Goal: Task Accomplishment & Management: Use online tool/utility

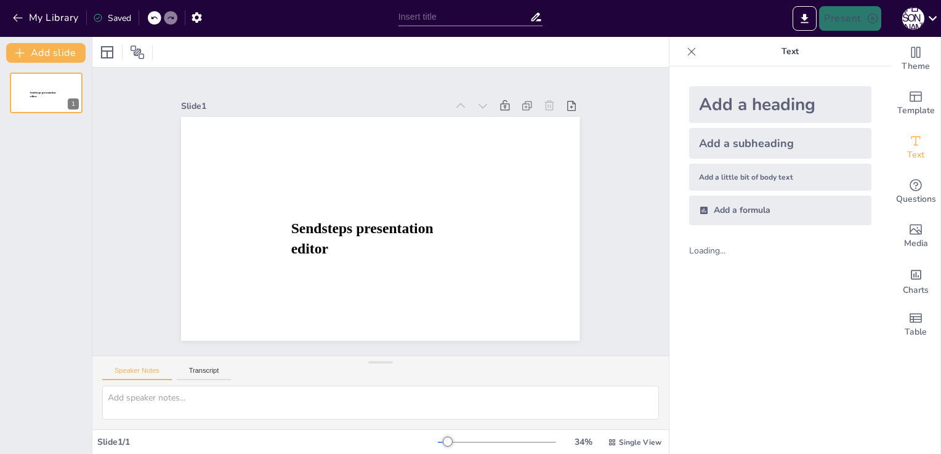
type input "Психология вирусного распространения: Кейс песни '[DATE]'"
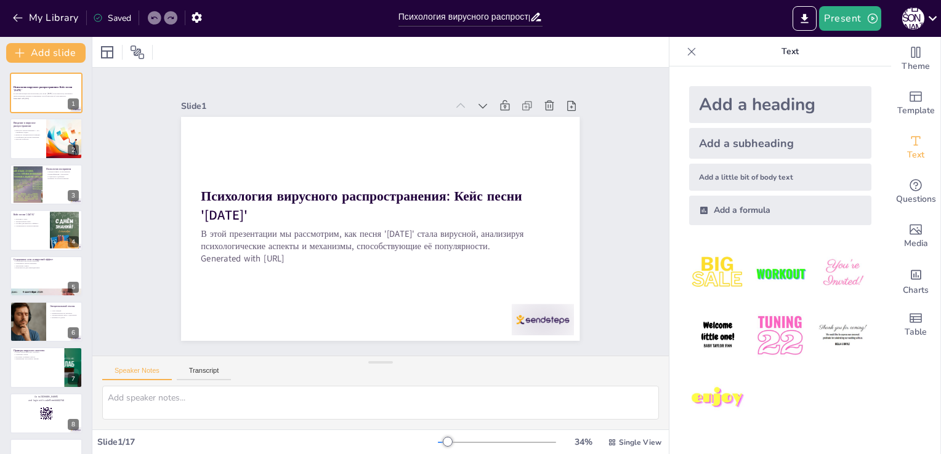
checkbox input "true"
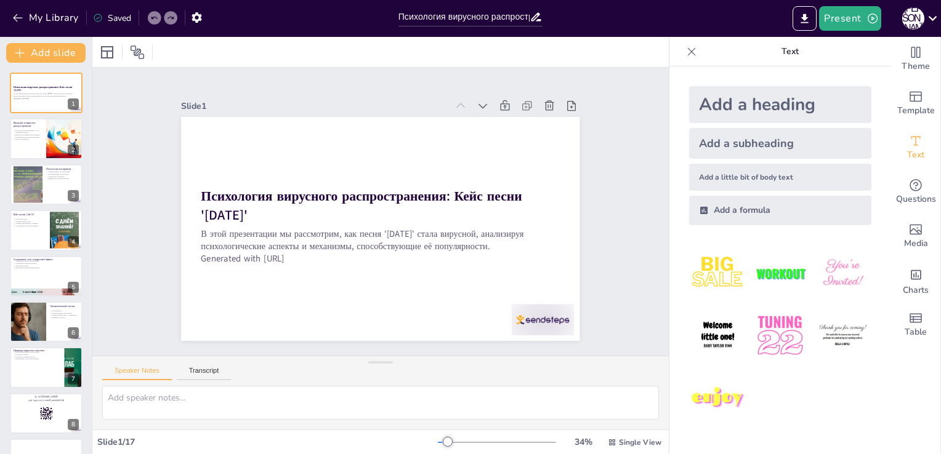
checkbox input "true"
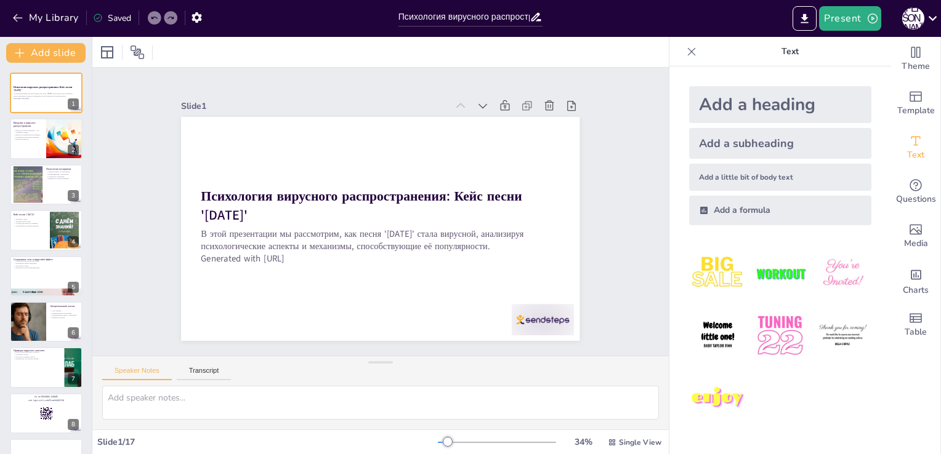
checkbox input "true"
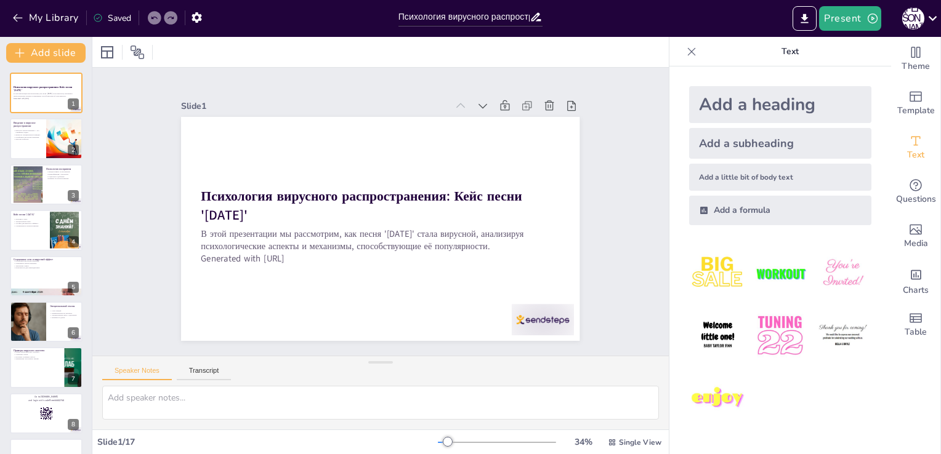
checkbox input "true"
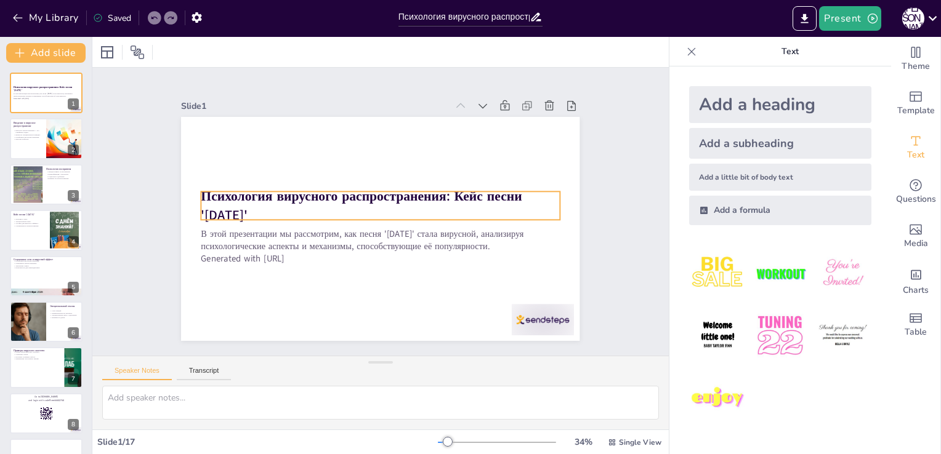
checkbox input "true"
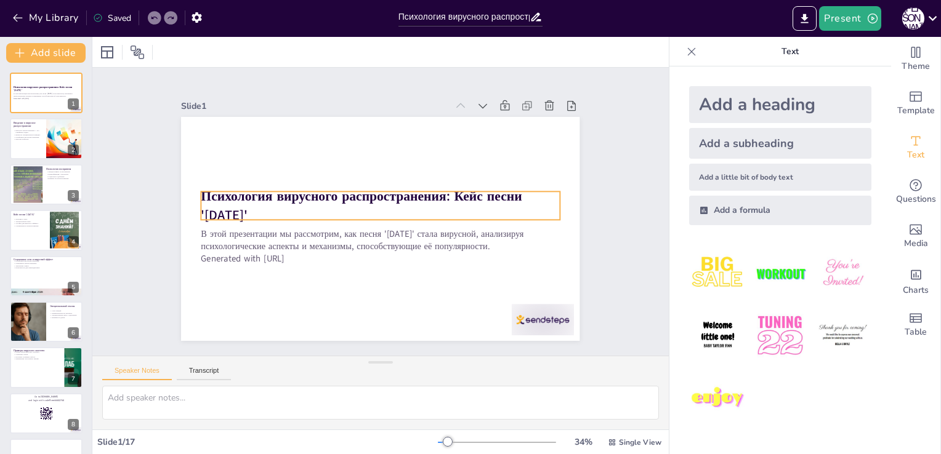
checkbox input "true"
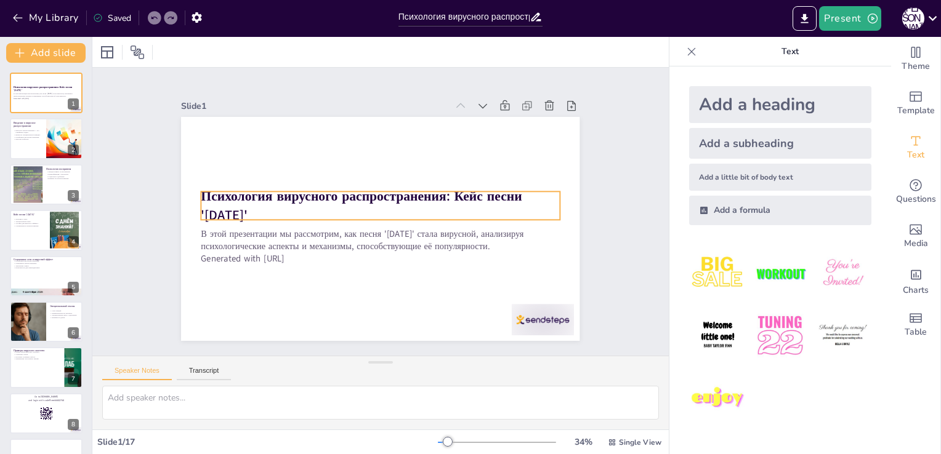
checkbox input "true"
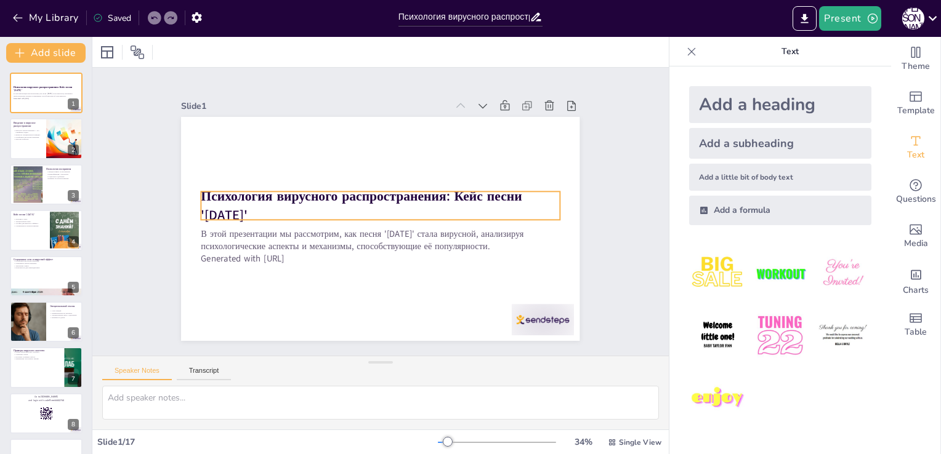
checkbox input "true"
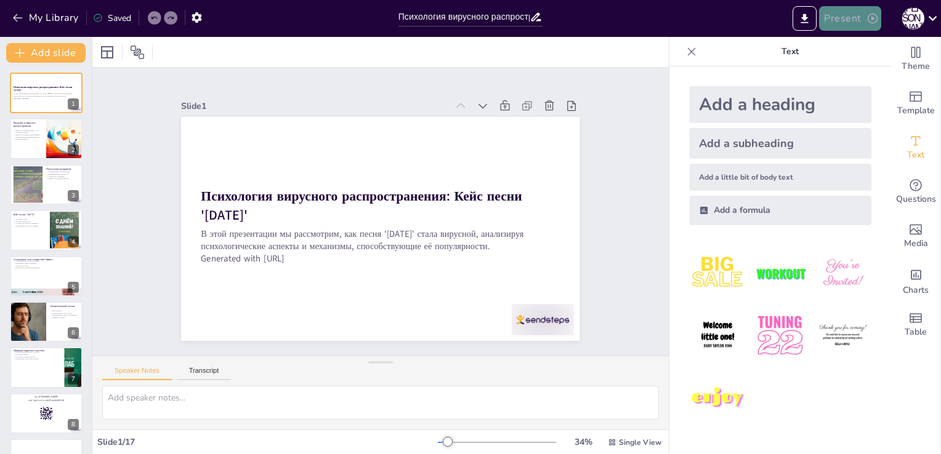
click at [860, 19] on button "Present" at bounding box center [850, 18] width 62 height 25
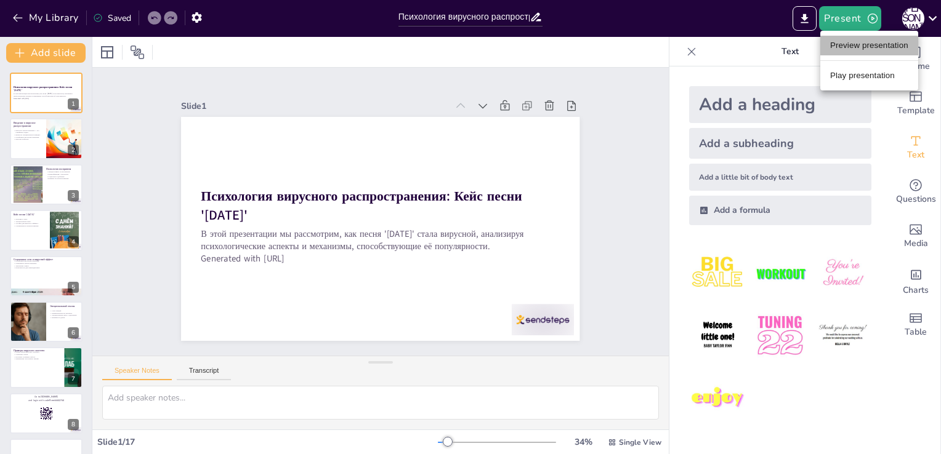
click at [872, 41] on li "Preview presentation" at bounding box center [869, 46] width 98 height 20
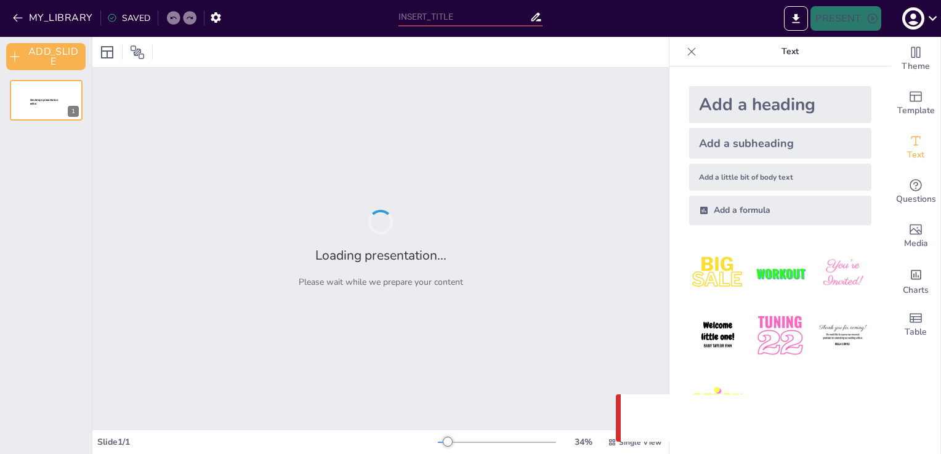
type input "Психология вирусного распространения: Кейс песни '[DATE]'"
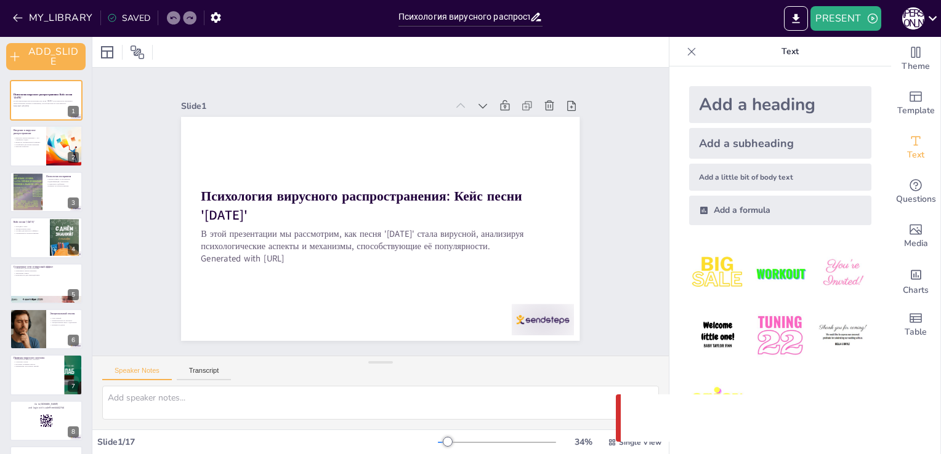
checkbox input "true"
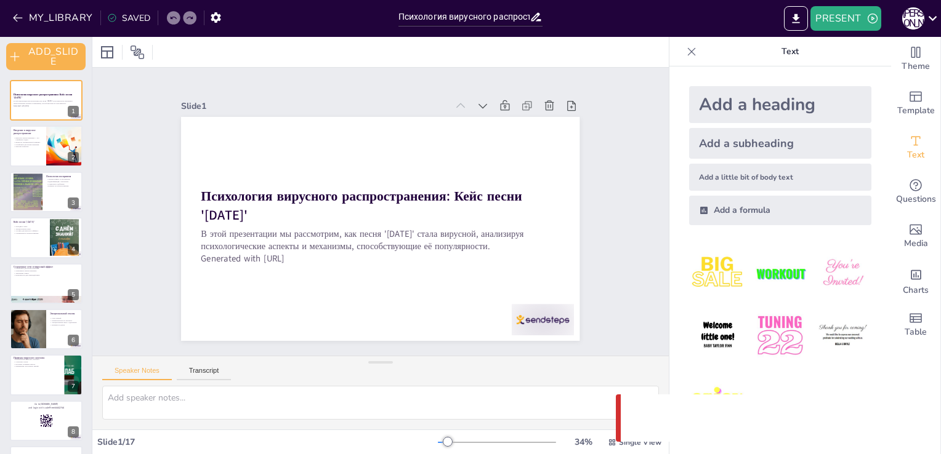
checkbox input "true"
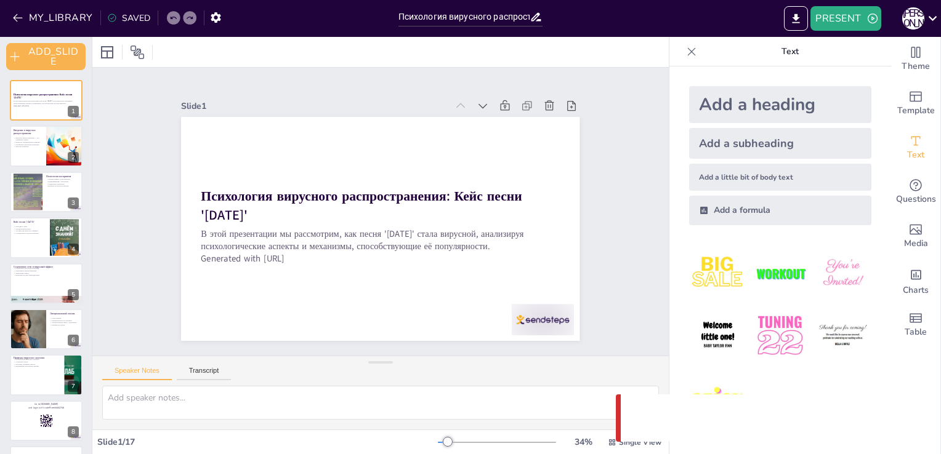
checkbox input "true"
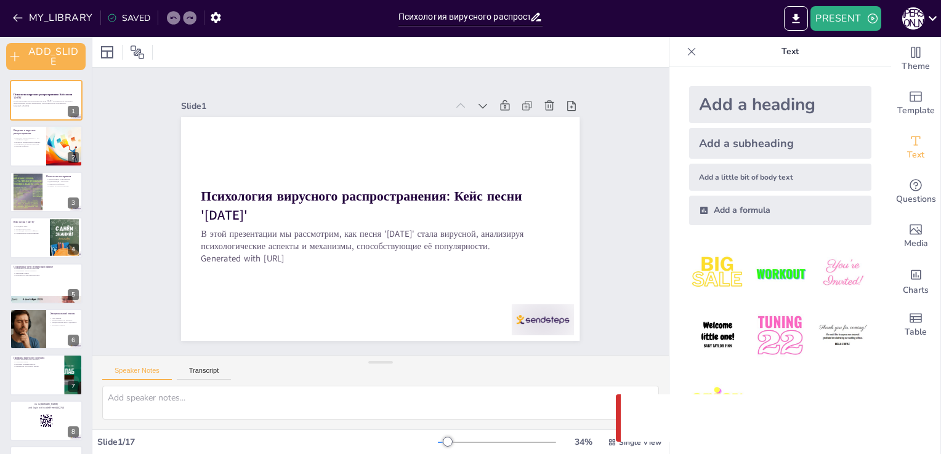
checkbox input "true"
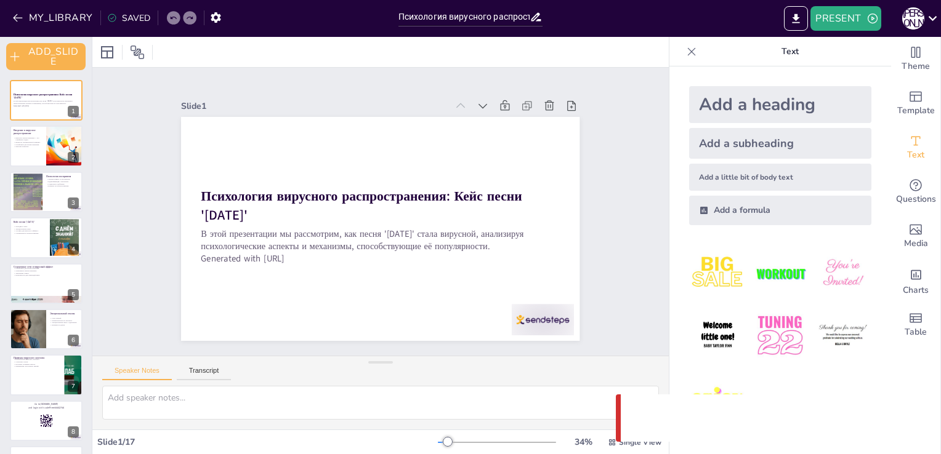
checkbox input "true"
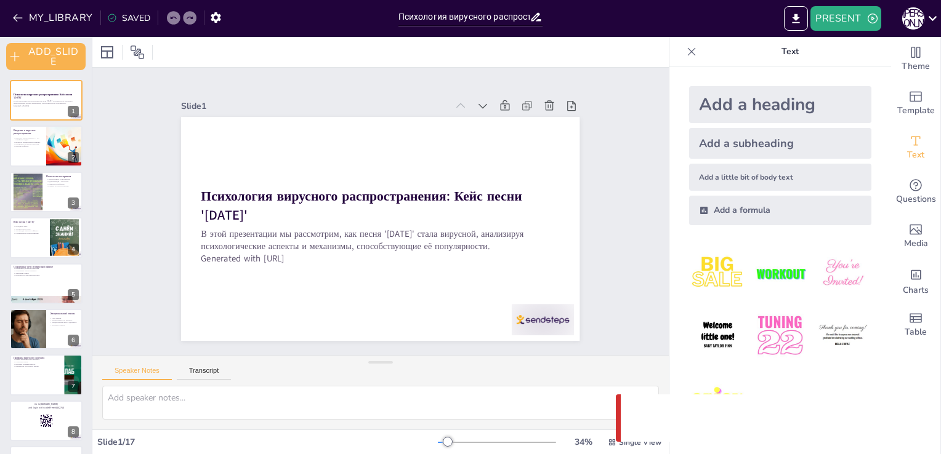
checkbox input "true"
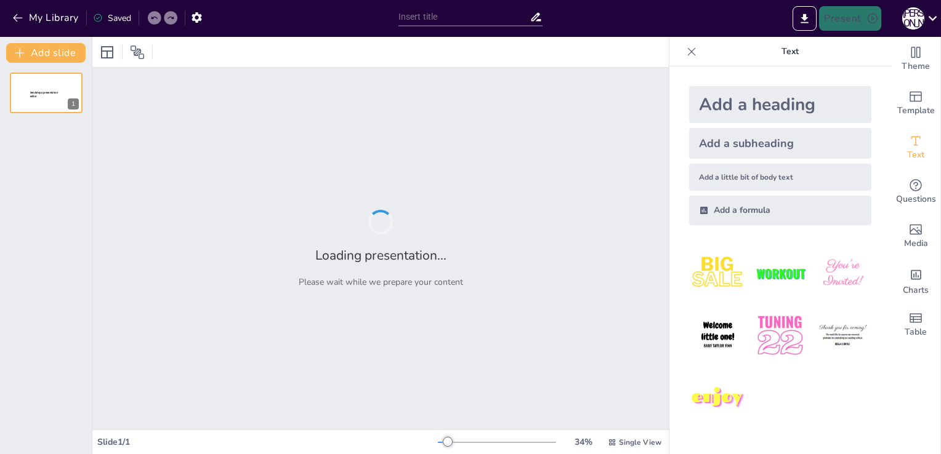
type input "Стратегия перехода на ЭТК: Цели, задачи и ключевые результаты"
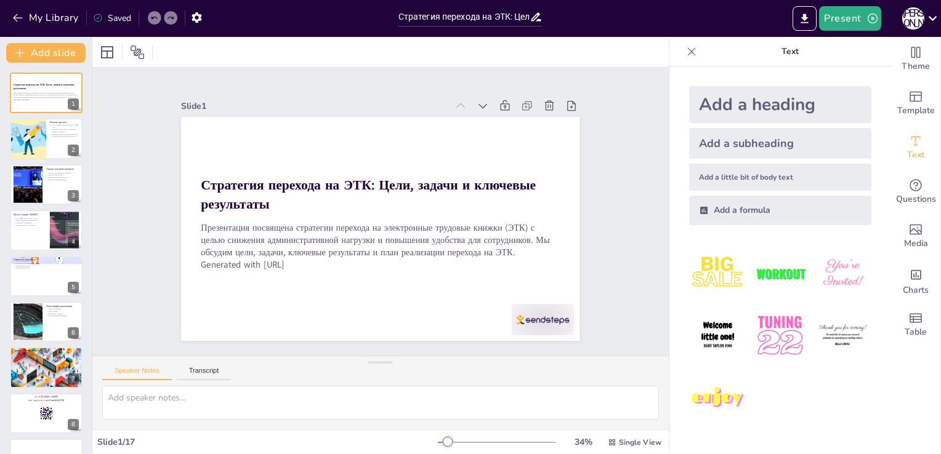
checkbox input "true"
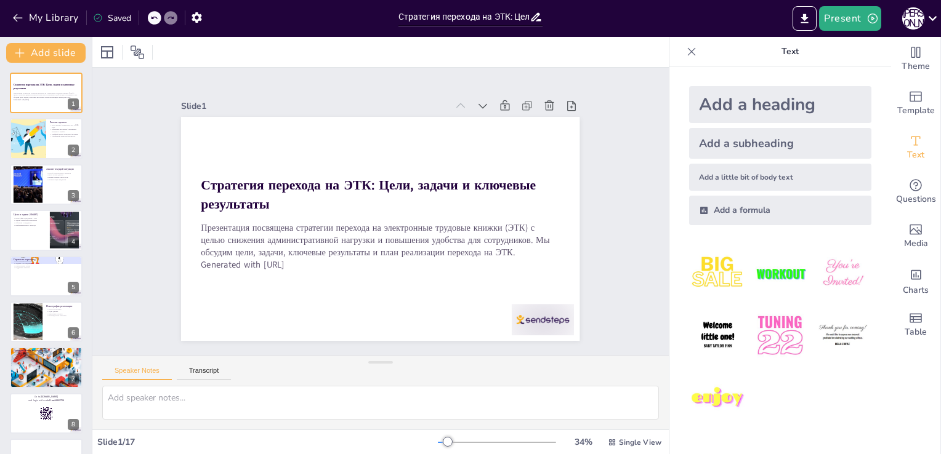
checkbox input "true"
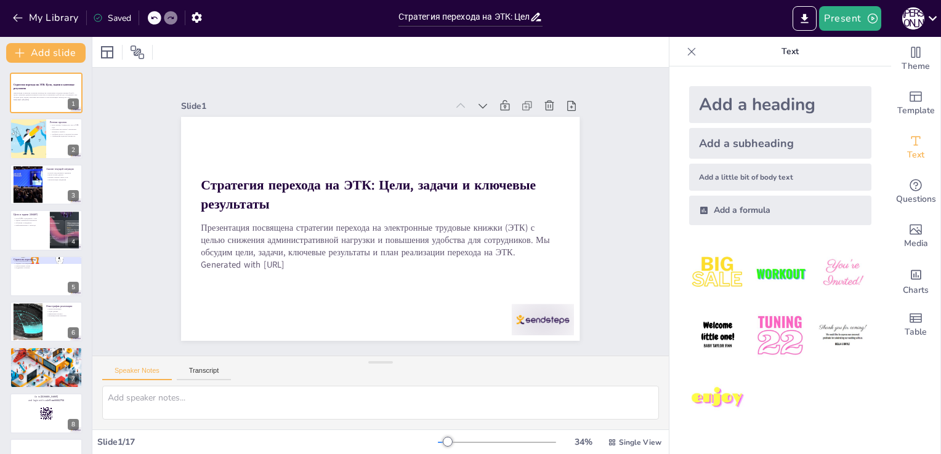
checkbox input "true"
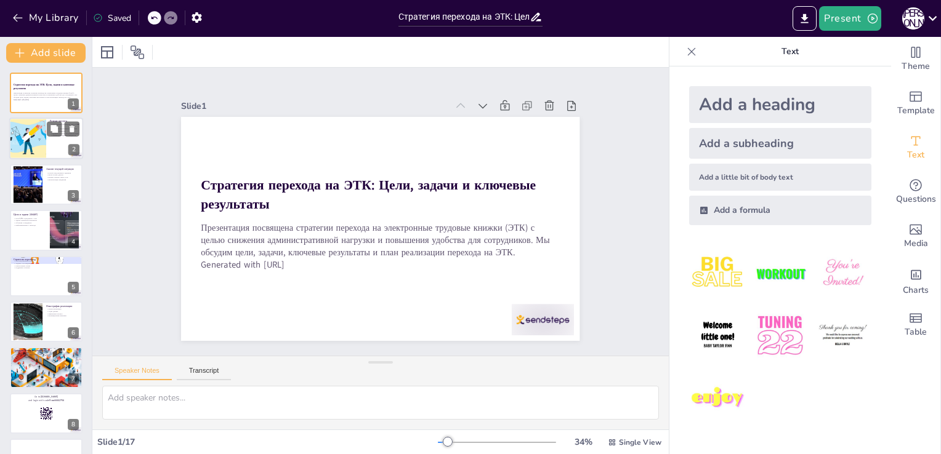
checkbox input "true"
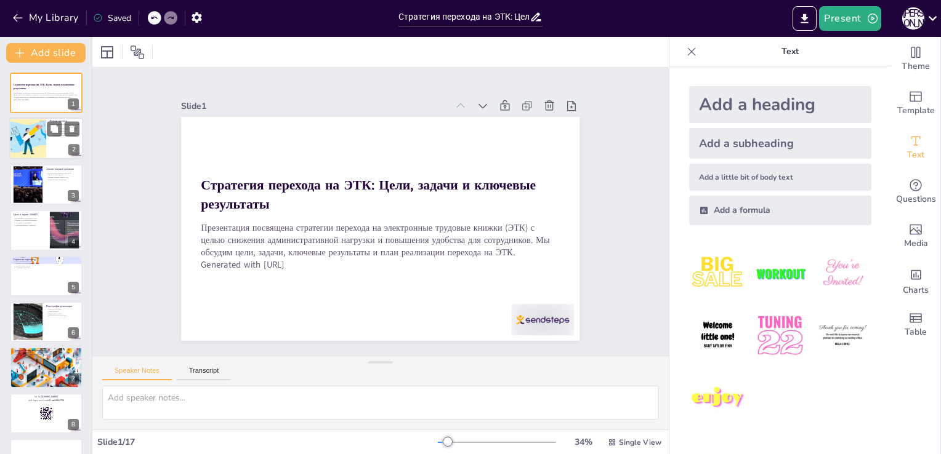
checkbox input "true"
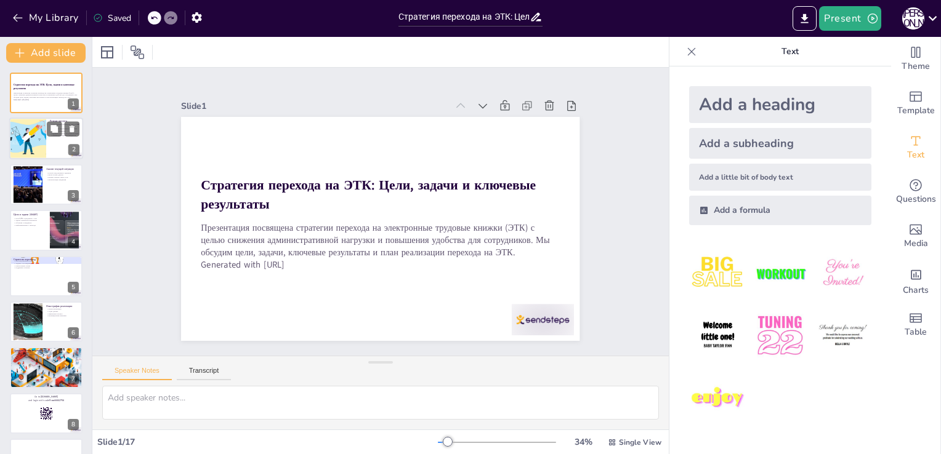
checkbox input "true"
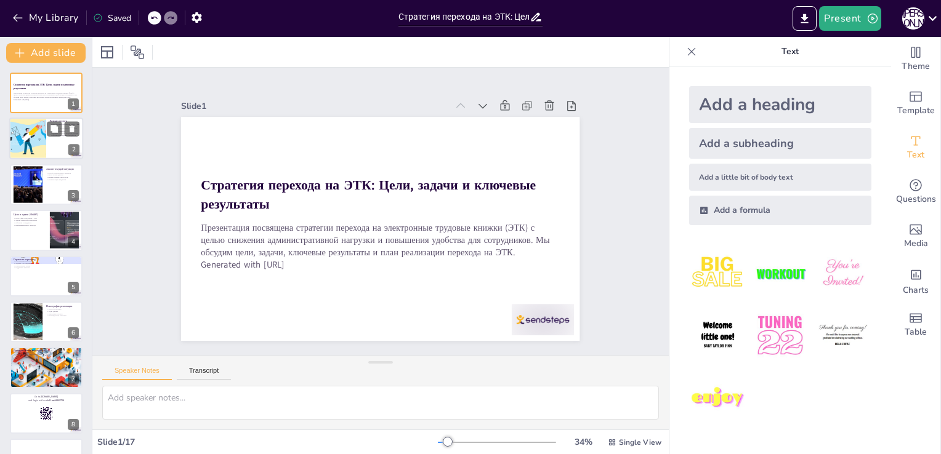
checkbox input "true"
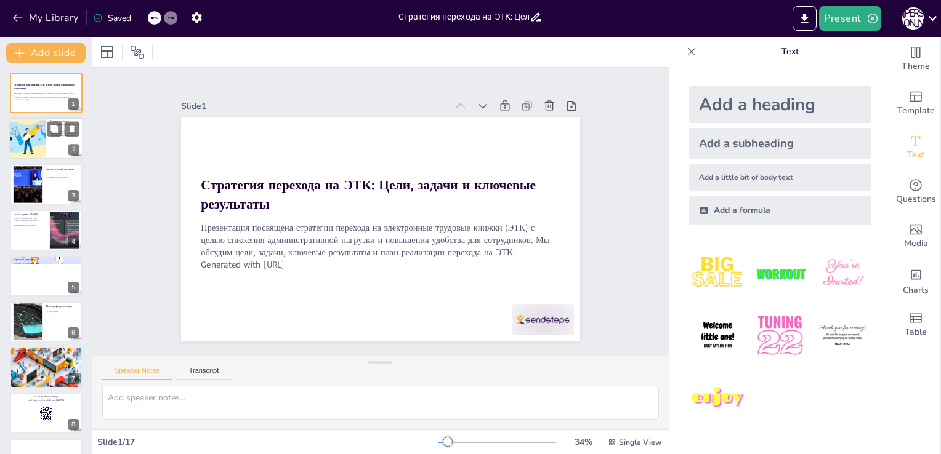
checkbox input "true"
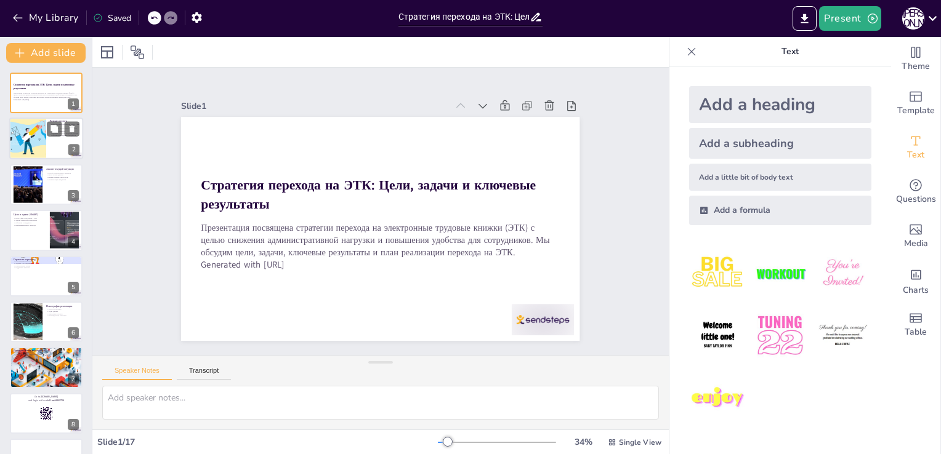
checkbox input "true"
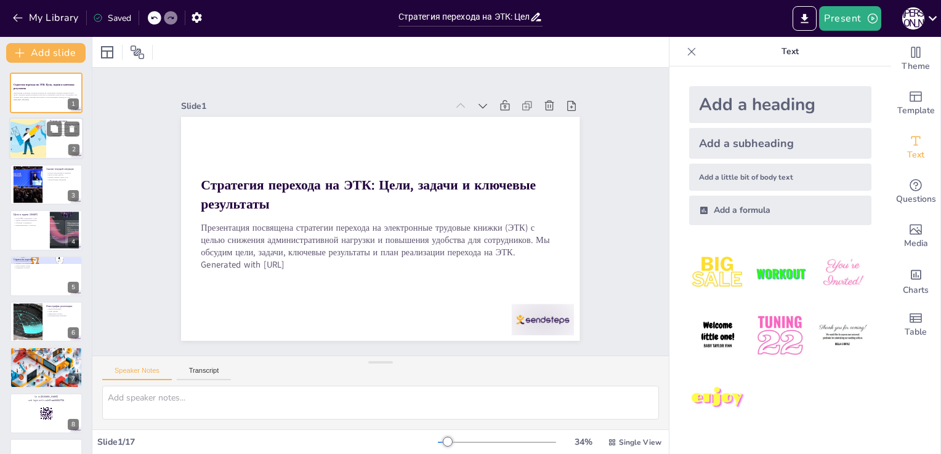
checkbox input "true"
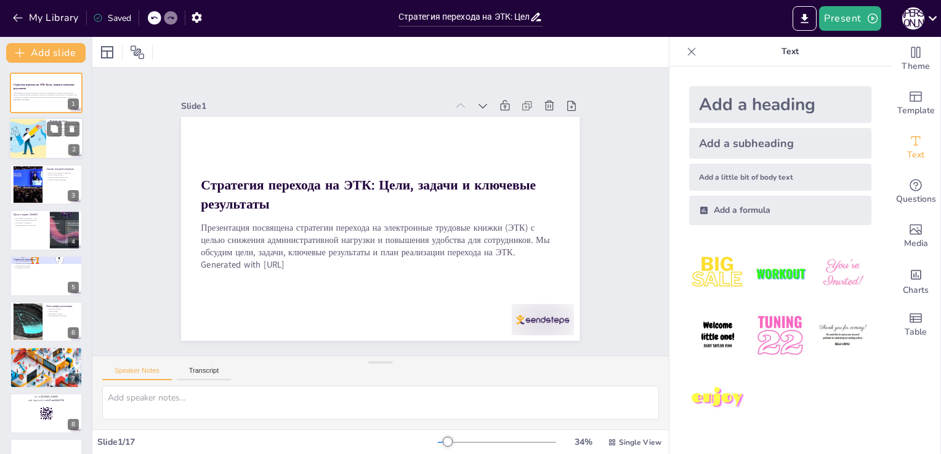
click at [27, 131] on div at bounding box center [28, 139] width 81 height 42
type textarea "Цель проекта заключается в том, чтобы к 1 июля 2026 года 80% сотрудников имели …"
checkbox input "true"
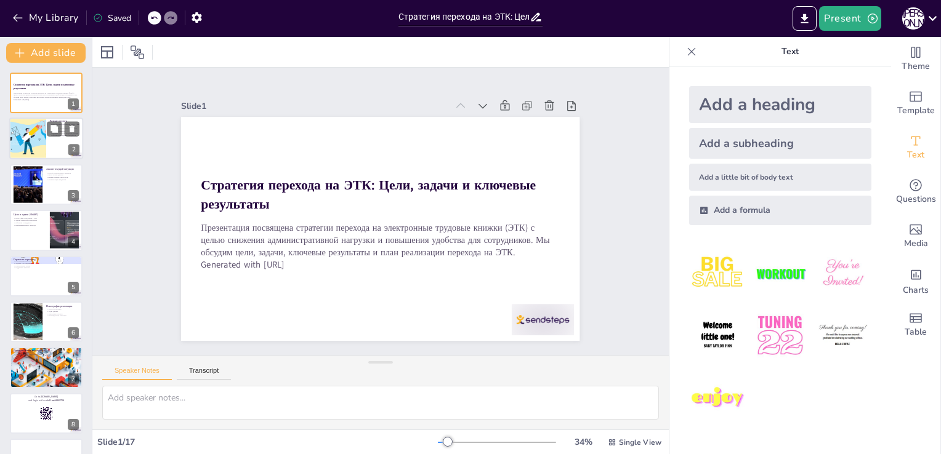
checkbox input "true"
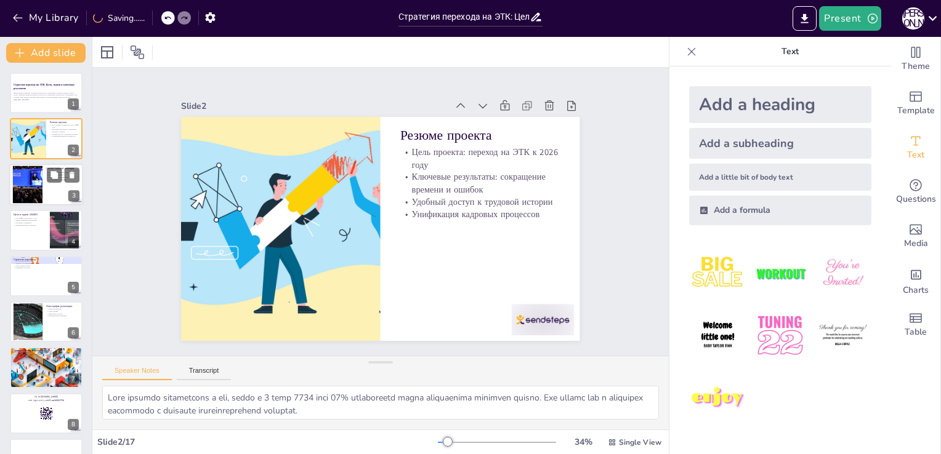
checkbox input "true"
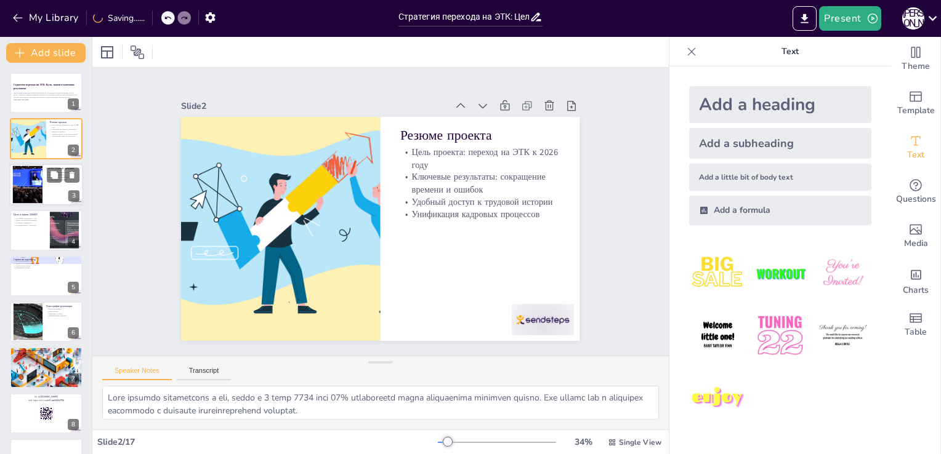
checkbox input "true"
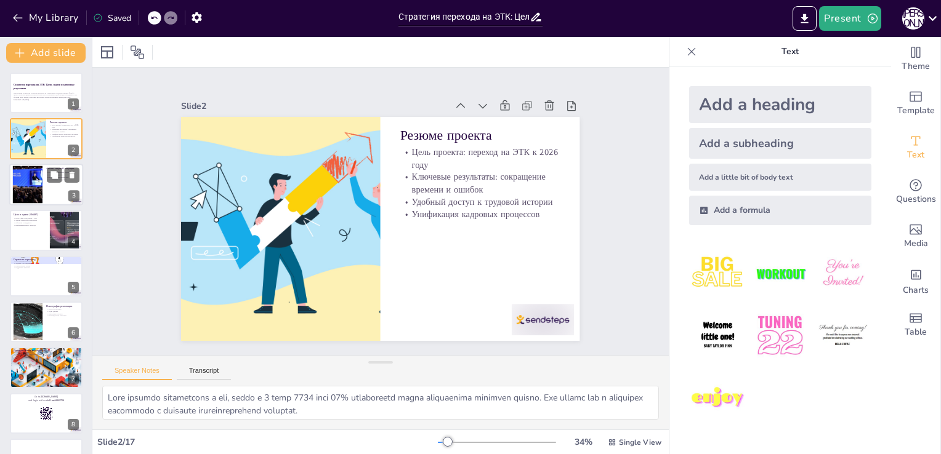
click at [23, 179] on div at bounding box center [27, 185] width 67 height 38
type textarea "Ручной труд приводит к задержкам в процессе оформления трудовых книжек, что нег…"
checkbox input "true"
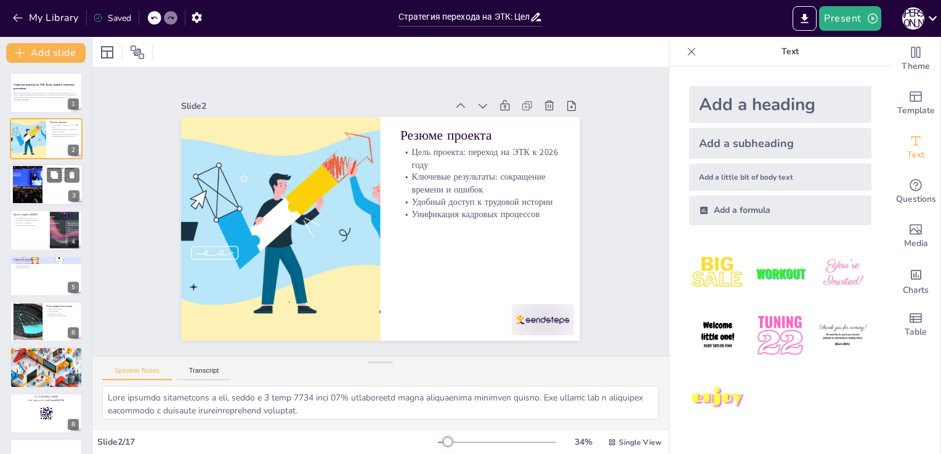
checkbox input "true"
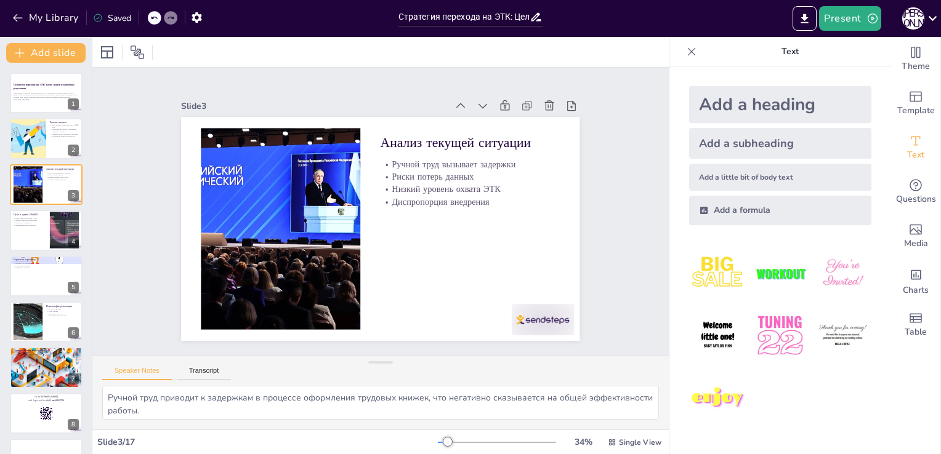
checkbox input "true"
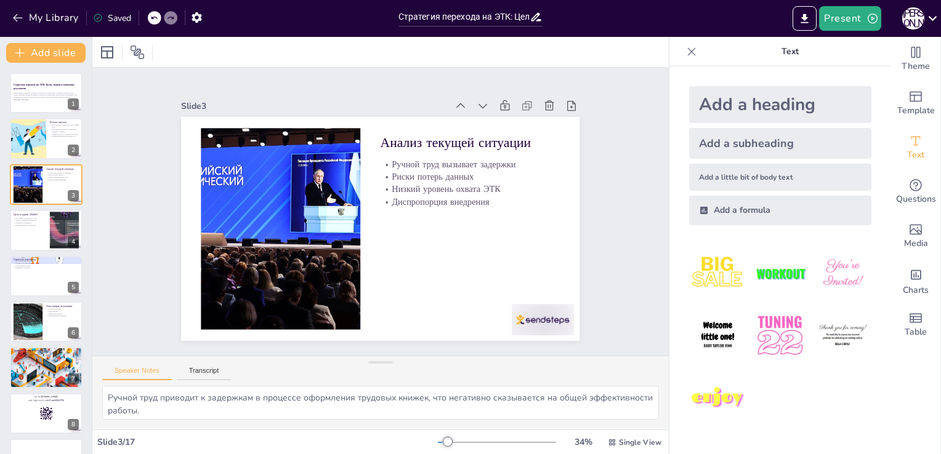
checkbox input "true"
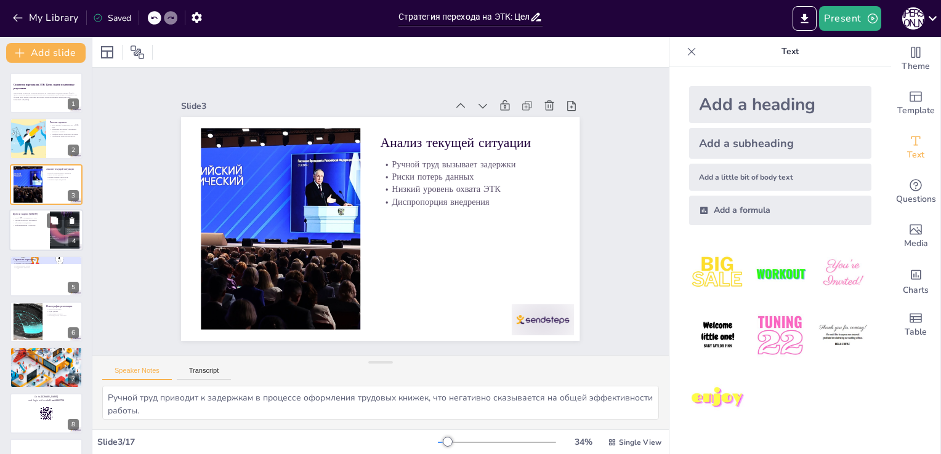
checkbox input "true"
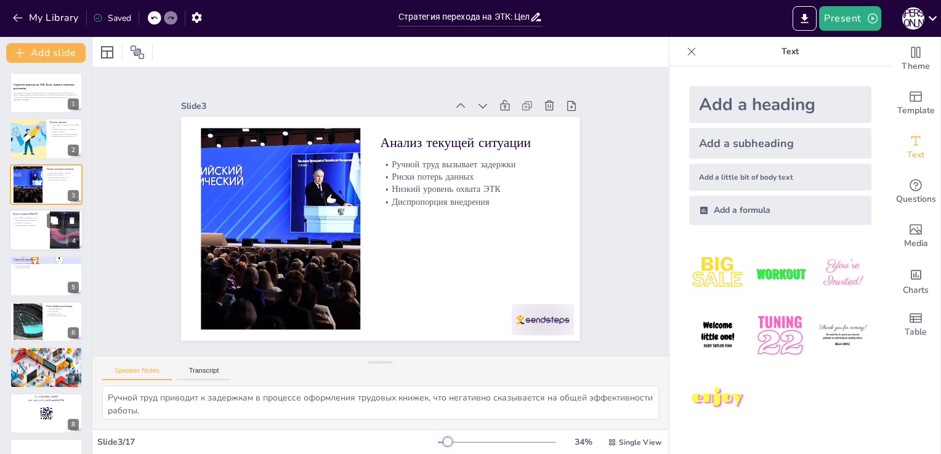
checkbox input "true"
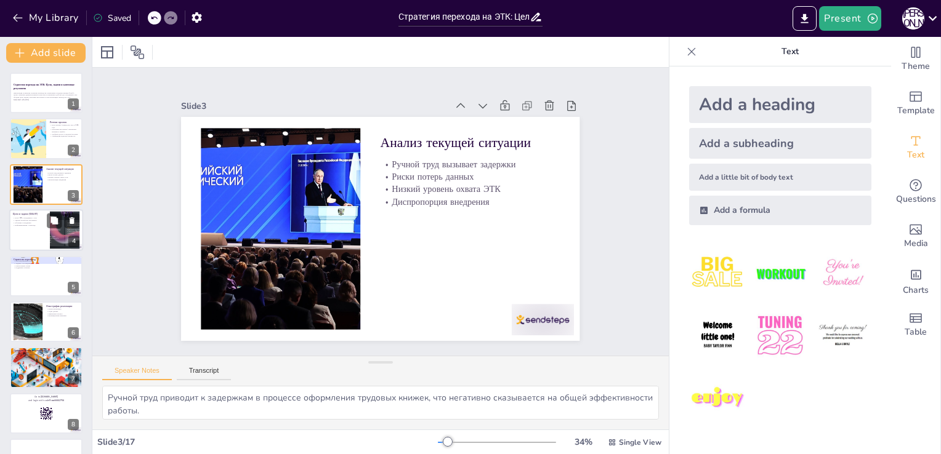
checkbox input "true"
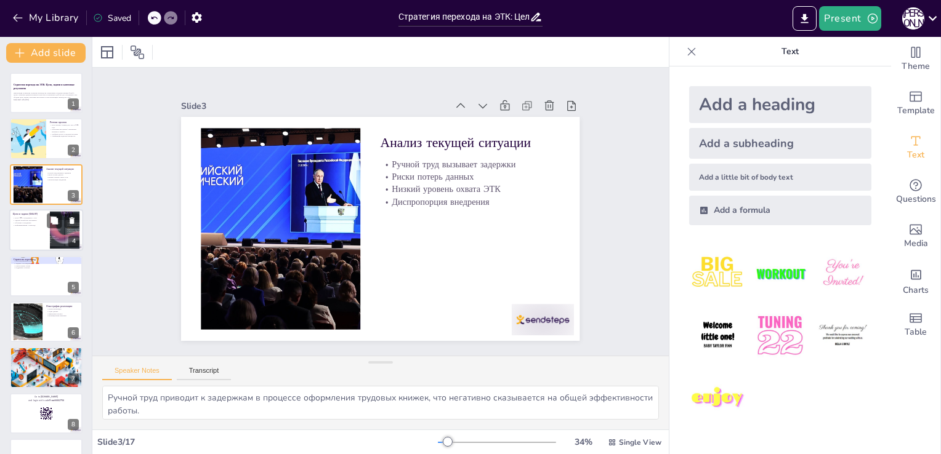
checkbox input "true"
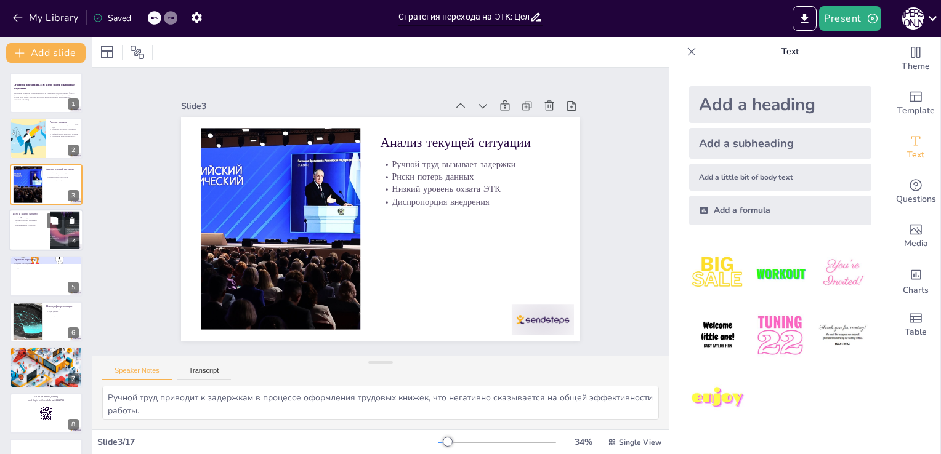
checkbox input "true"
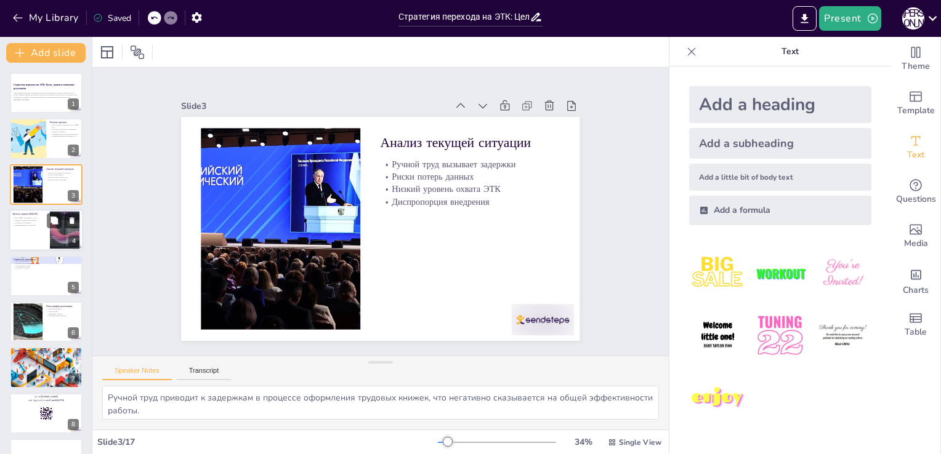
checkbox input "true"
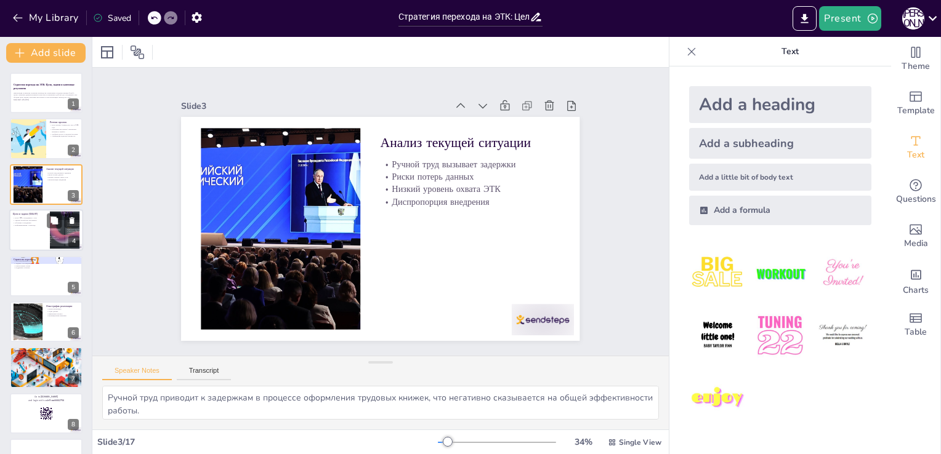
click at [34, 234] on div at bounding box center [46, 230] width 74 height 42
type textarea "Основная цель проекта — это достижение 80% охвата сотрудников с ЭТК к установле…"
checkbox input "true"
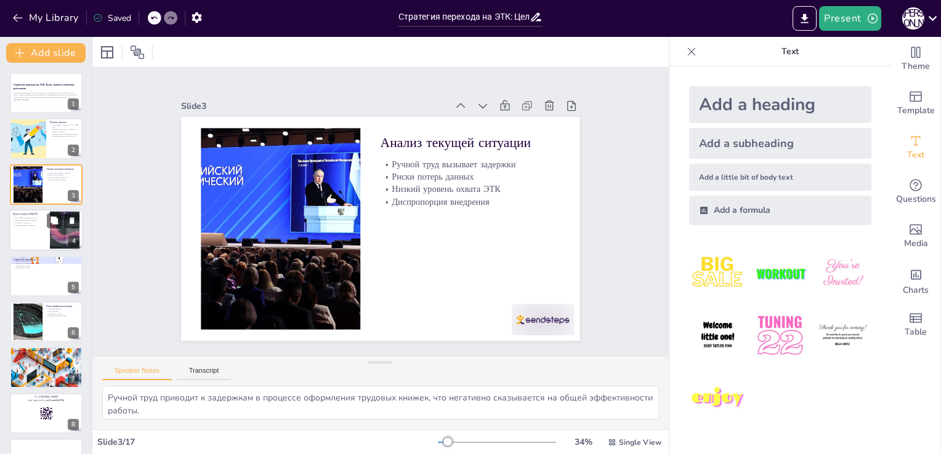
checkbox input "true"
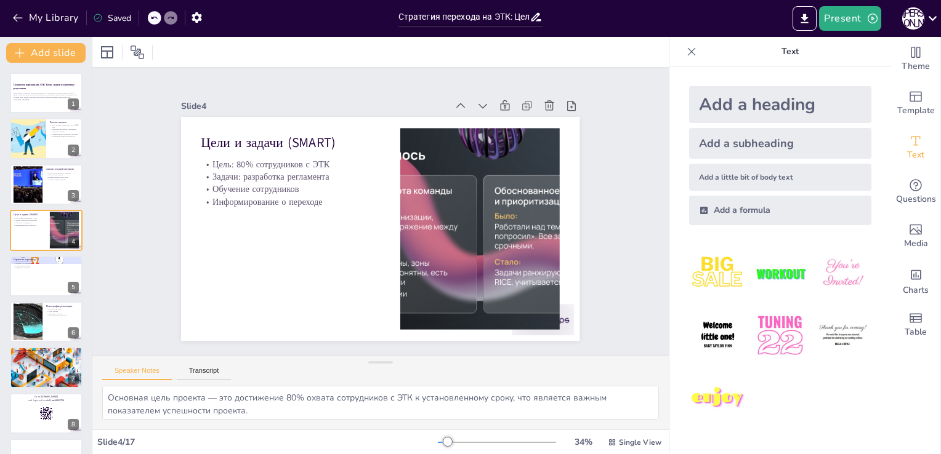
checkbox input "true"
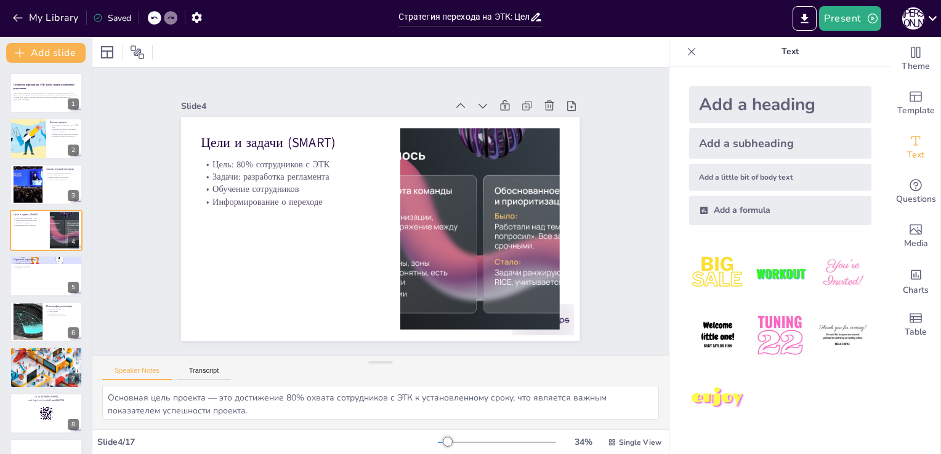
checkbox input "true"
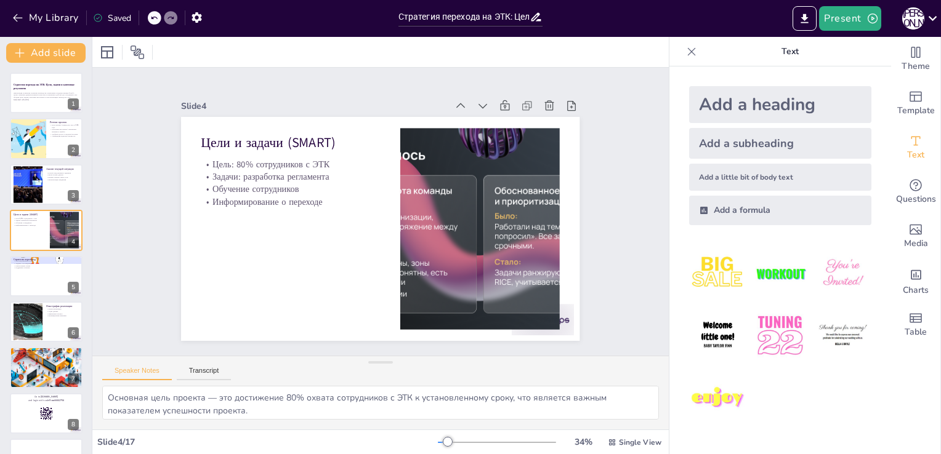
checkbox input "true"
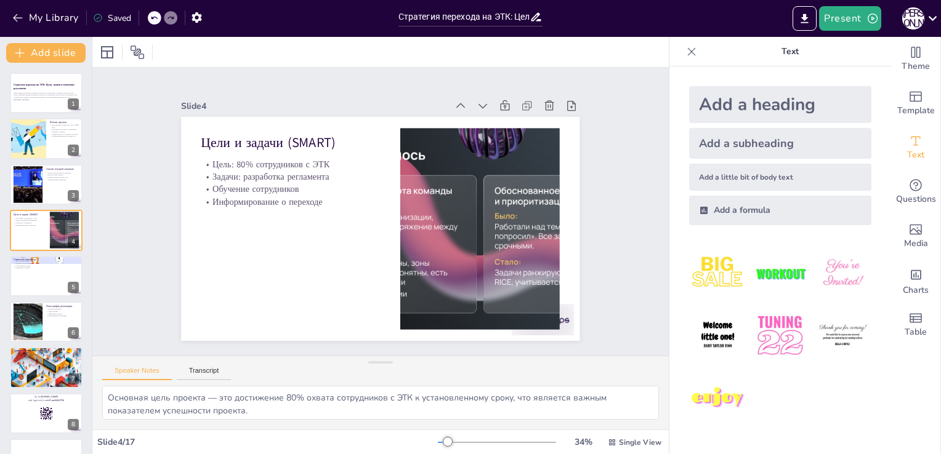
checkbox input "true"
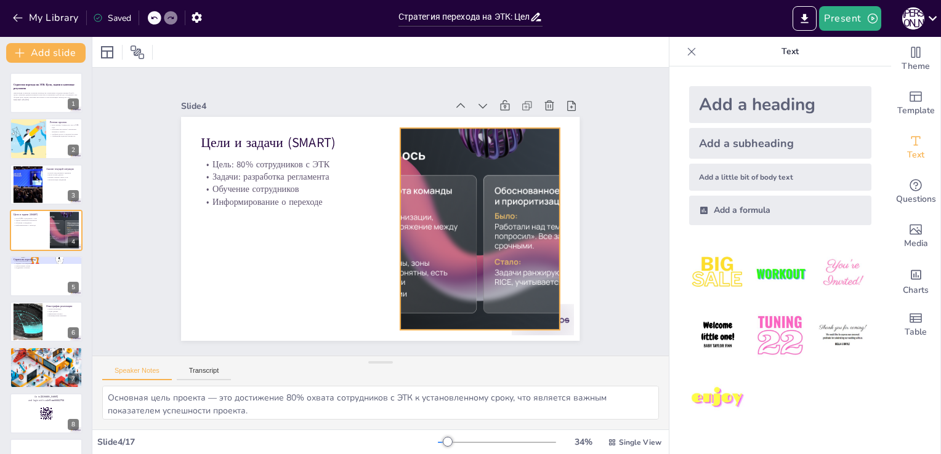
checkbox input "true"
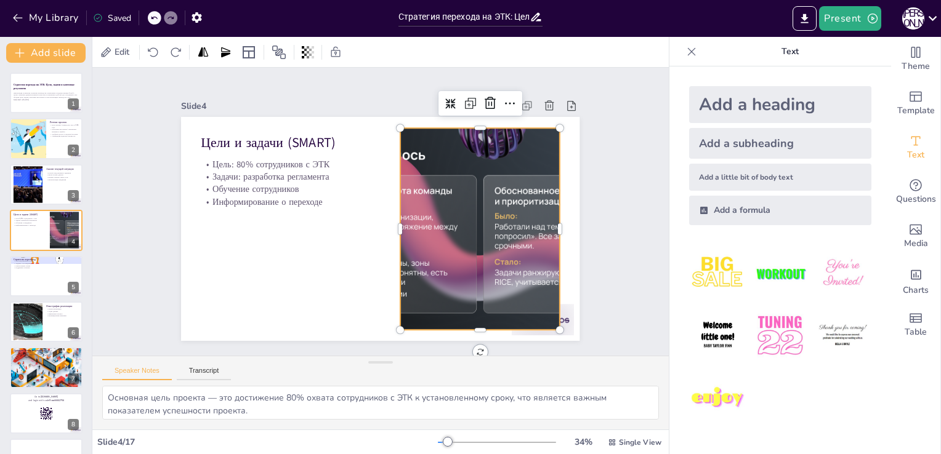
checkbox input "true"
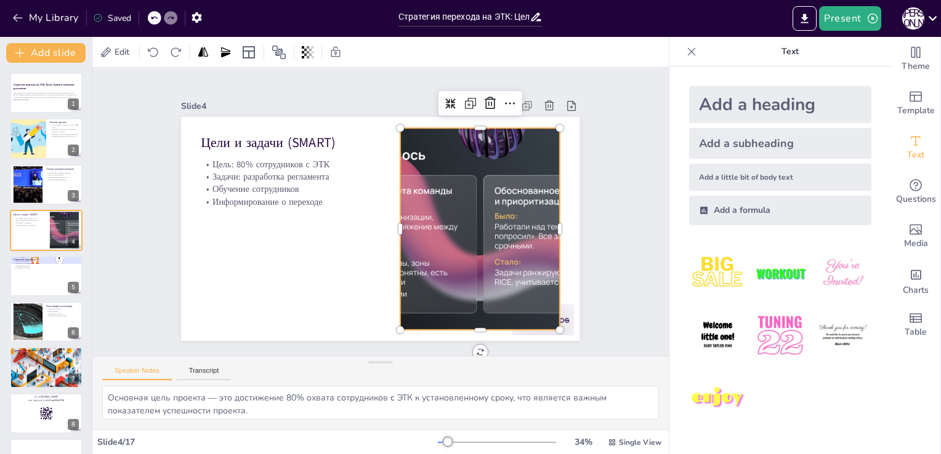
checkbox input "true"
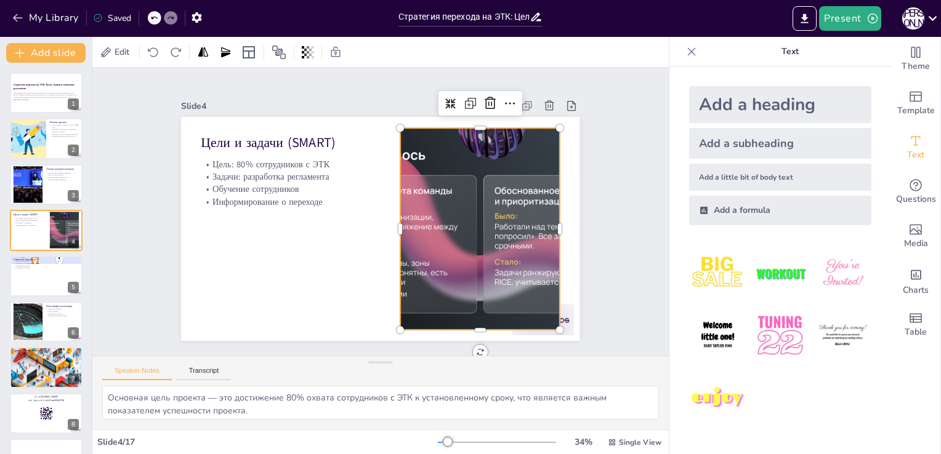
checkbox input "true"
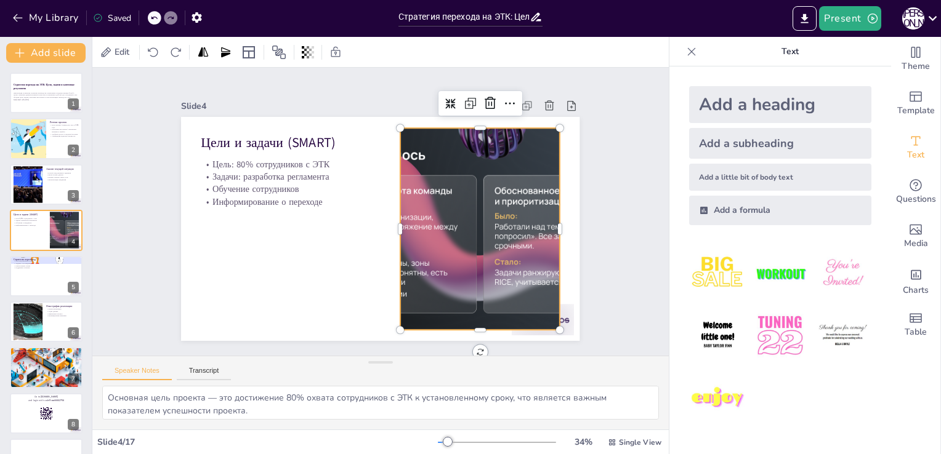
checkbox input "true"
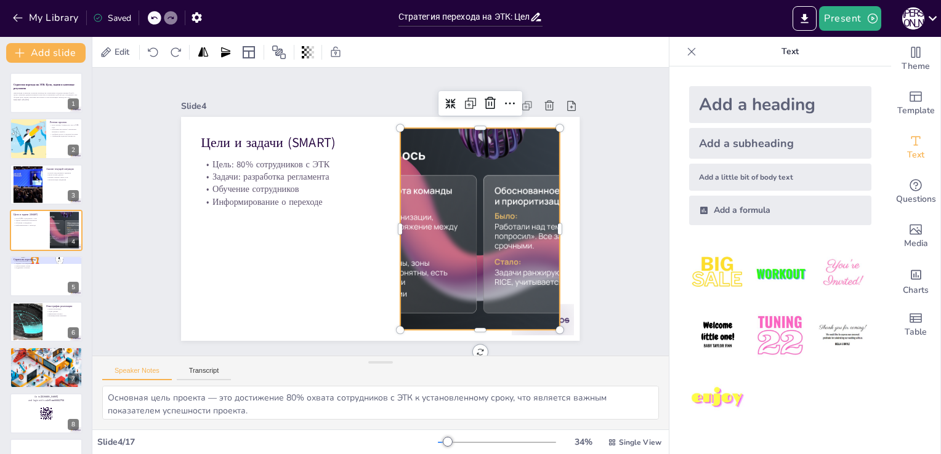
checkbox input "true"
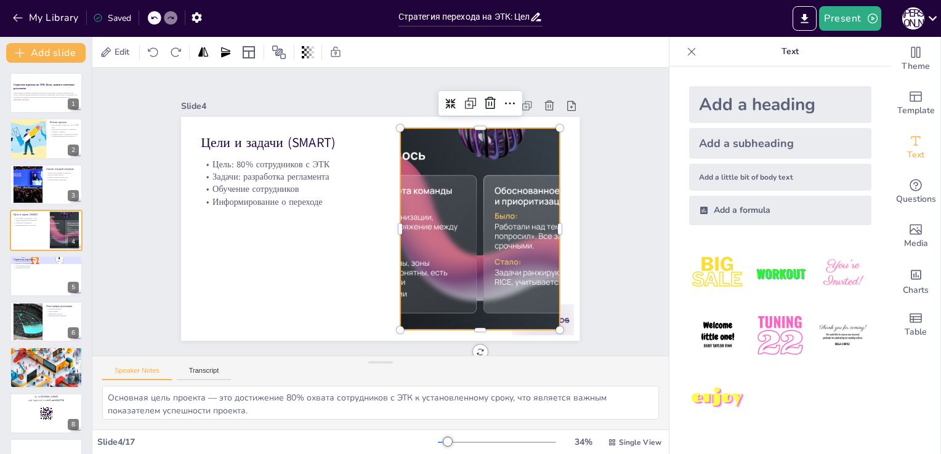
checkbox input "true"
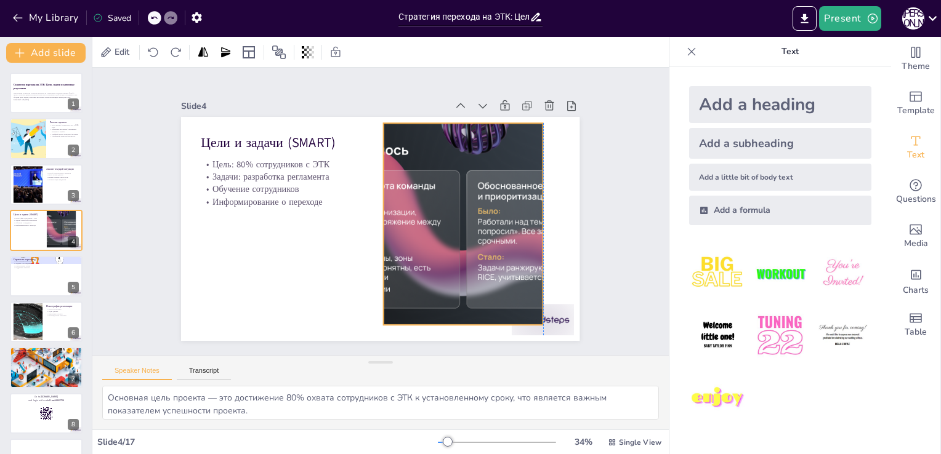
checkbox input "true"
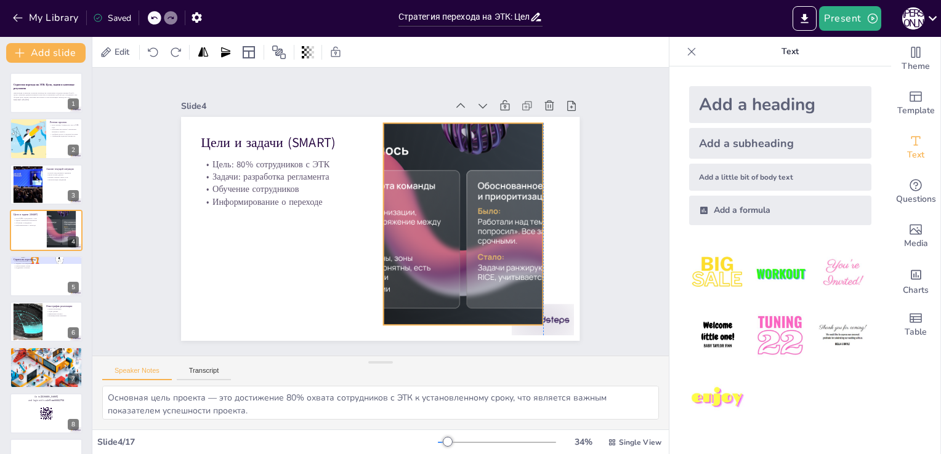
checkbox input "true"
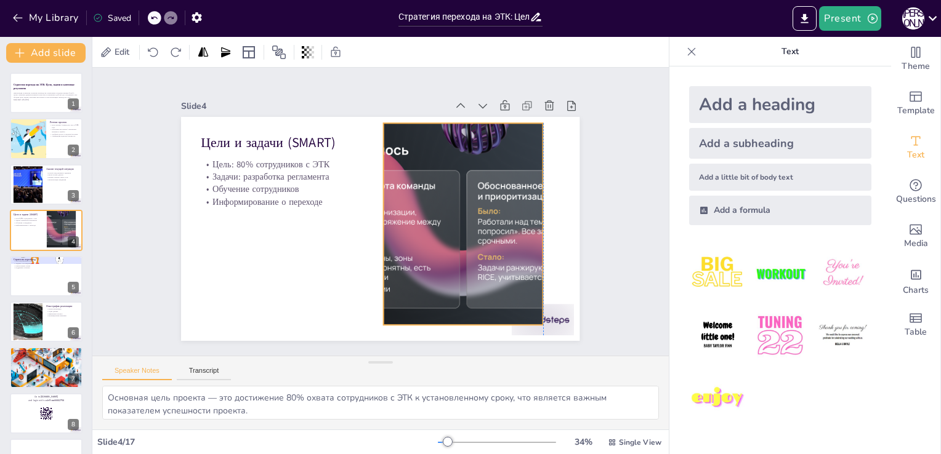
checkbox input "true"
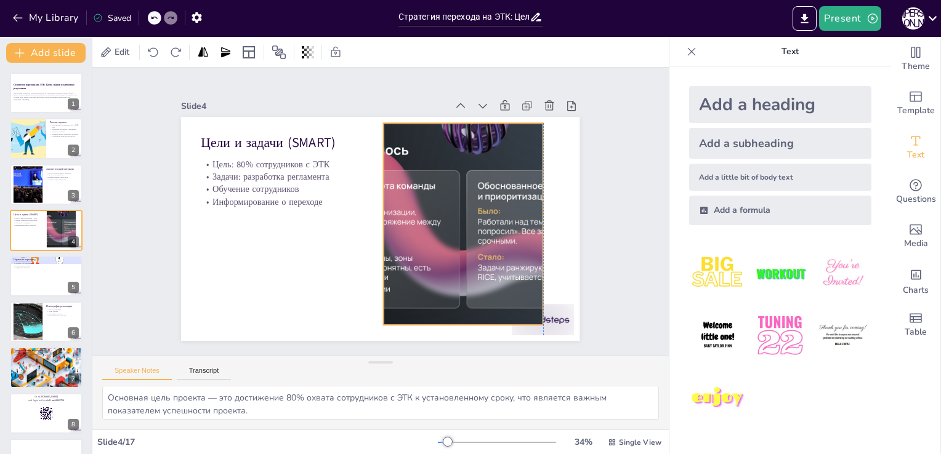
checkbox input "true"
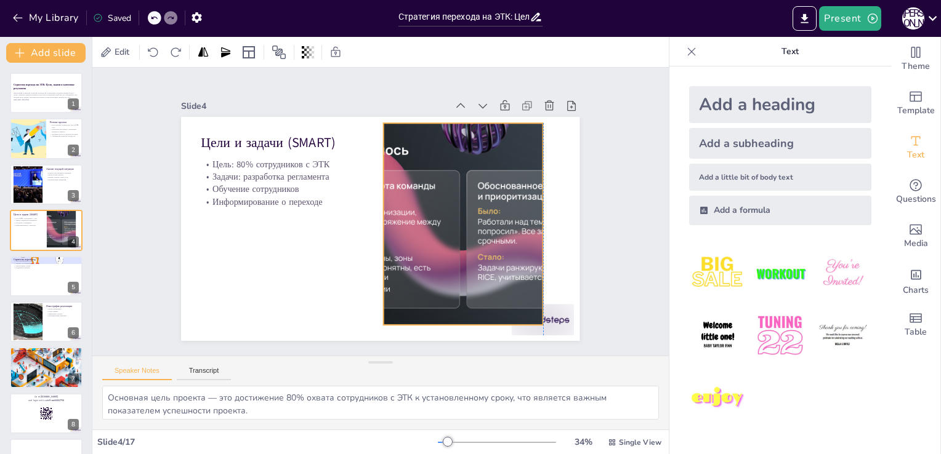
checkbox input "true"
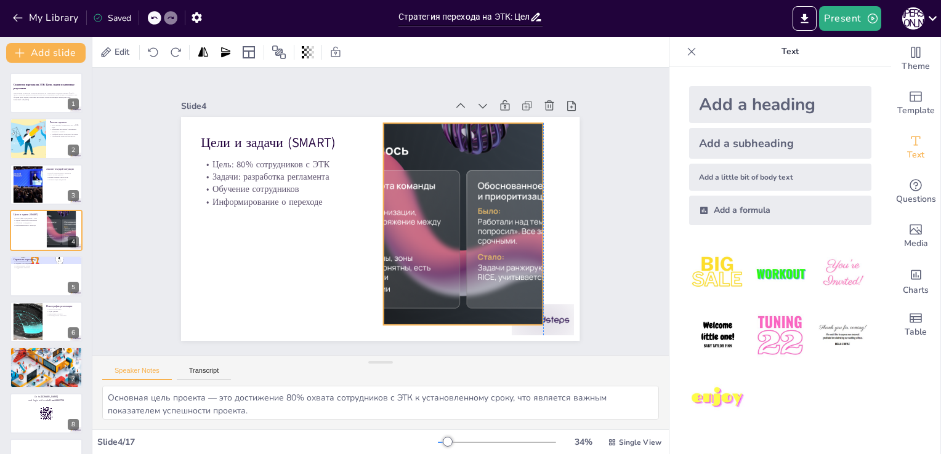
checkbox input "true"
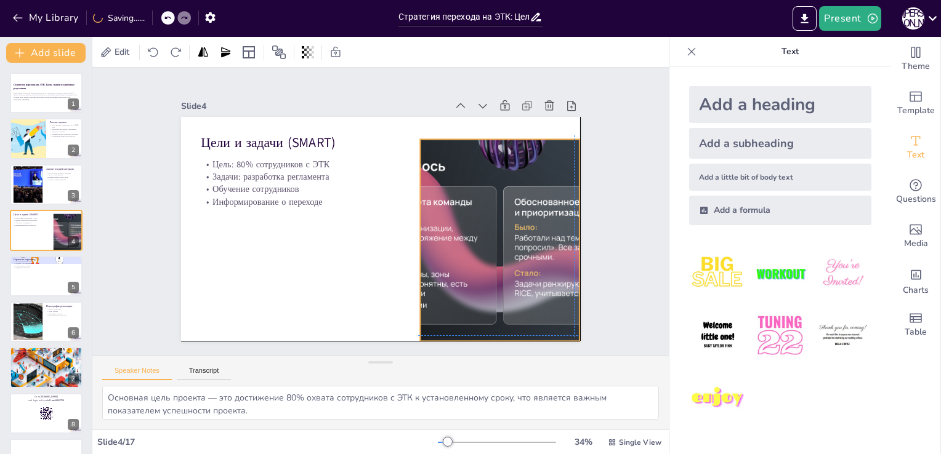
drag, startPoint x: 496, startPoint y: 270, endPoint x: 514, endPoint y: 277, distance: 19.3
click at [514, 277] on div at bounding box center [500, 240] width 358 height 202
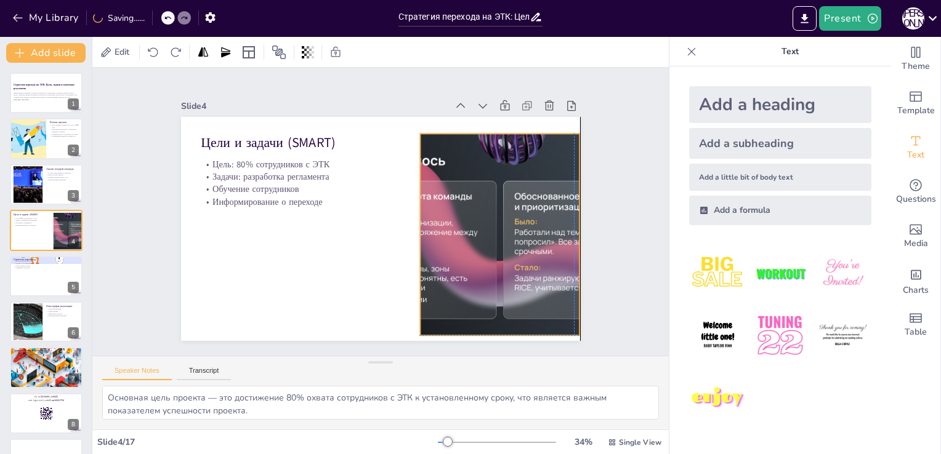
drag, startPoint x: 511, startPoint y: 244, endPoint x: 510, endPoint y: 238, distance: 6.3
click at [510, 238] on div at bounding box center [497, 247] width 377 height 238
click at [475, 113] on icon at bounding box center [480, 118] width 11 height 11
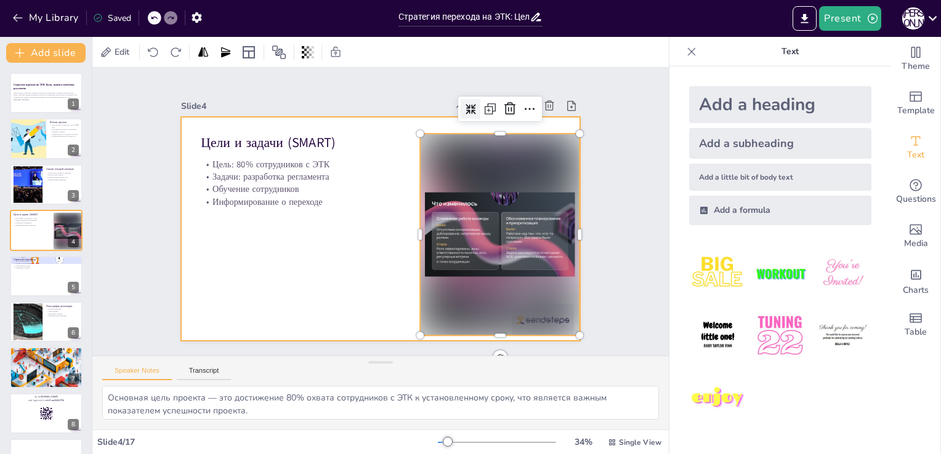
click at [347, 291] on div at bounding box center [380, 229] width 398 height 224
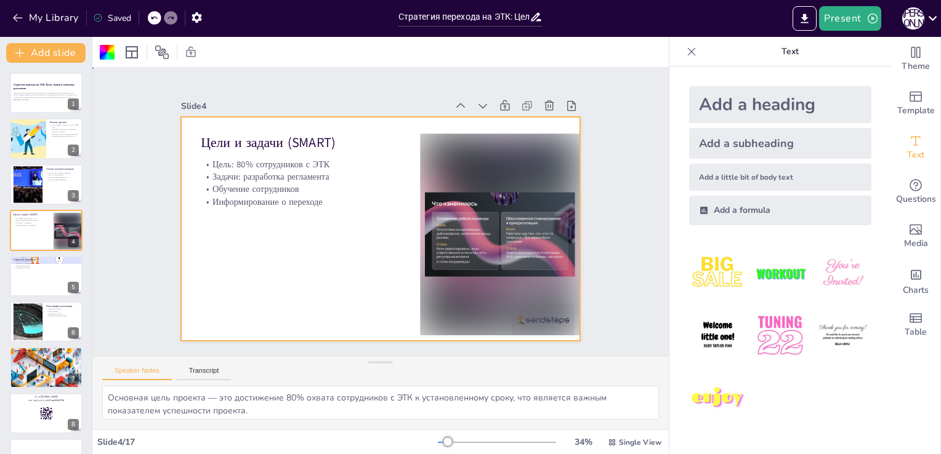
click at [273, 267] on div at bounding box center [380, 229] width 398 height 224
click at [30, 275] on div at bounding box center [46, 277] width 74 height 42
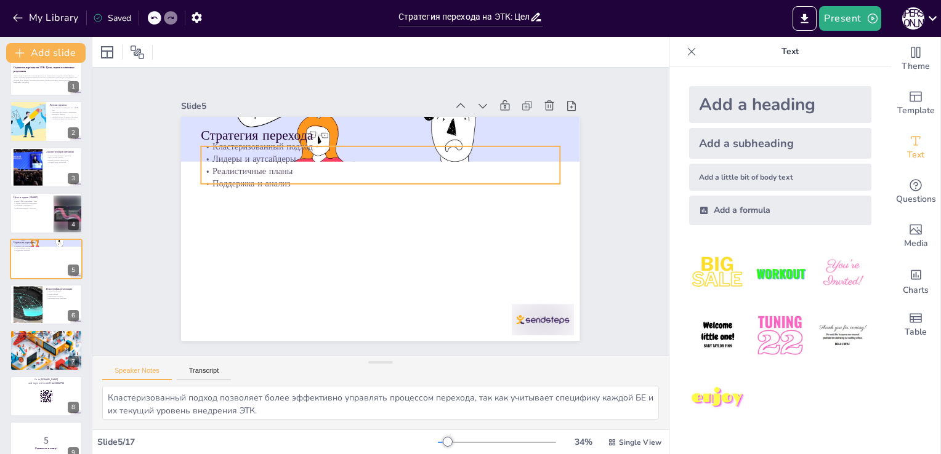
click at [238, 177] on p "Поддержка и анализ" at bounding box center [380, 183] width 358 height 12
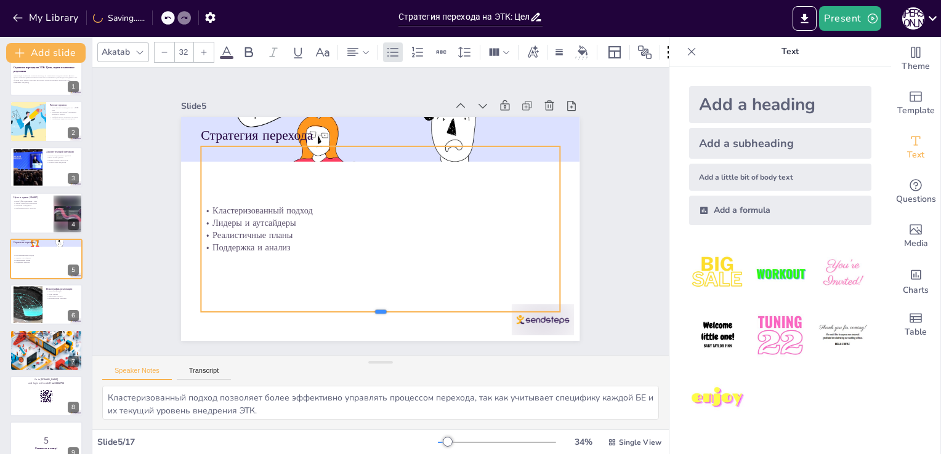
drag, startPoint x: 370, startPoint y: 179, endPoint x: 369, endPoint y: 307, distance: 128.1
click at [369, 307] on div "Стратегия перехода Кластеризованный подход Лидеры и аутсайдеры Реалистичные пла…" at bounding box center [380, 229] width 398 height 224
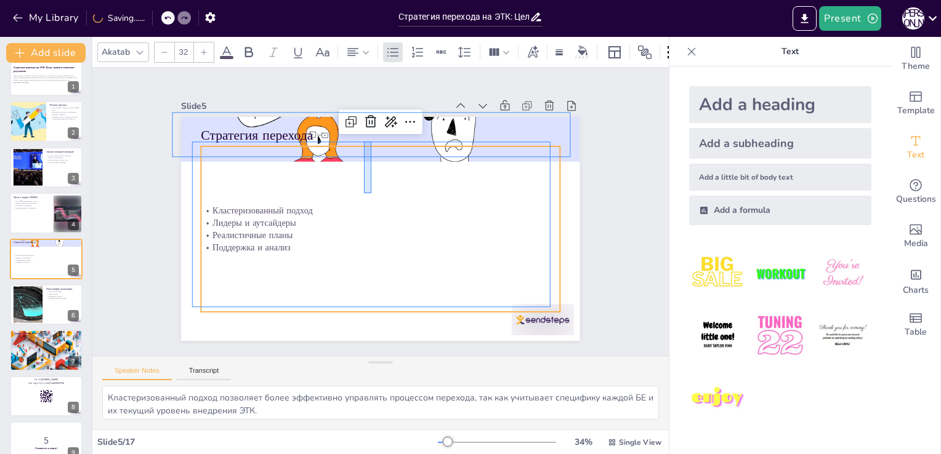
drag, startPoint x: 371, startPoint y: 142, endPoint x: 364, endPoint y: 193, distance: 52.2
click at [364, 193] on div "Кластеризованный подход Лидеры и аутсайдеры Реалистичные планы Поддержка и анал…" at bounding box center [380, 230] width 358 height 166
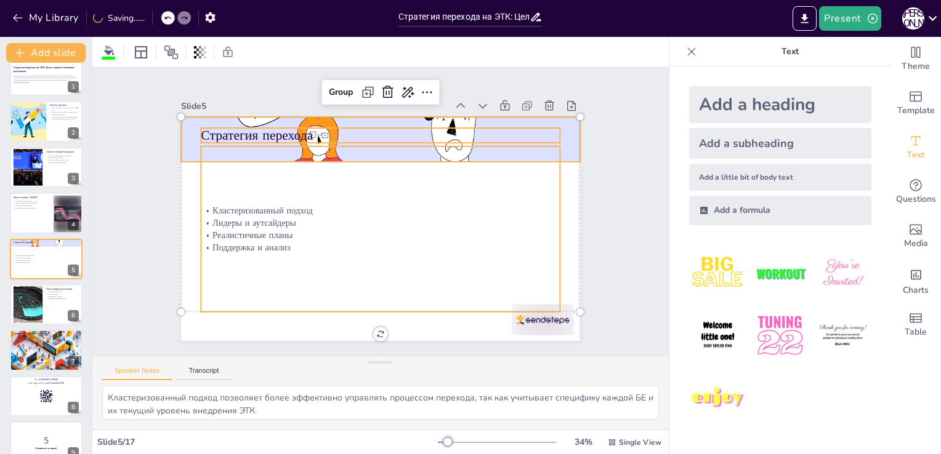
click at [335, 139] on div "Стратегия перехода Кластеризованный подход Лидеры и аутсайдеры Реалистичные пла…" at bounding box center [380, 229] width 398 height 224
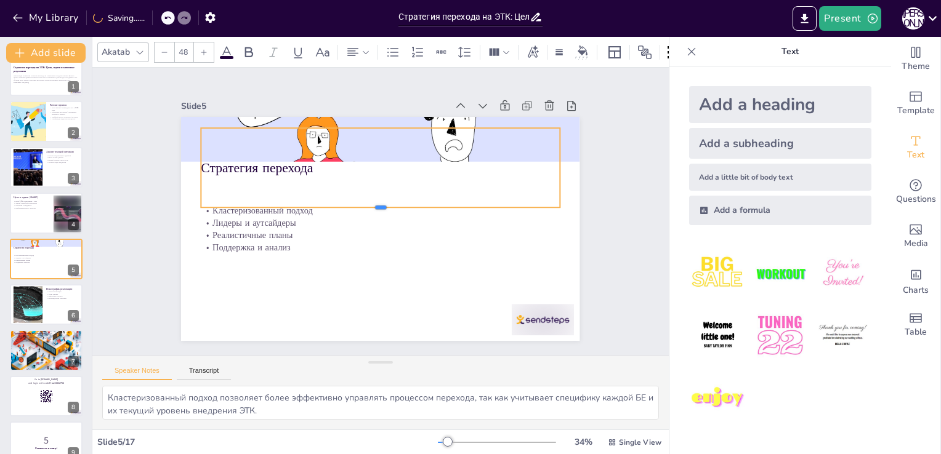
drag, startPoint x: 373, startPoint y: 140, endPoint x: 373, endPoint y: 205, distance: 64.7
click at [373, 208] on div at bounding box center [380, 213] width 358 height 10
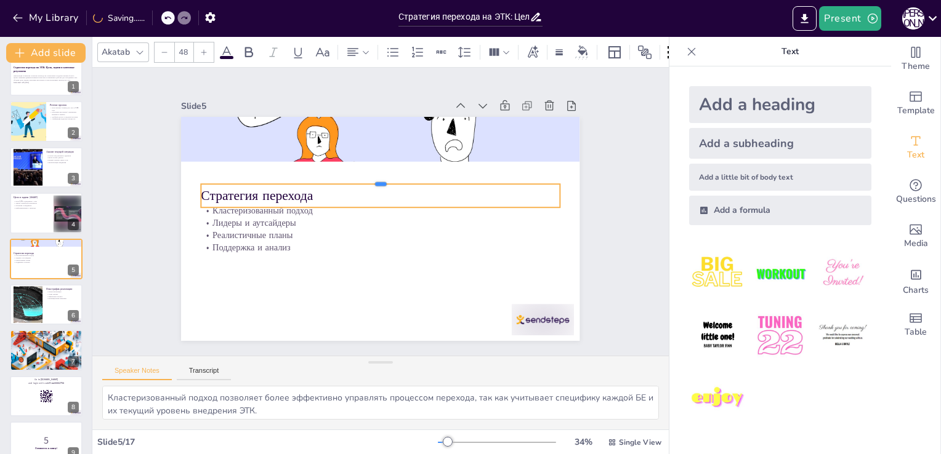
drag, startPoint x: 371, startPoint y: 123, endPoint x: 363, endPoint y: 179, distance: 56.6
click at [363, 179] on div at bounding box center [384, 179] width 358 height 47
drag, startPoint x: 329, startPoint y: 179, endPoint x: 336, endPoint y: 187, distance: 10.6
click at [328, 174] on div at bounding box center [380, 174] width 358 height 10
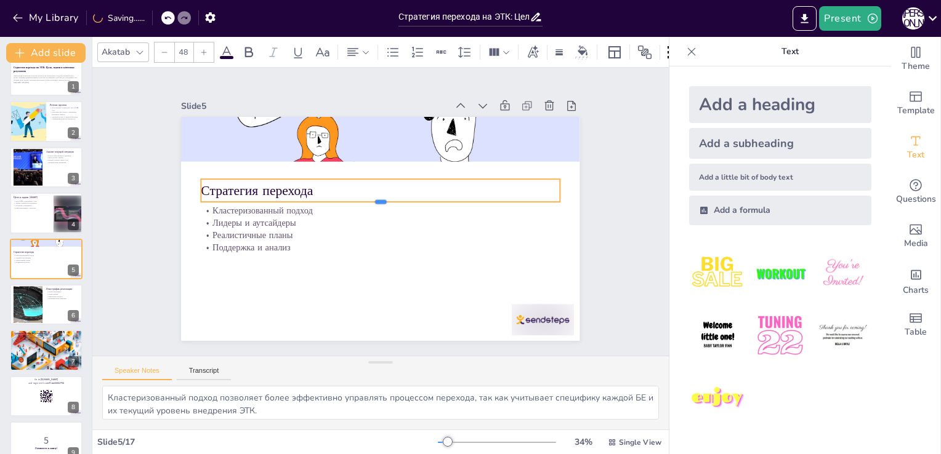
click at [369, 197] on div at bounding box center [381, 206] width 358 height 47
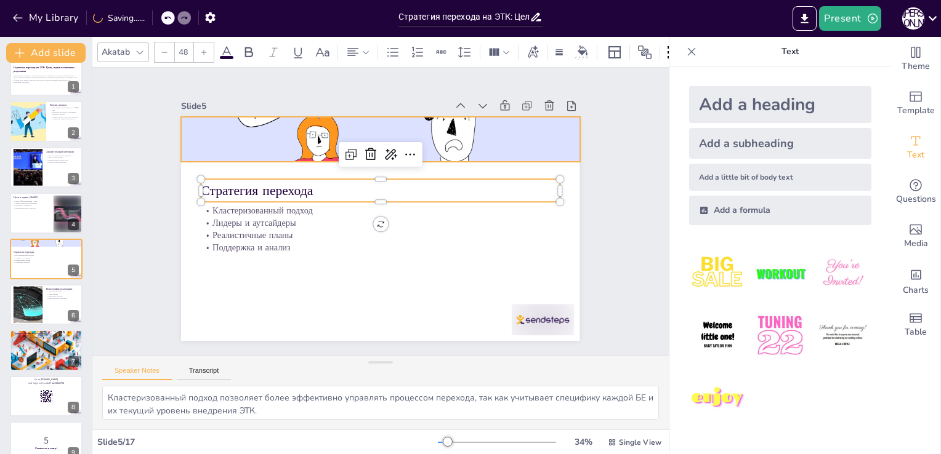
click at [321, 122] on div at bounding box center [380, 139] width 398 height 265
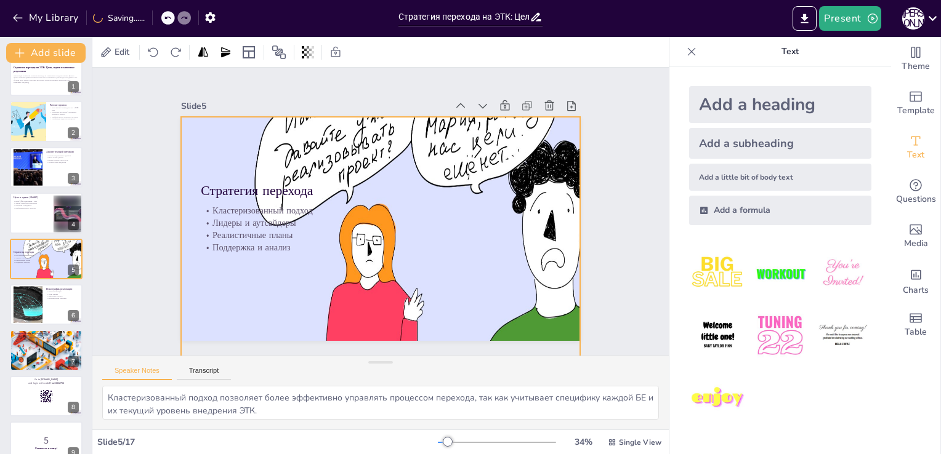
drag, startPoint x: 371, startPoint y: 158, endPoint x: 433, endPoint y: 486, distance: 333.4
click at [433, 454] on html "My Library Saving...... Стратегия перехода на ЭТК: Цели, задачи и ключевые резу…" at bounding box center [470, 227] width 941 height 454
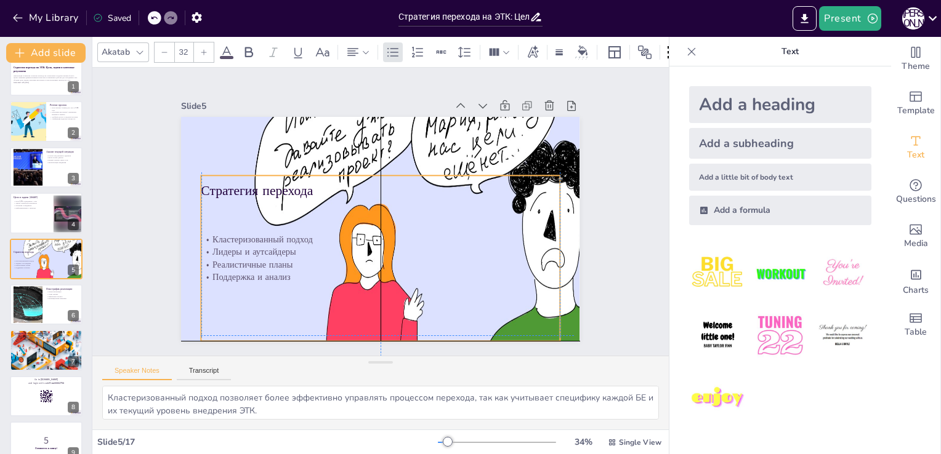
drag, startPoint x: 421, startPoint y: 203, endPoint x: 420, endPoint y: 228, distance: 25.9
click at [420, 233] on p "Кластеризованный подход" at bounding box center [380, 239] width 358 height 12
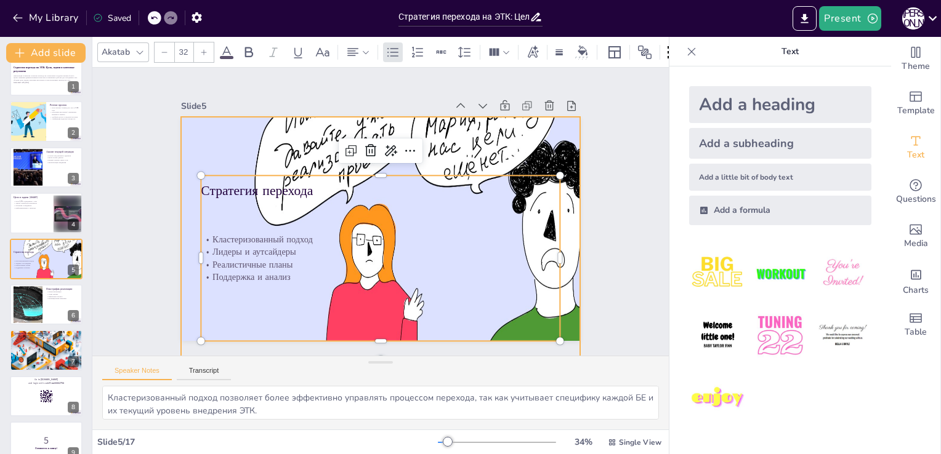
click at [443, 126] on div at bounding box center [448, 255] width 591 height 537
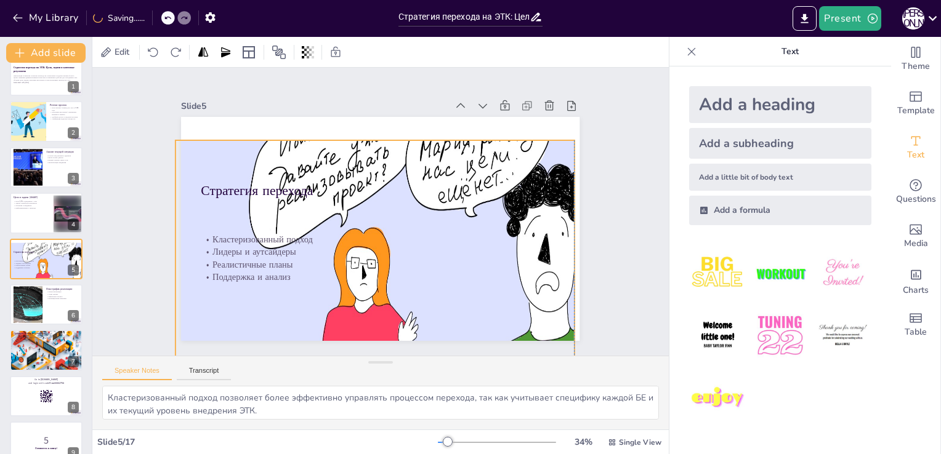
drag, startPoint x: 470, startPoint y: 123, endPoint x: 466, endPoint y: 146, distance: 23.9
click at [466, 146] on div at bounding box center [446, 271] width 543 height 483
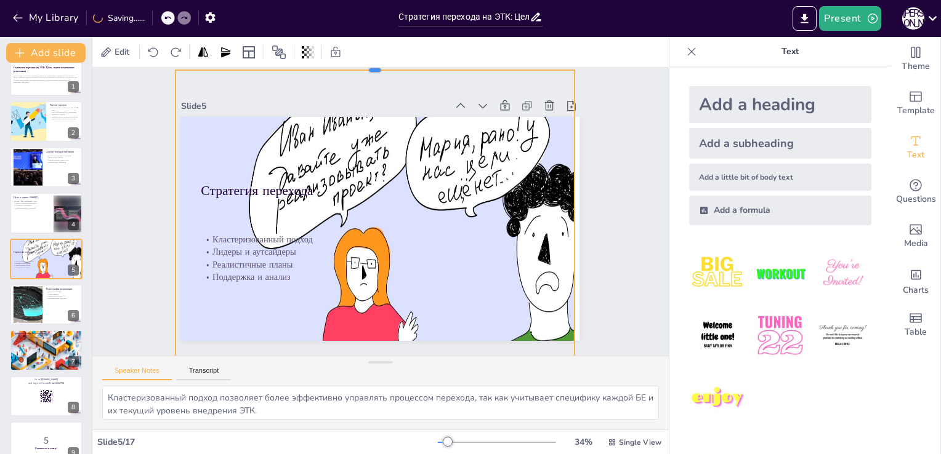
drag, startPoint x: 365, startPoint y: 134, endPoint x: 368, endPoint y: 64, distance: 70.3
click at [368, 64] on div "Edit Slide 1 Стратегия перехода на ЭТК: Цели, задачи и ключевые результаты През…" at bounding box center [380, 245] width 576 height 417
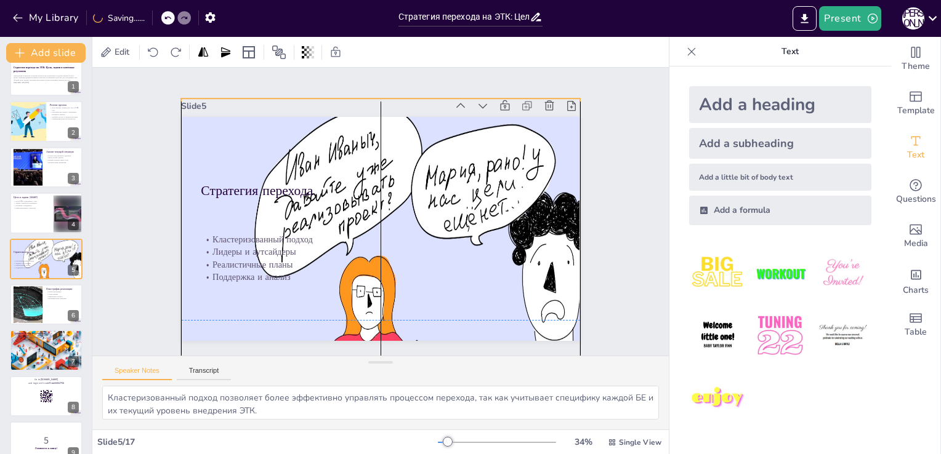
drag, startPoint x: 441, startPoint y: 140, endPoint x: 447, endPoint y: 171, distance: 32.0
click at [447, 139] on div "Стратегия перехода Кластеризованный подход Лидеры и аутсайдеры Реалистичные пла…" at bounding box center [390, 118] width 397 height 42
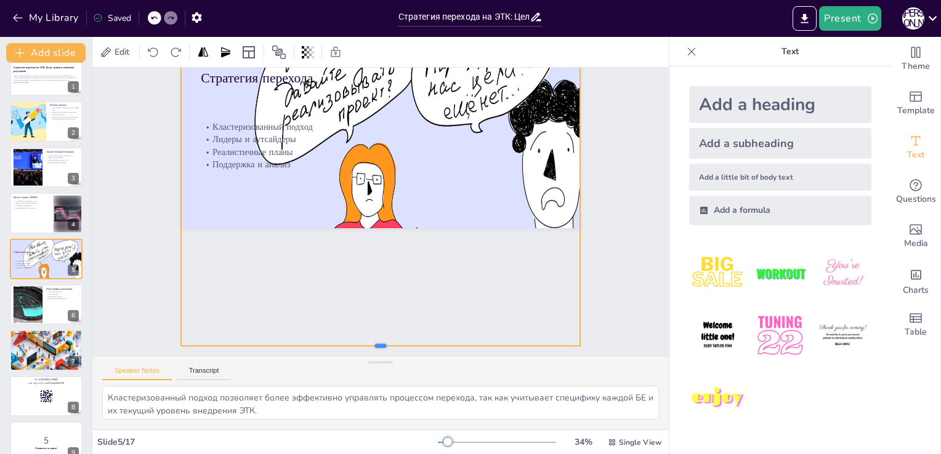
scroll to position [117, 0]
drag, startPoint x: 372, startPoint y: 318, endPoint x: 375, endPoint y: 236, distance: 82.6
click at [375, 236] on div "Slide 1 Стратегия перехода на ЭТК: Цели, задачи и ключевые результаты Презентац…" at bounding box center [380, 212] width 576 height 288
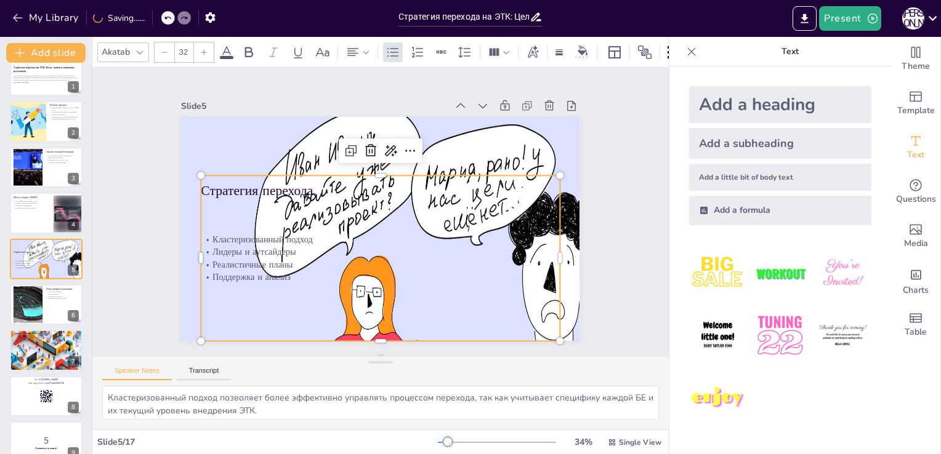
click at [427, 276] on p "Поддержка и анализ" at bounding box center [380, 277] width 358 height 12
click at [212, 235] on p "Кластеризованный подход" at bounding box center [380, 239] width 358 height 12
click at [235, 187] on div "Кластеризованный подход Лидеры и аутсайдеры Реалистичные планы Поддержка и анал…" at bounding box center [380, 258] width 358 height 166
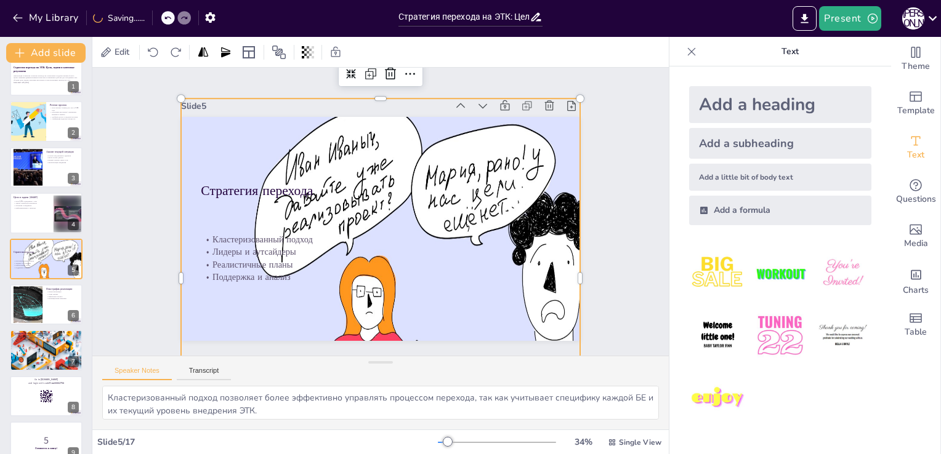
click at [257, 148] on div at bounding box center [452, 299] width 543 height 483
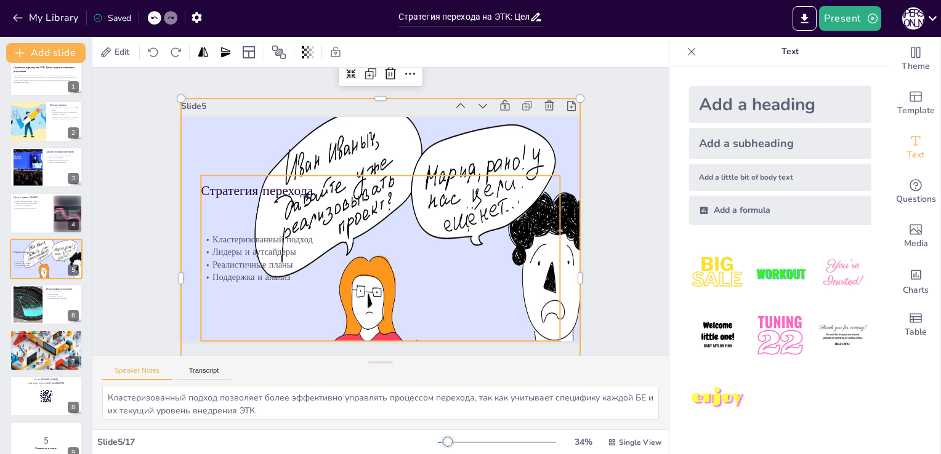
click at [229, 182] on div "Кластеризованный подход Лидеры и аутсайдеры Реалистичные планы Поддержка и анал…" at bounding box center [375, 258] width 374 height 202
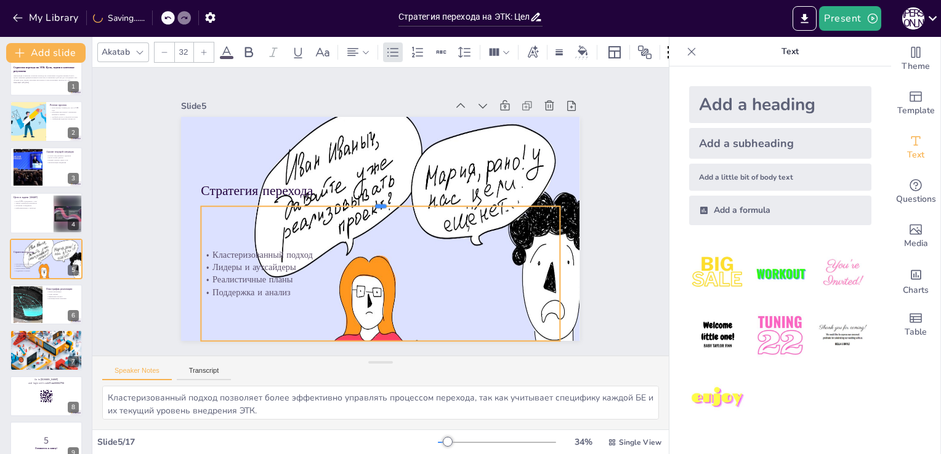
drag, startPoint x: 235, startPoint y: 170, endPoint x: 240, endPoint y: 201, distance: 31.2
click at [240, 201] on div at bounding box center [382, 201] width 358 height 47
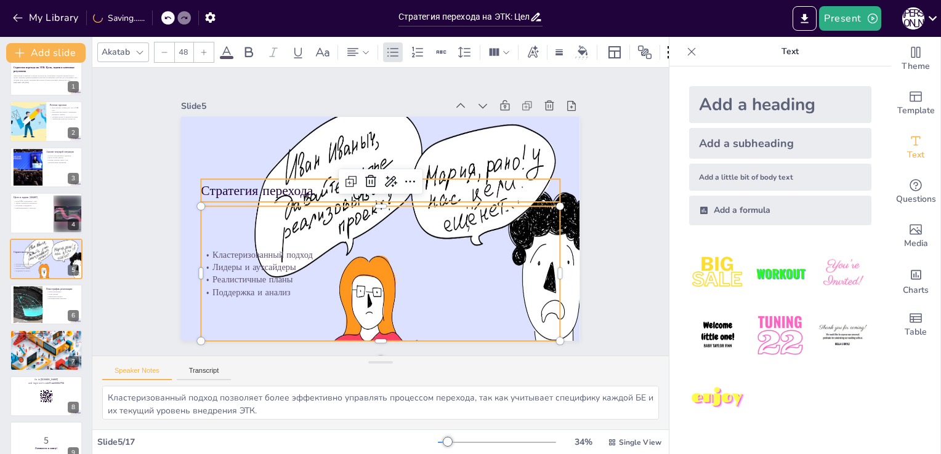
click at [232, 188] on p "Стратегия перехода" at bounding box center [380, 191] width 358 height 18
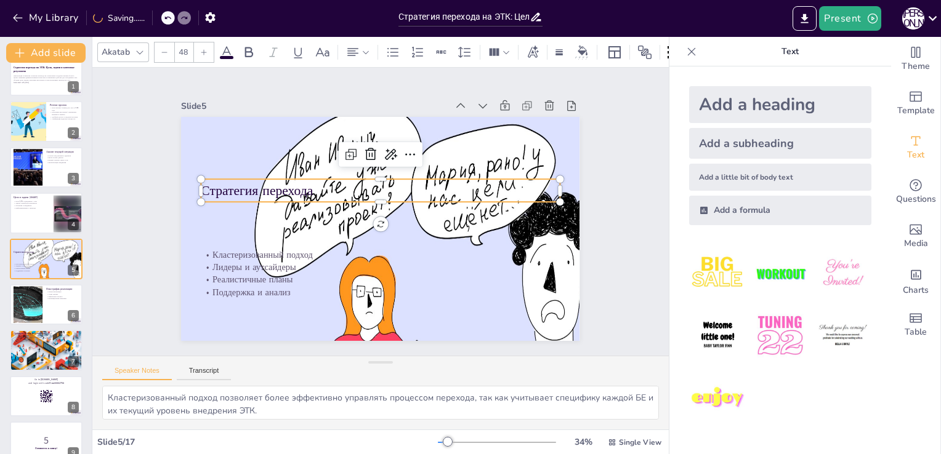
click at [276, 179] on div "Стратегия перехода" at bounding box center [380, 190] width 358 height 23
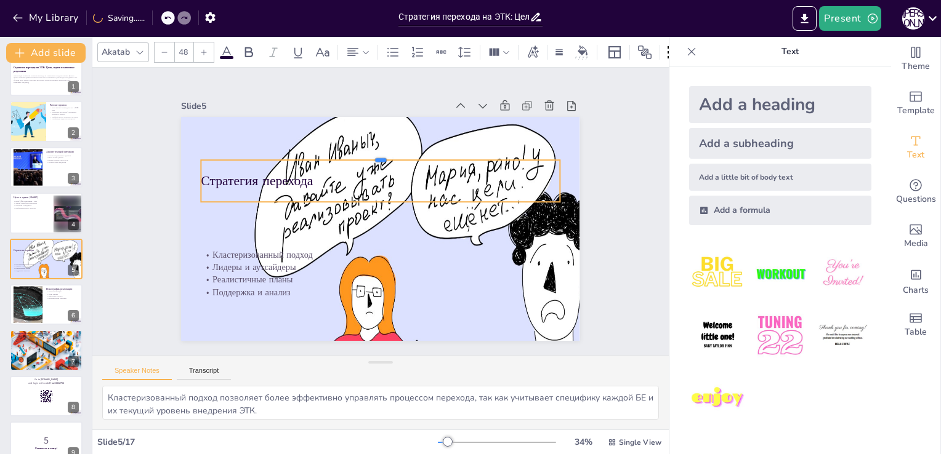
drag, startPoint x: 272, startPoint y: 173, endPoint x: 261, endPoint y: 154, distance: 21.8
click at [261, 154] on div at bounding box center [380, 155] width 358 height 10
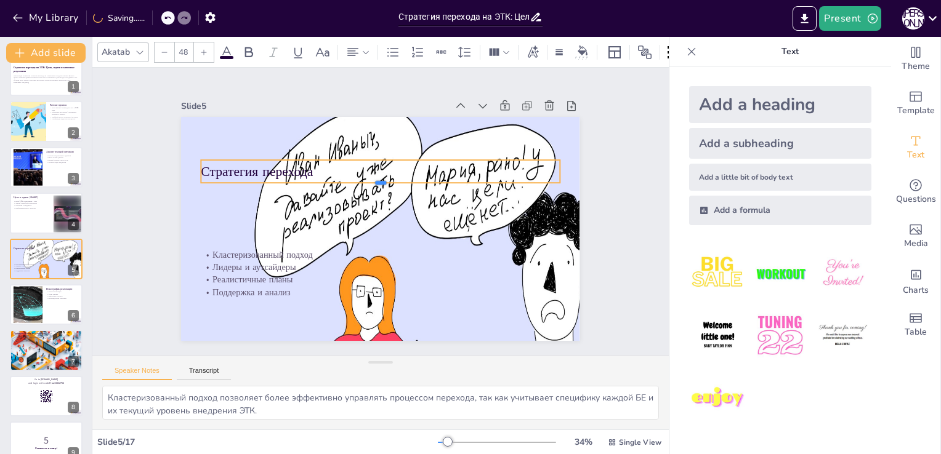
drag, startPoint x: 369, startPoint y: 198, endPoint x: 369, endPoint y: 179, distance: 19.1
click at [369, 179] on div at bounding box center [383, 187] width 358 height 47
click at [318, 160] on div at bounding box center [380, 160] width 358 height 10
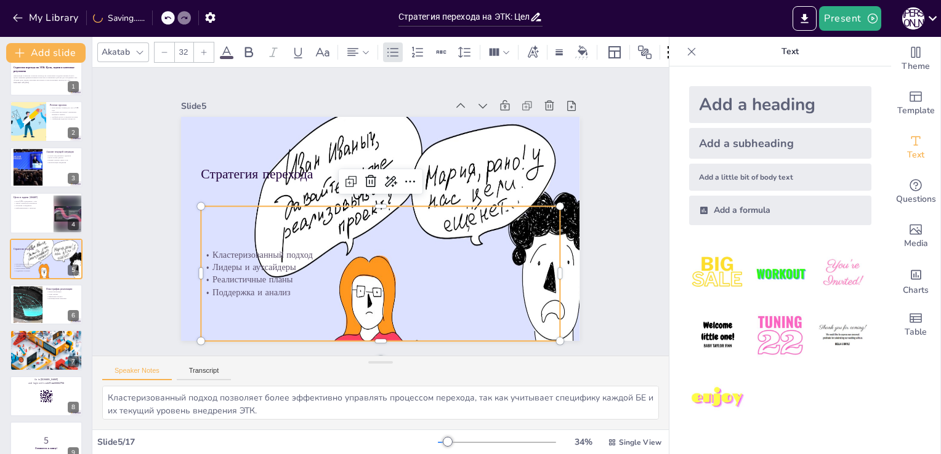
click at [428, 240] on div "Кластеризованный подход Лидеры и аутсайдеры Реалистичные планы Поддержка и анал…" at bounding box center [380, 273] width 358 height 135
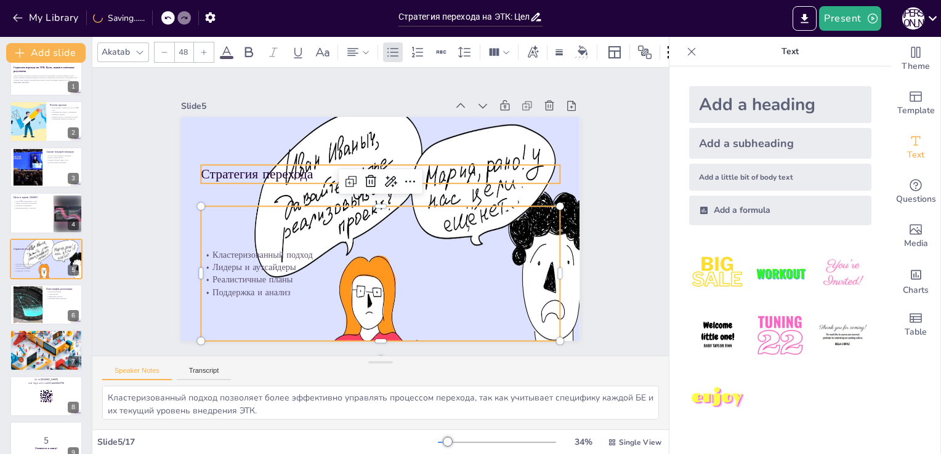
click at [214, 166] on p "Стратегия перехода" at bounding box center [380, 174] width 358 height 18
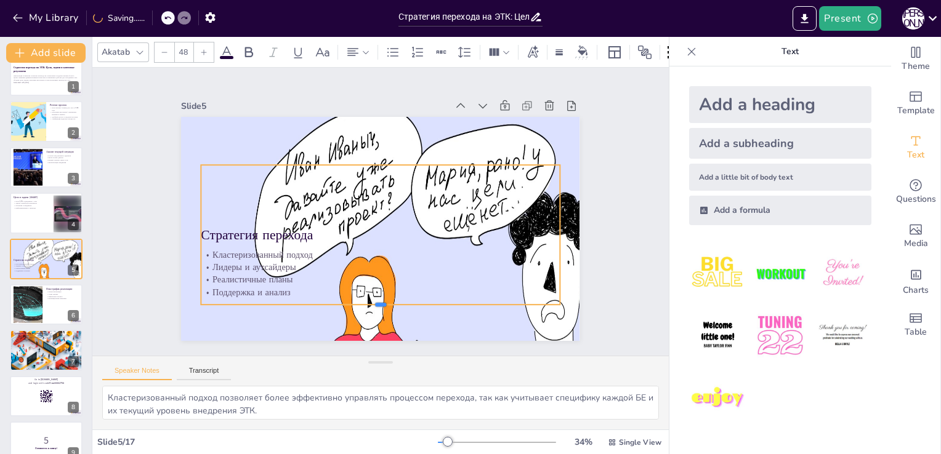
drag, startPoint x: 238, startPoint y: 181, endPoint x: 251, endPoint y: 302, distance: 122.0
click at [251, 305] on div at bounding box center [380, 310] width 358 height 10
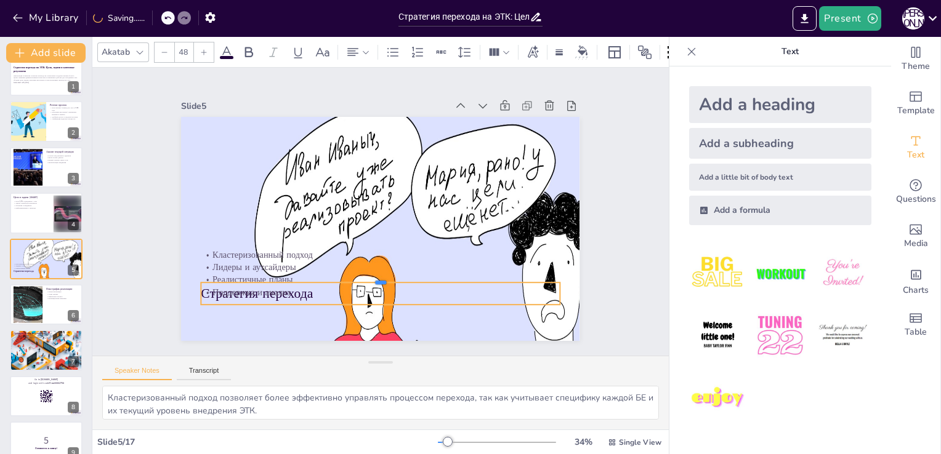
drag, startPoint x: 369, startPoint y: 159, endPoint x: 369, endPoint y: 277, distance: 117.6
click at [369, 277] on div at bounding box center [380, 278] width 358 height 10
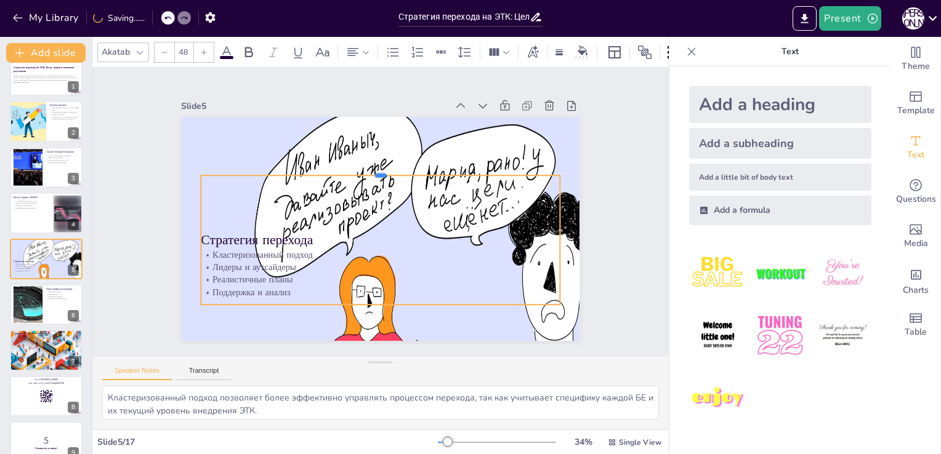
drag, startPoint x: 369, startPoint y: 277, endPoint x: 358, endPoint y: 170, distance: 107.8
click at [358, 170] on div at bounding box center [380, 171] width 358 height 10
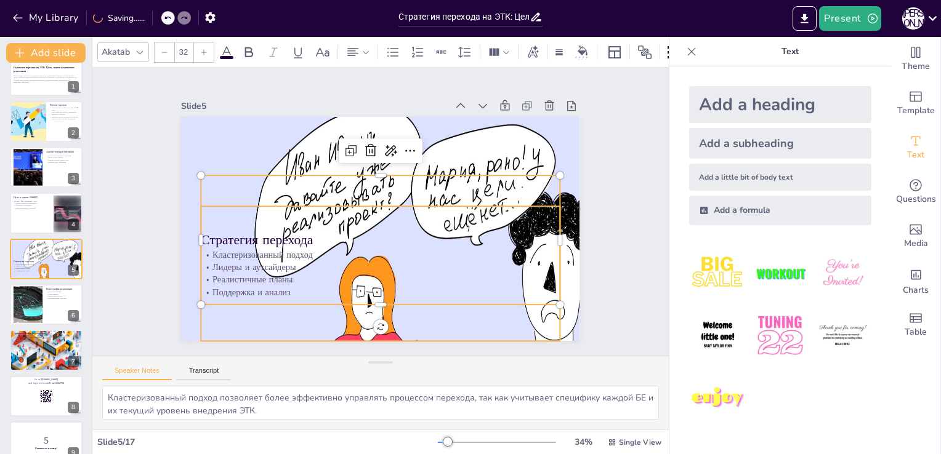
click at [246, 309] on div "Кластеризованный подход Лидеры и аутсайдеры Реалистичные планы Поддержка и анал…" at bounding box center [380, 273] width 358 height 135
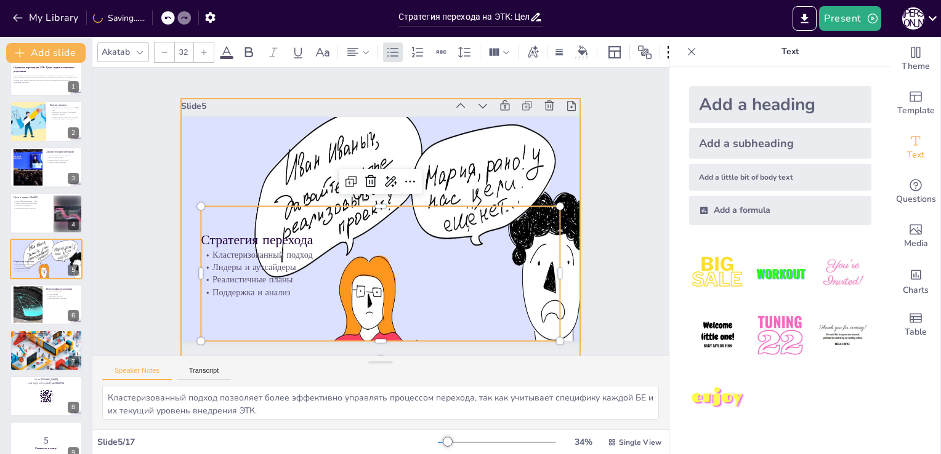
click at [187, 144] on div at bounding box center [433, 312] width 632 height 585
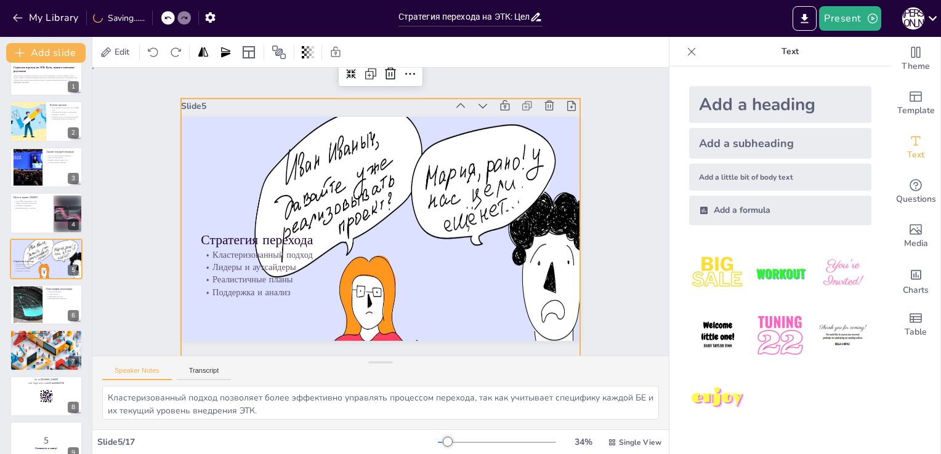
click at [150, 154] on div "Slide 1 Стратегия перехода на ЭТК: Цели, задачи и ключевые результаты Презентац…" at bounding box center [380, 212] width 467 height 259
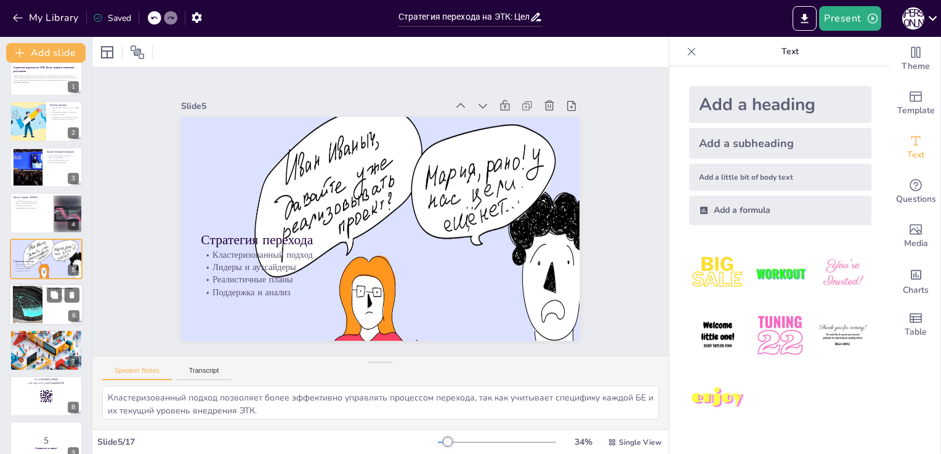
click at [20, 297] on div at bounding box center [28, 305] width 58 height 38
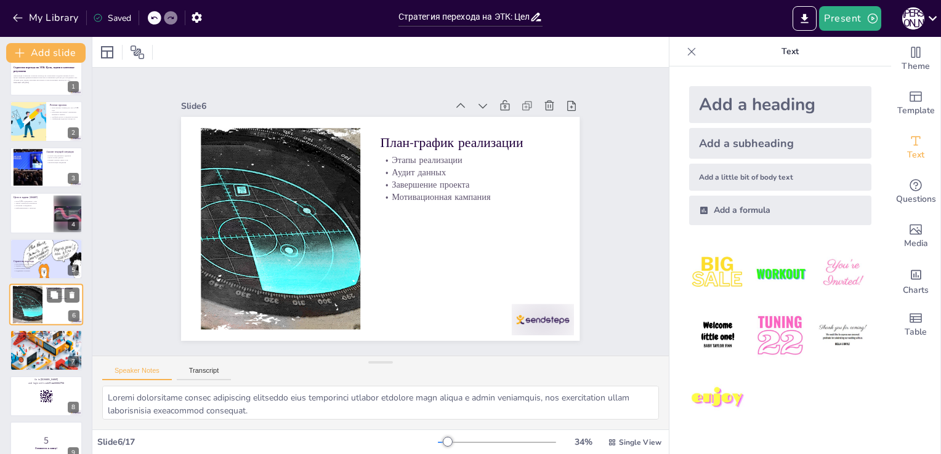
scroll to position [63, 0]
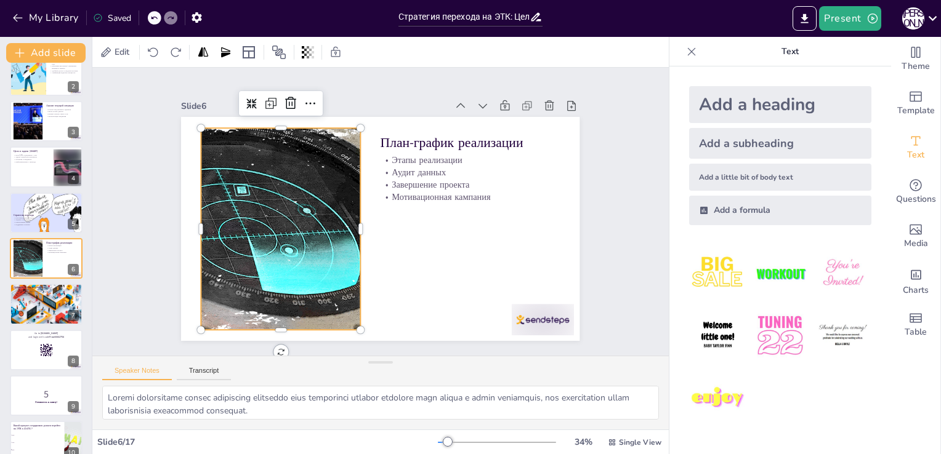
click at [216, 221] on div at bounding box center [279, 218] width 333 height 233
click at [246, 99] on icon at bounding box center [251, 104] width 10 height 10
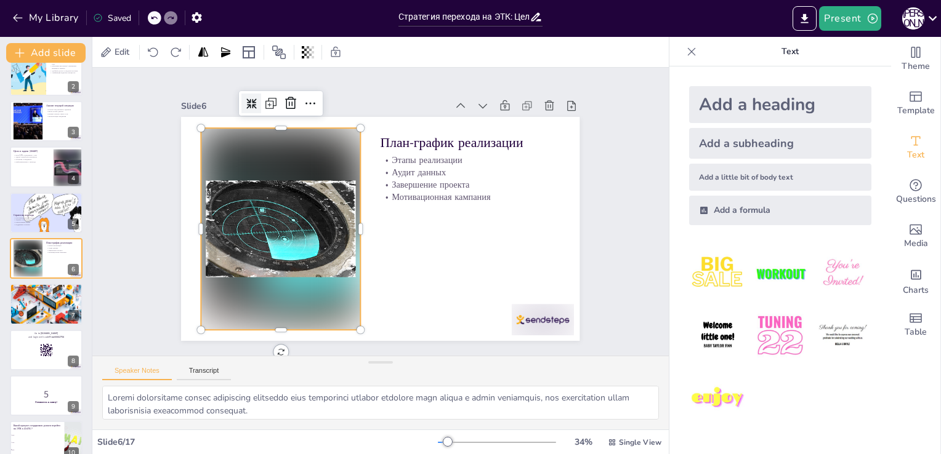
click at [246, 99] on icon at bounding box center [251, 104] width 10 height 10
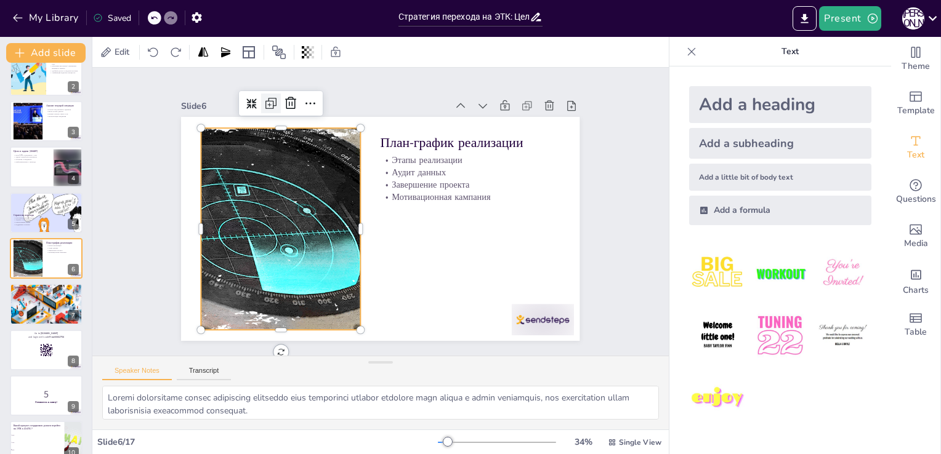
click at [266, 101] on icon at bounding box center [269, 104] width 7 height 7
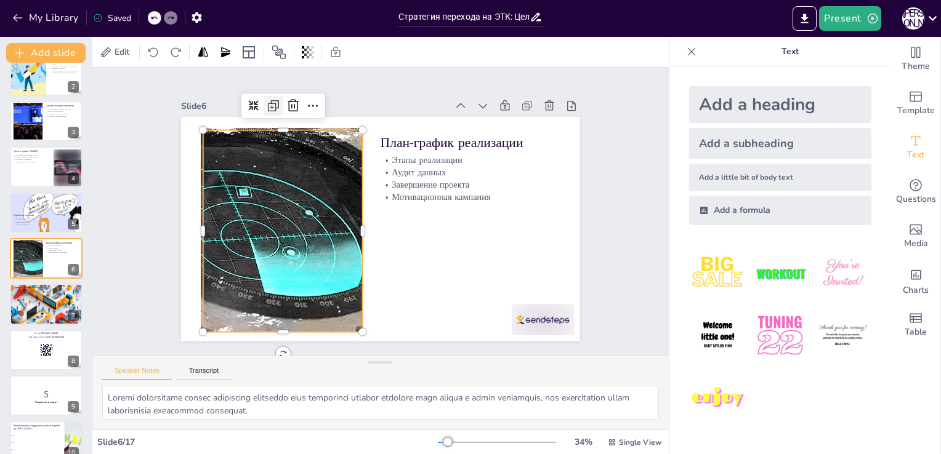
click at [331, 76] on icon at bounding box center [341, 66] width 20 height 20
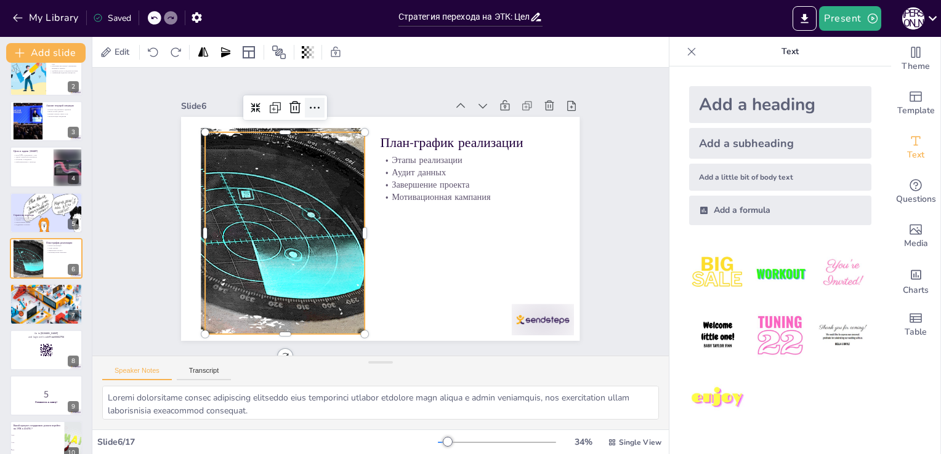
click at [307, 102] on icon at bounding box center [314, 107] width 15 height 15
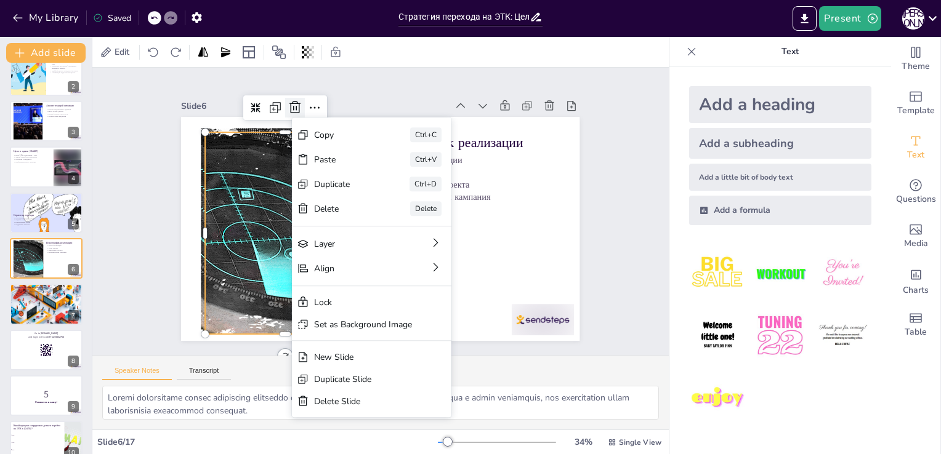
click at [288, 105] on icon at bounding box center [295, 107] width 15 height 15
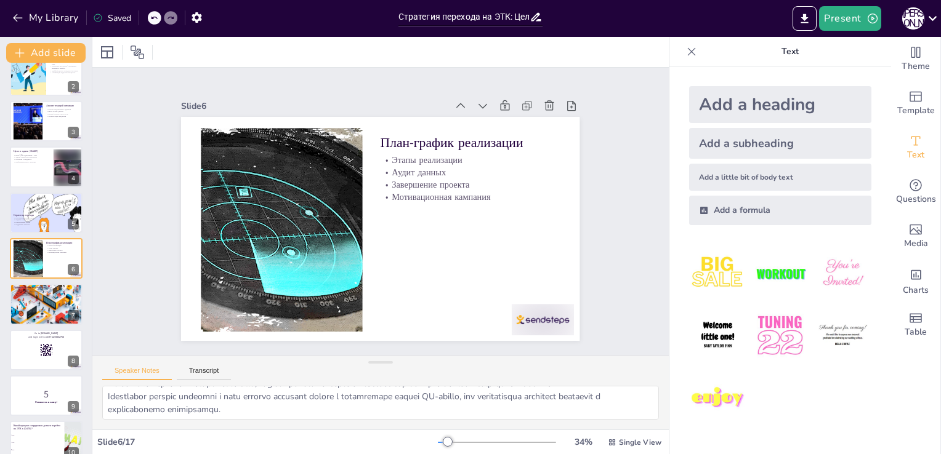
scroll to position [0, 0]
click at [204, 369] on button "Transcript" at bounding box center [204, 374] width 55 height 14
click at [57, 297] on icon at bounding box center [53, 294] width 7 height 7
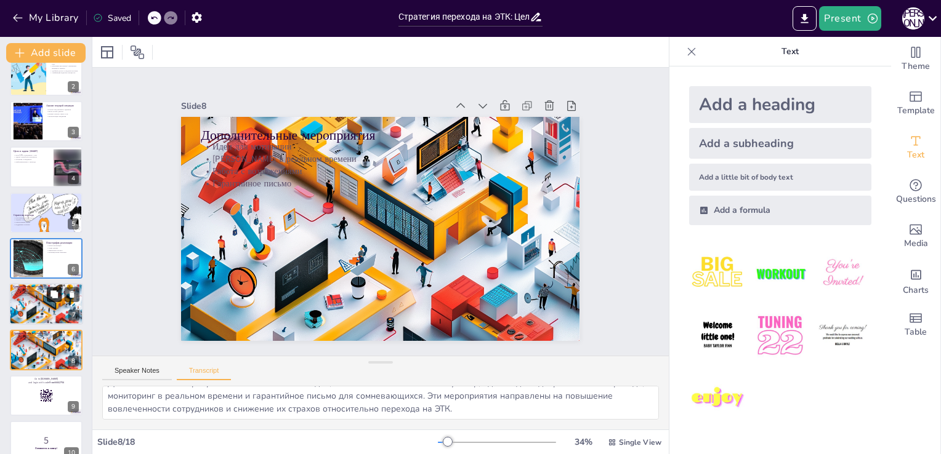
scroll to position [155, 0]
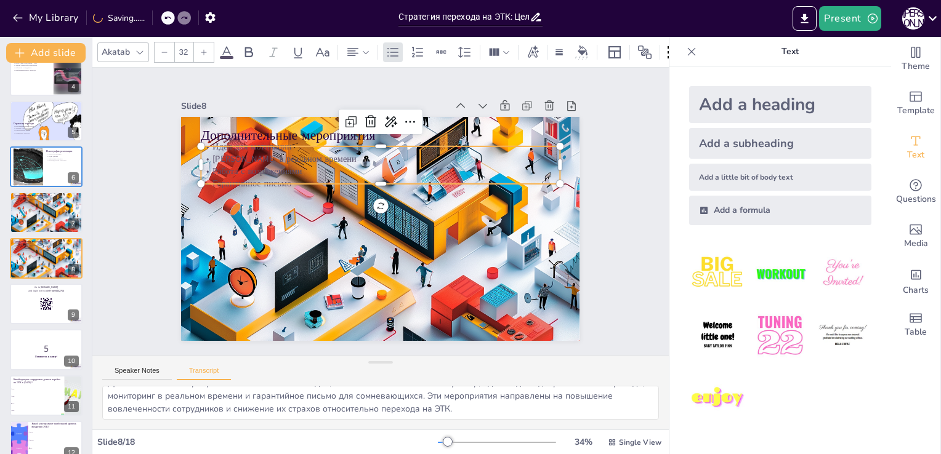
click at [259, 165] on p "Работа с возражениями" at bounding box center [380, 171] width 358 height 12
click at [211, 143] on p "Идеи для мотивации" at bounding box center [387, 147] width 358 height 50
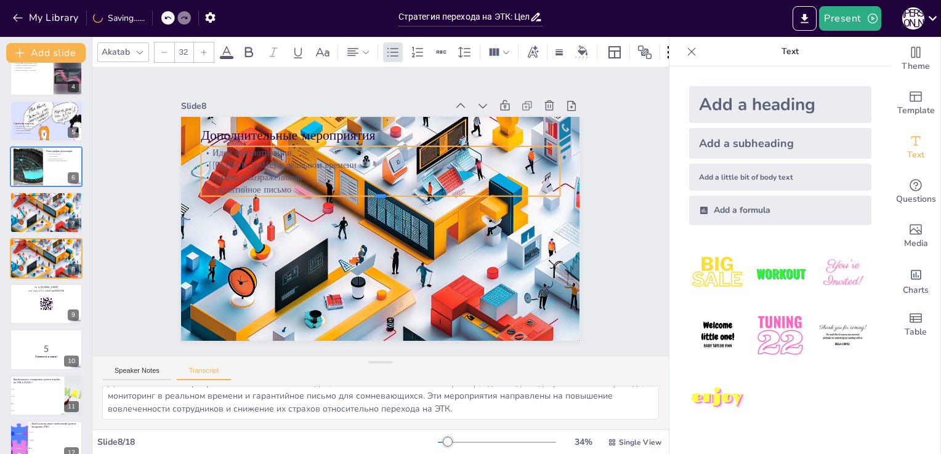
drag, startPoint x: 274, startPoint y: 181, endPoint x: 202, endPoint y: 143, distance: 81.2
click at [202, 143] on div "Дополнительные мероприятия Идеи для мотивации Мониторинг в реальном времени Раб…" at bounding box center [379, 229] width 420 height 265
click at [208, 148] on p "Идеи для мотивации" at bounding box center [387, 153] width 358 height 50
click at [251, 50] on icon at bounding box center [249, 52] width 8 height 10
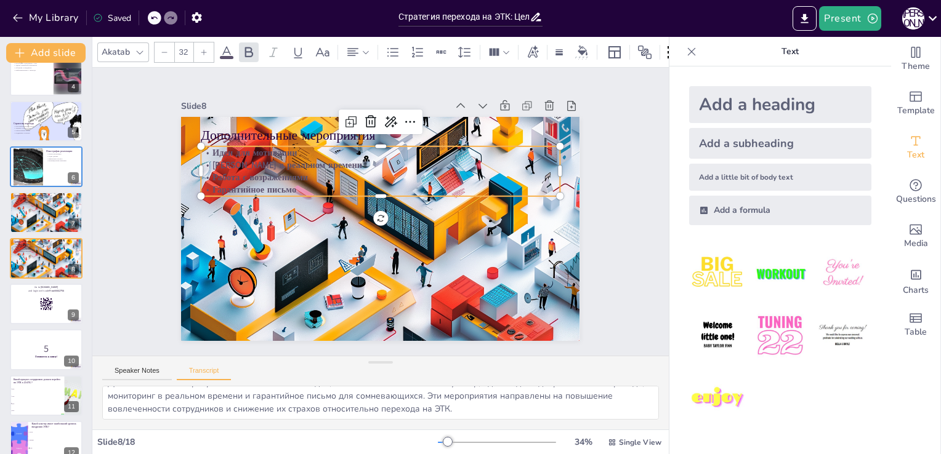
click at [227, 56] on span at bounding box center [227, 57] width 14 height 3
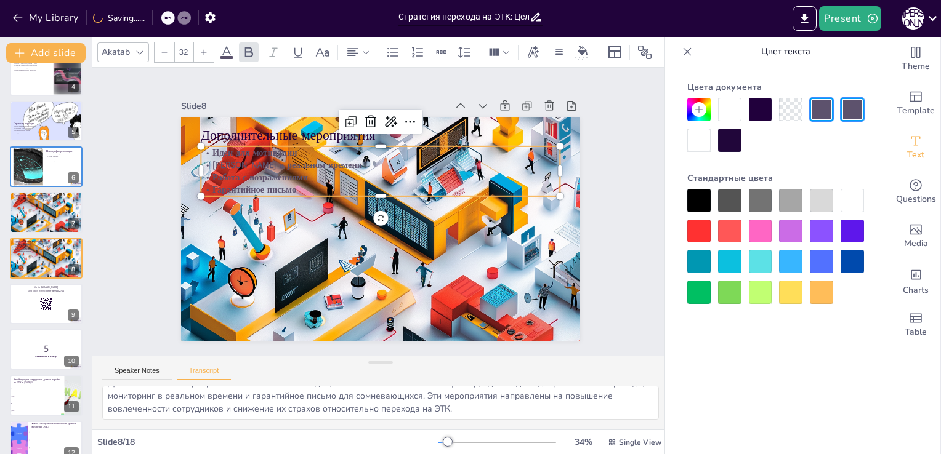
click at [700, 198] on div at bounding box center [698, 200] width 23 height 23
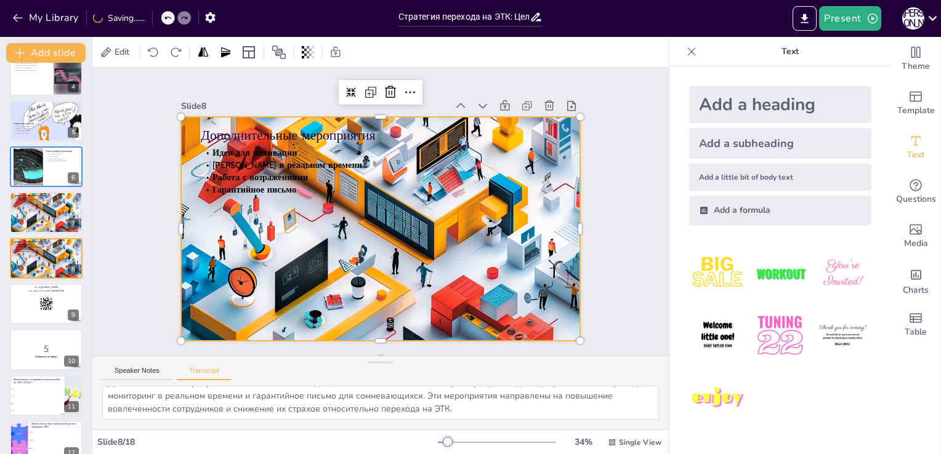
click at [431, 287] on div at bounding box center [380, 229] width 398 height 300
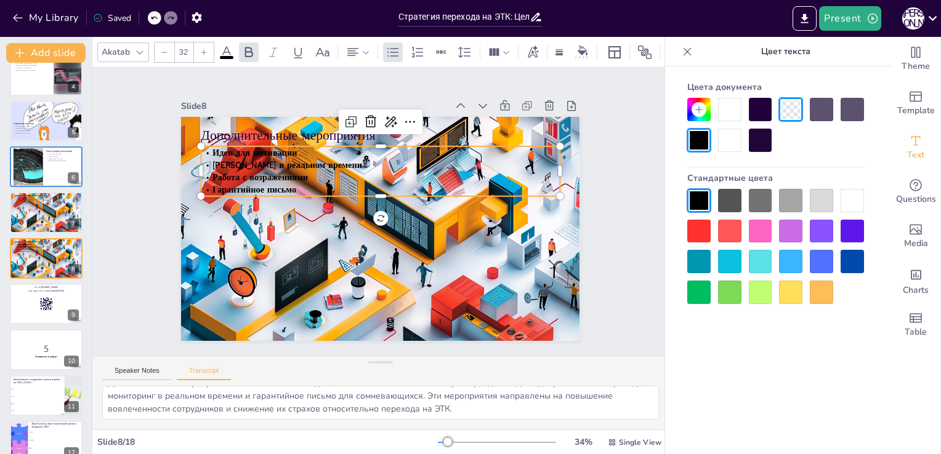
click at [392, 188] on p "Гарантийное письмо" at bounding box center [384, 190] width 353 height 87
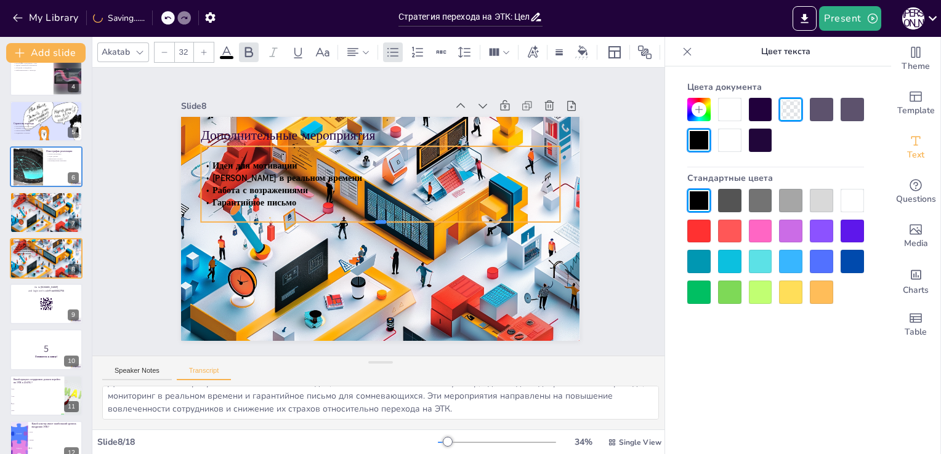
drag, startPoint x: 367, startPoint y: 193, endPoint x: 373, endPoint y: 219, distance: 26.4
click at [373, 219] on div at bounding box center [379, 226] width 358 height 47
click at [34, 307] on div at bounding box center [46, 304] width 74 height 42
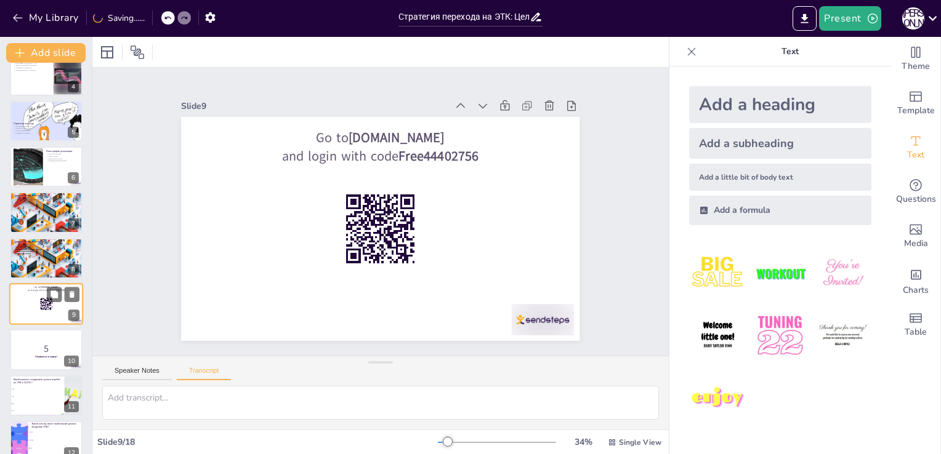
scroll to position [0, 0]
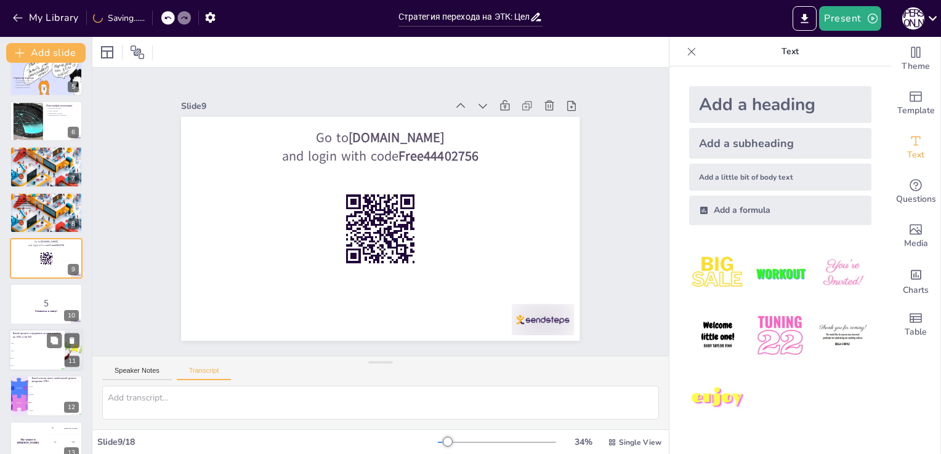
click at [31, 340] on li "50%" at bounding box center [36, 343] width 55 height 7
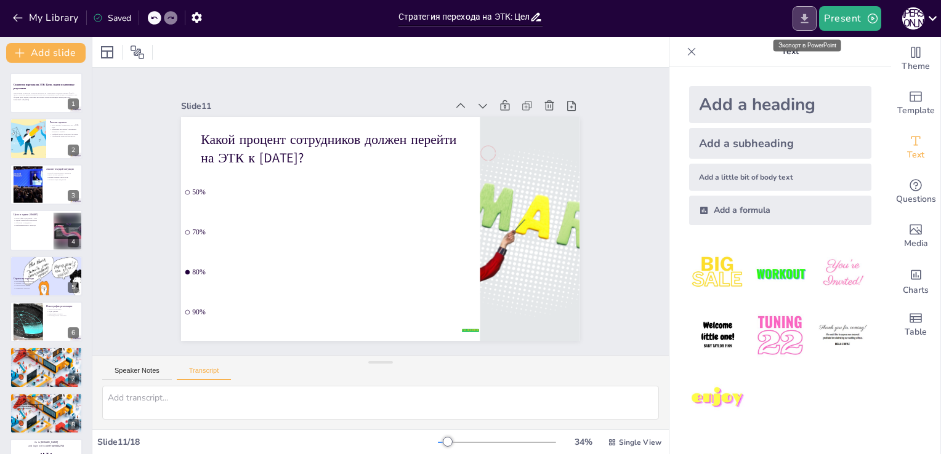
click at [803, 15] on icon "Export to PowerPoint" at bounding box center [804, 18] width 13 height 13
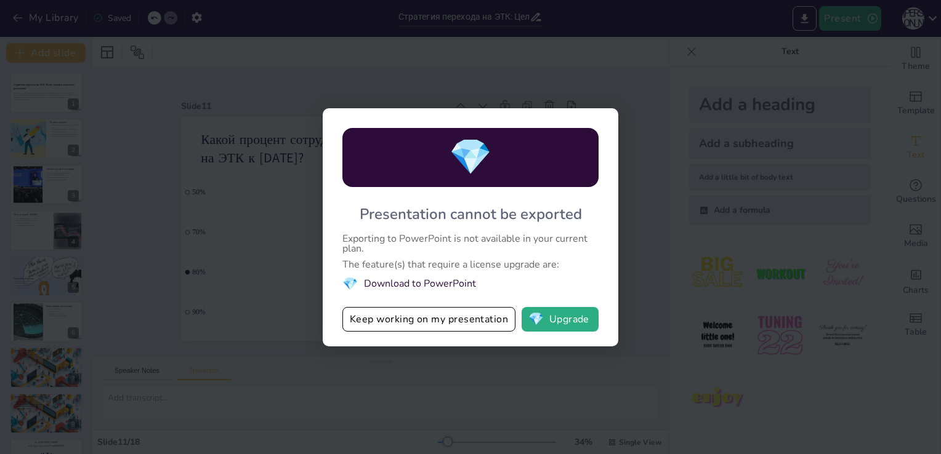
click at [639, 69] on div "💎 Presentation cannot be exported Exporting to PowerPoint is not available in y…" at bounding box center [470, 227] width 941 height 454
click at [404, 329] on button "Keep working on my presentation" at bounding box center [428, 319] width 173 height 25
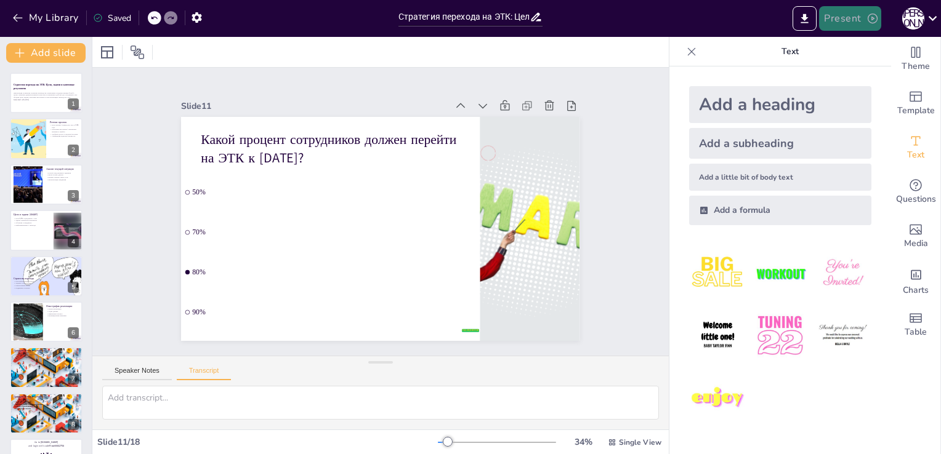
click at [850, 19] on button "Present" at bounding box center [850, 18] width 62 height 25
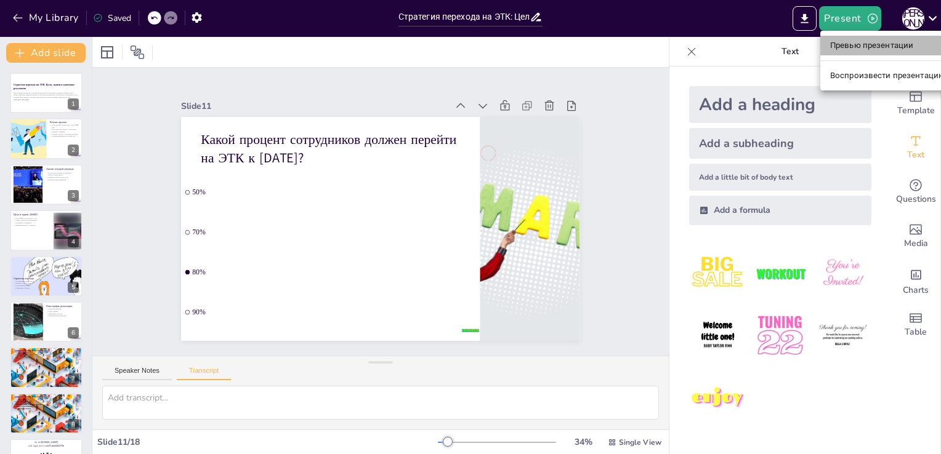
click at [863, 51] on li "Превью презентации" at bounding box center [887, 46] width 135 height 20
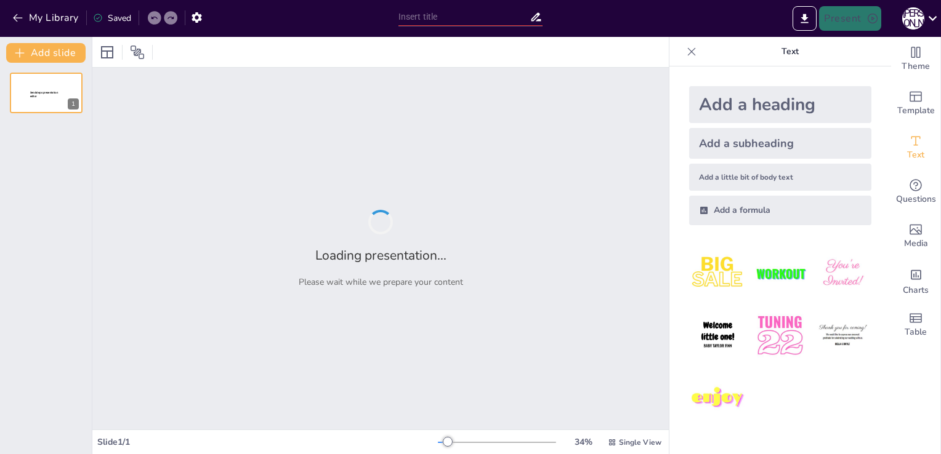
type input "Стратегия перехода на ЭТК: Цели, задачи и ключевые результаты"
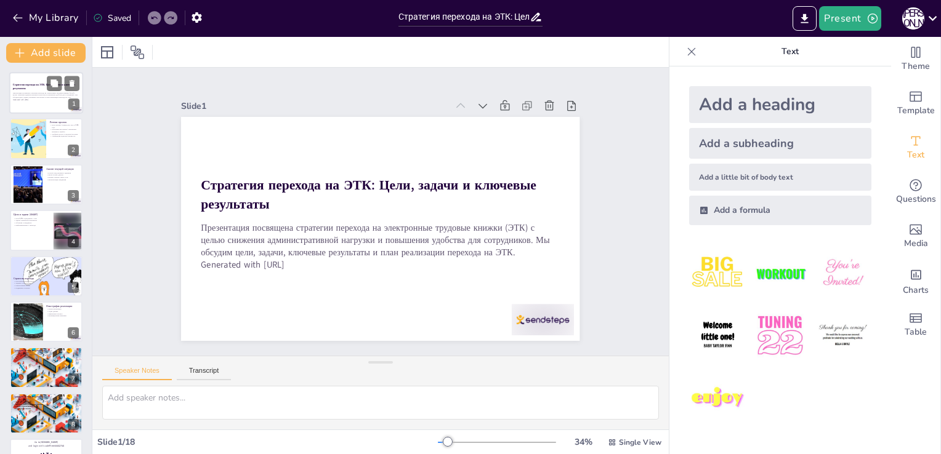
checkbox input "true"
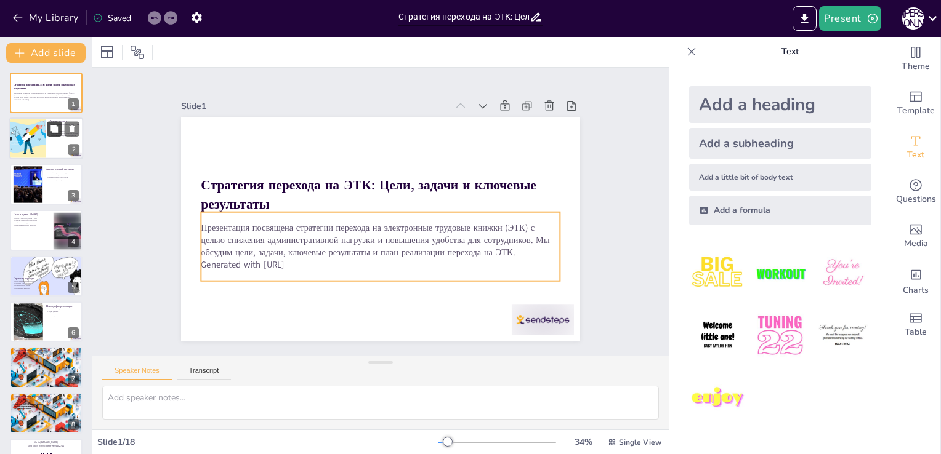
checkbox input "true"
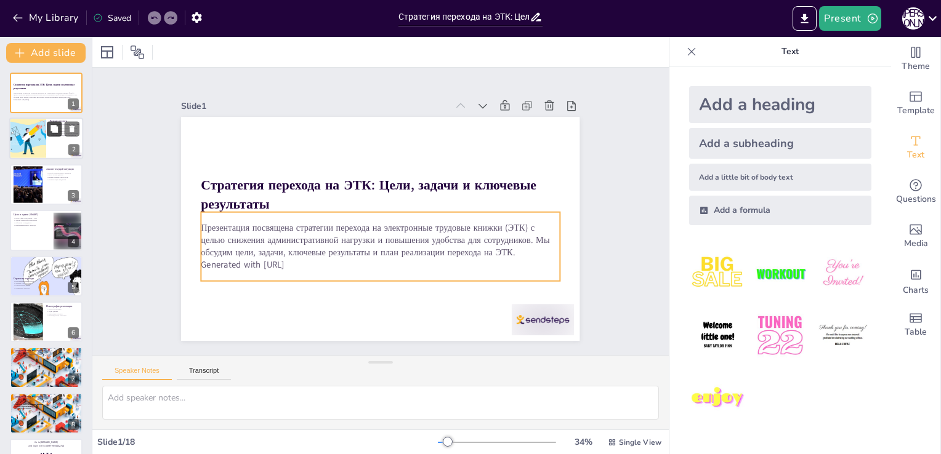
checkbox input "true"
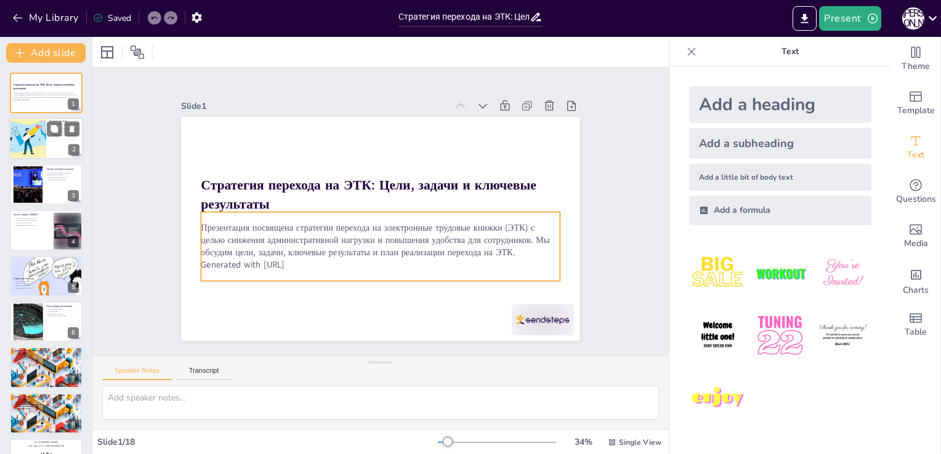
checkbox input "true"
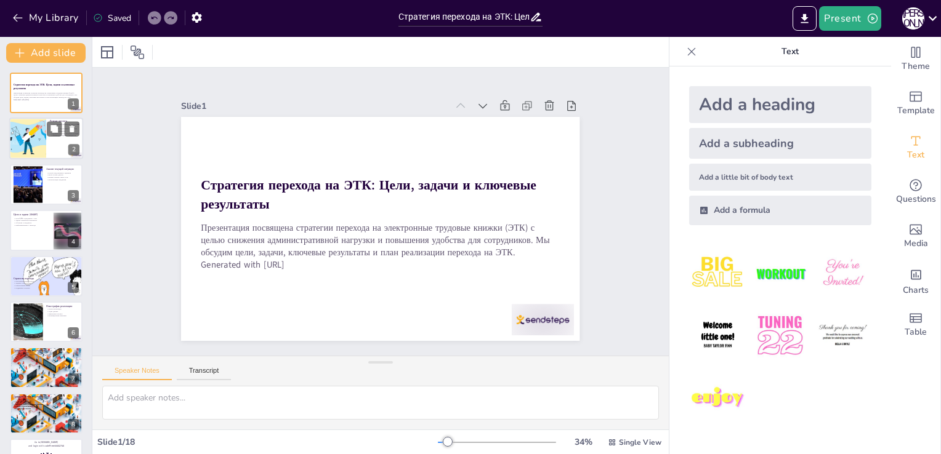
click at [46, 137] on div at bounding box center [28, 139] width 81 height 42
type textarea "Цель проекта заключается в том, чтобы к 1 июля 2026 года 80% сотрудников имели …"
checkbox input "true"
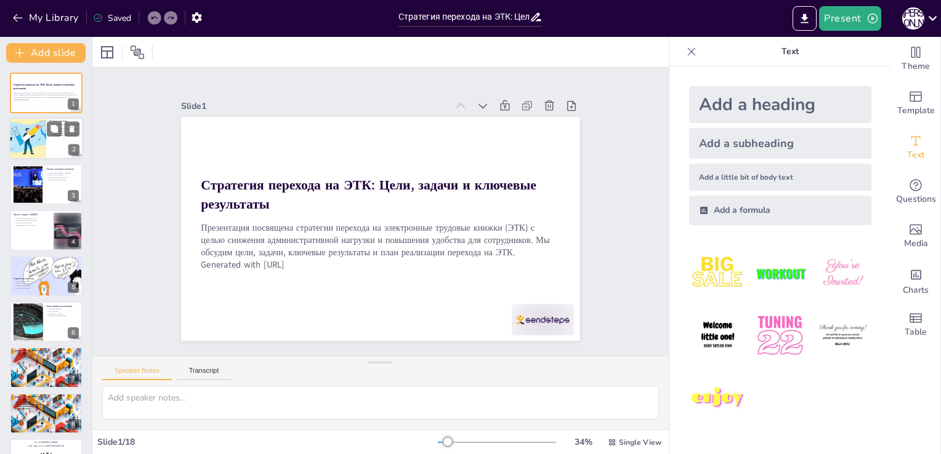
checkbox input "true"
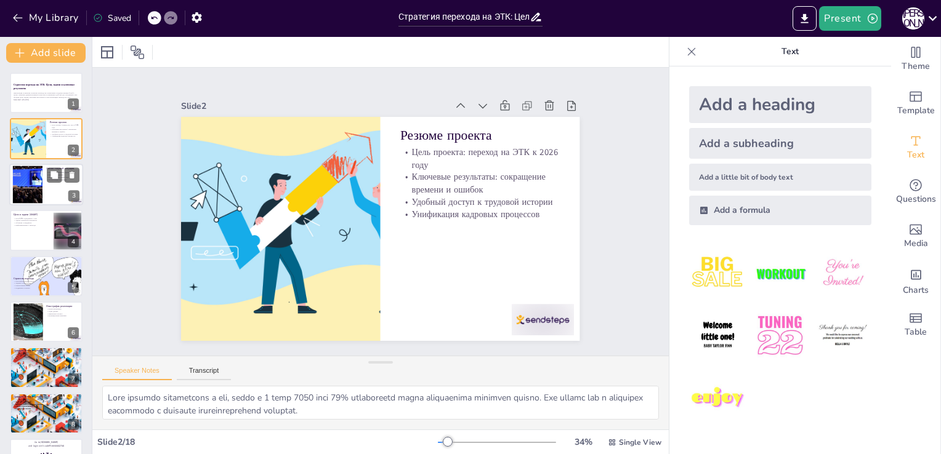
checkbox input "true"
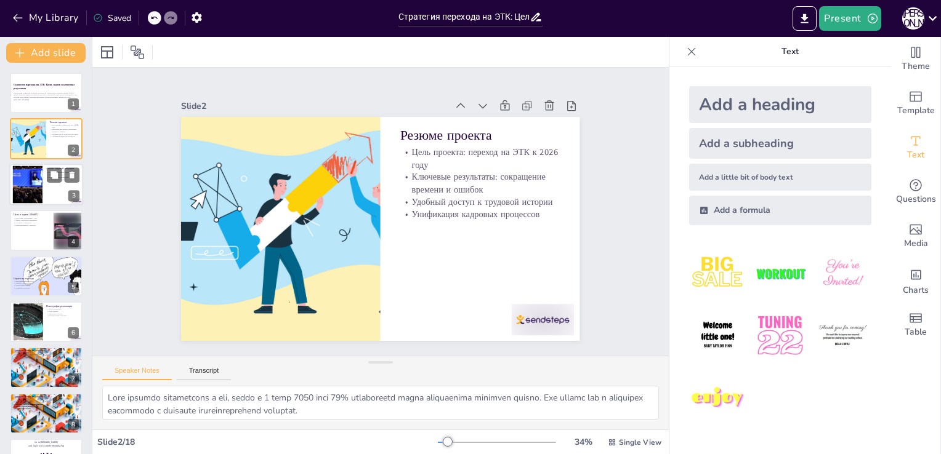
checkbox input "true"
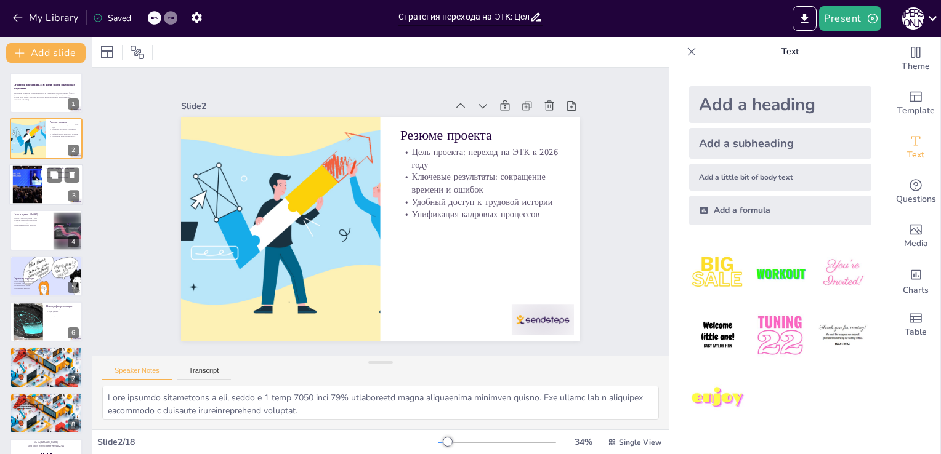
checkbox input "true"
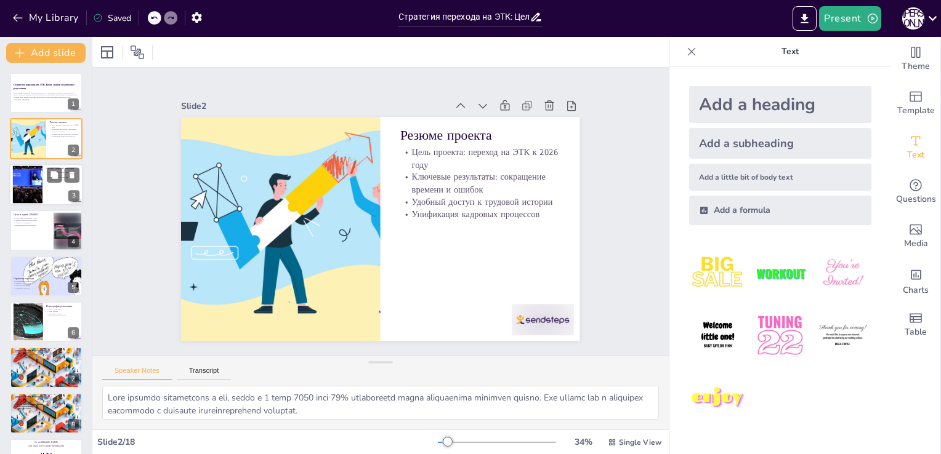
click at [41, 174] on div at bounding box center [27, 185] width 67 height 38
type textarea "Ручной труд приводит к задержкам в процессе оформления трудовых книжек, что нег…"
checkbox input "true"
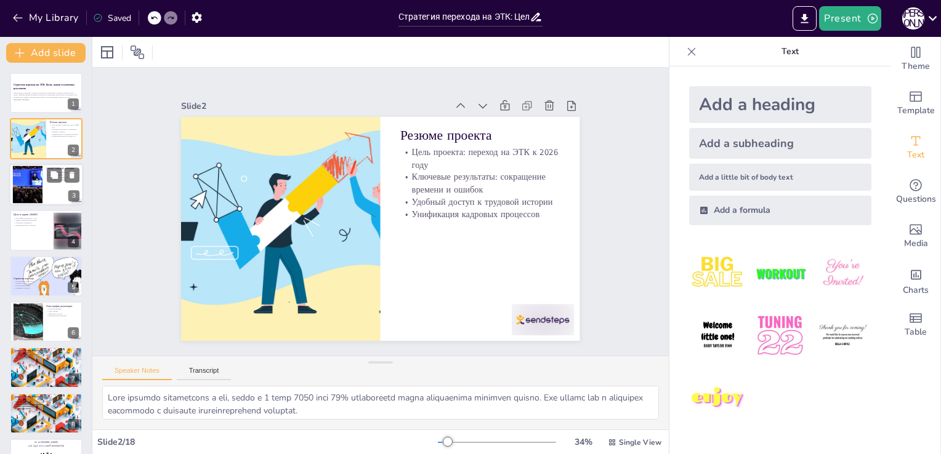
checkbox input "true"
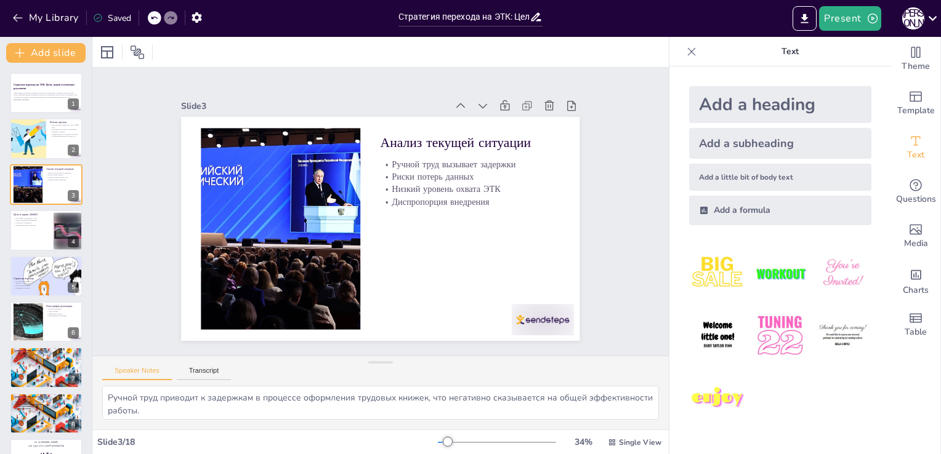
checkbox input "true"
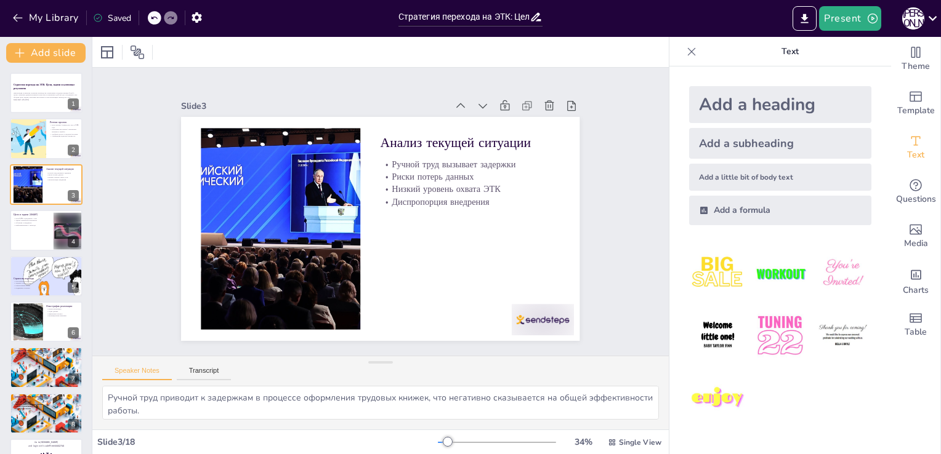
checkbox input "true"
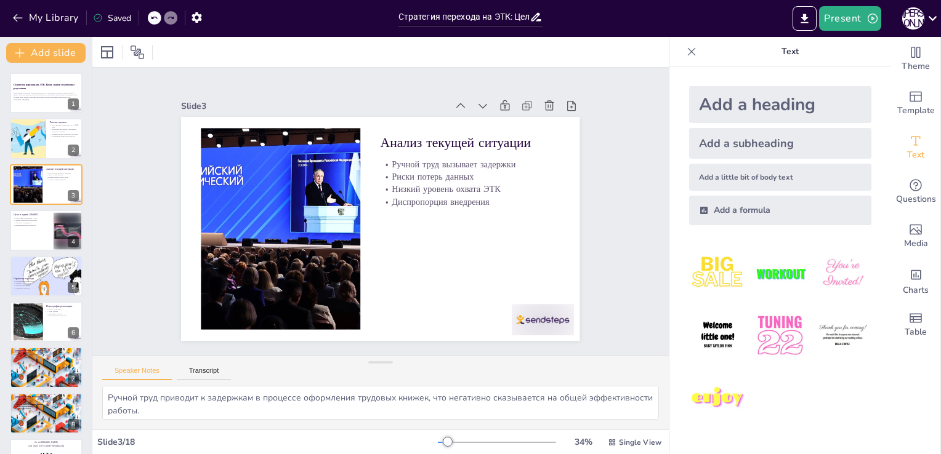
checkbox input "true"
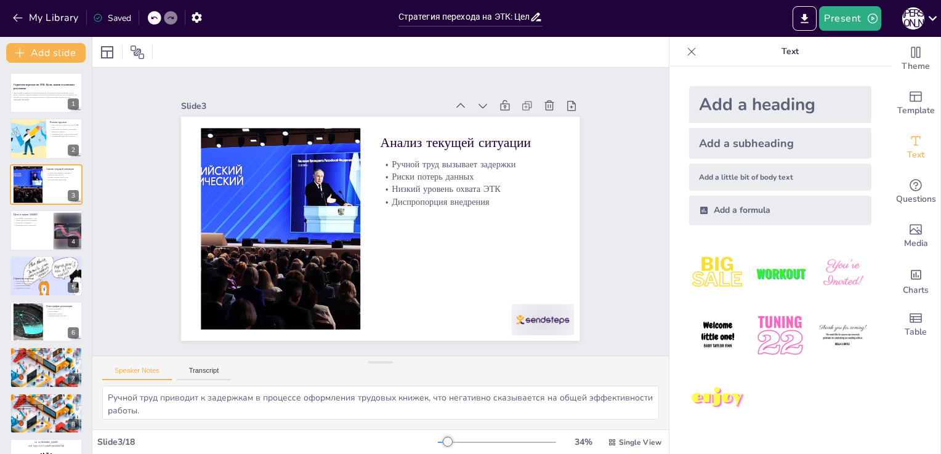
checkbox input "true"
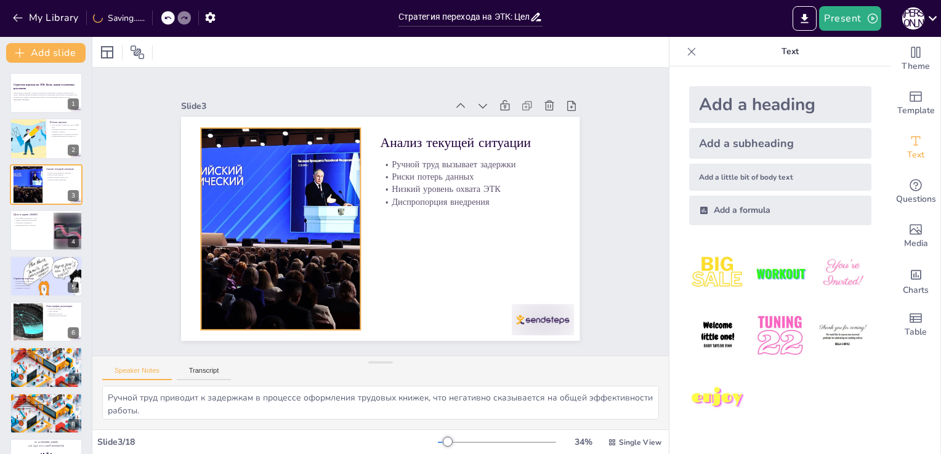
checkbox input "true"
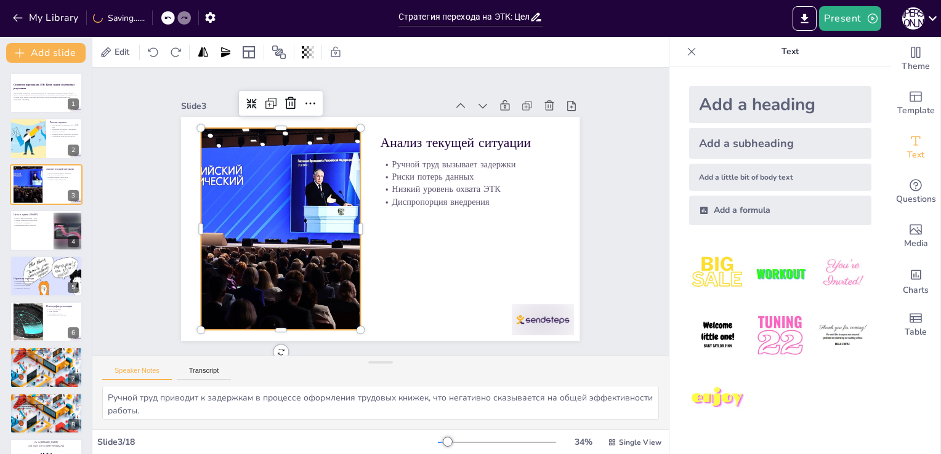
click at [316, 198] on div at bounding box center [460, 273] width 390 height 401
checkbox input "true"
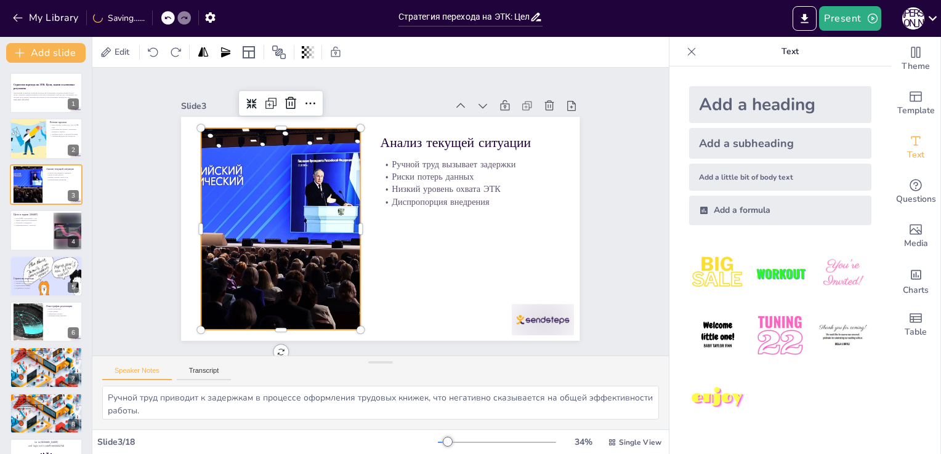
checkbox input "true"
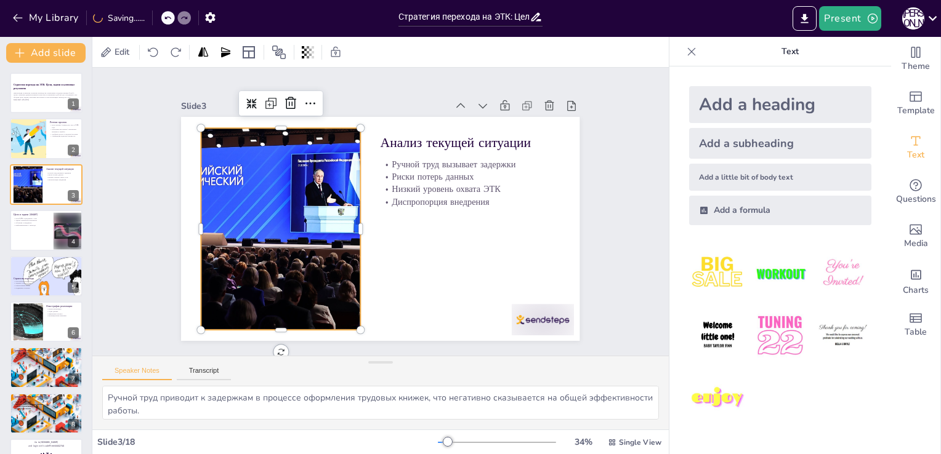
checkbox input "true"
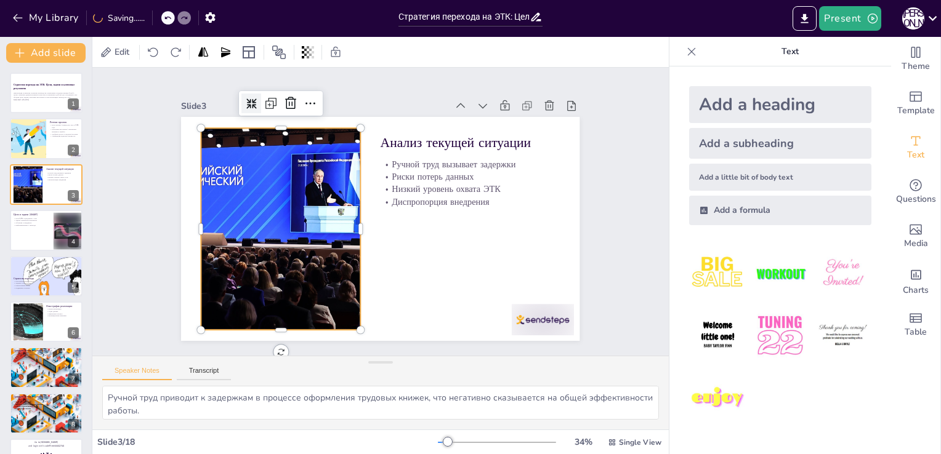
checkbox input "true"
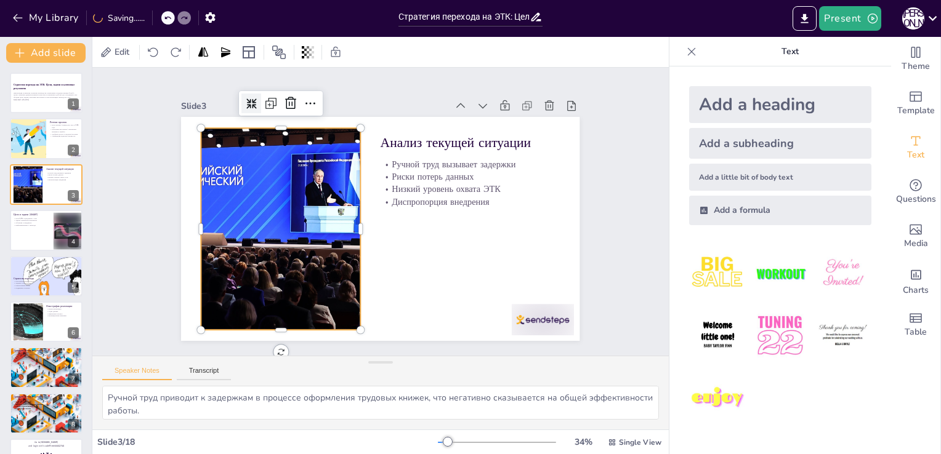
checkbox input "true"
click at [240, 295] on icon at bounding box center [238, 301] width 12 height 12
checkbox input "true"
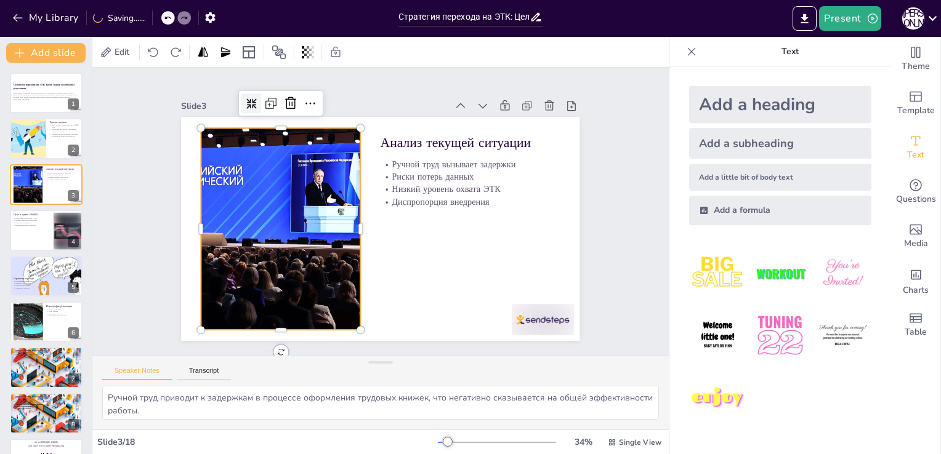
checkbox input "true"
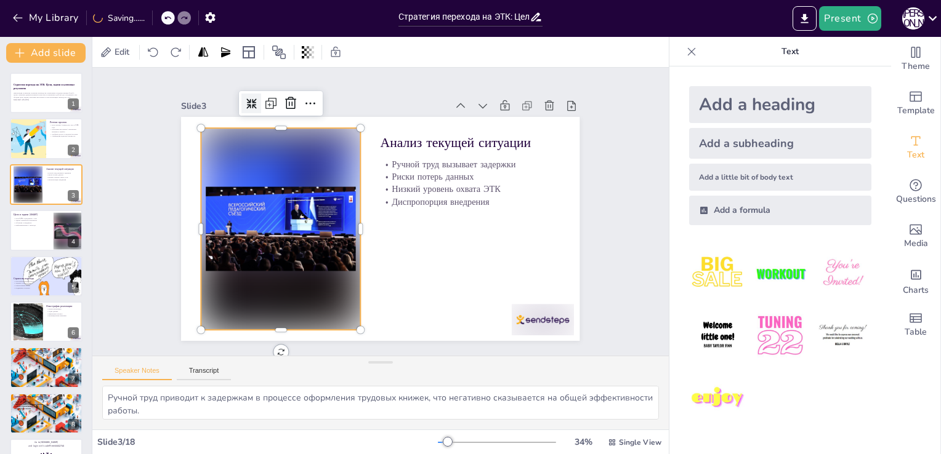
checkbox input "true"
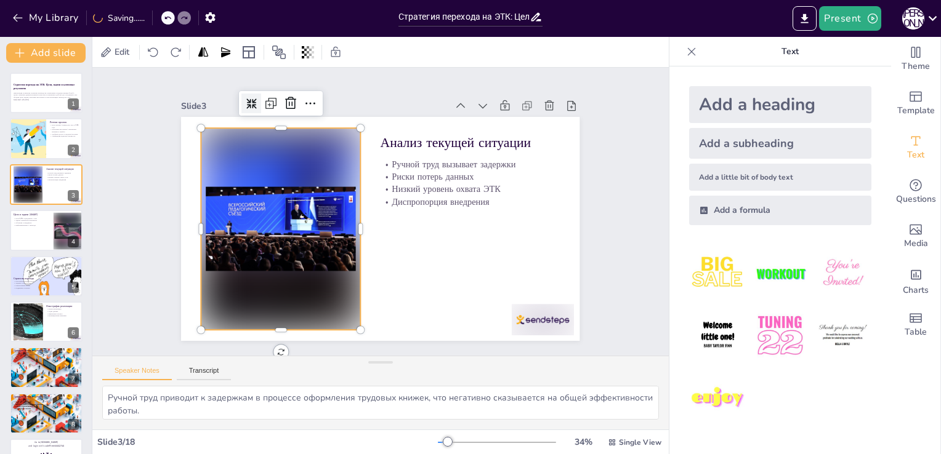
checkbox input "true"
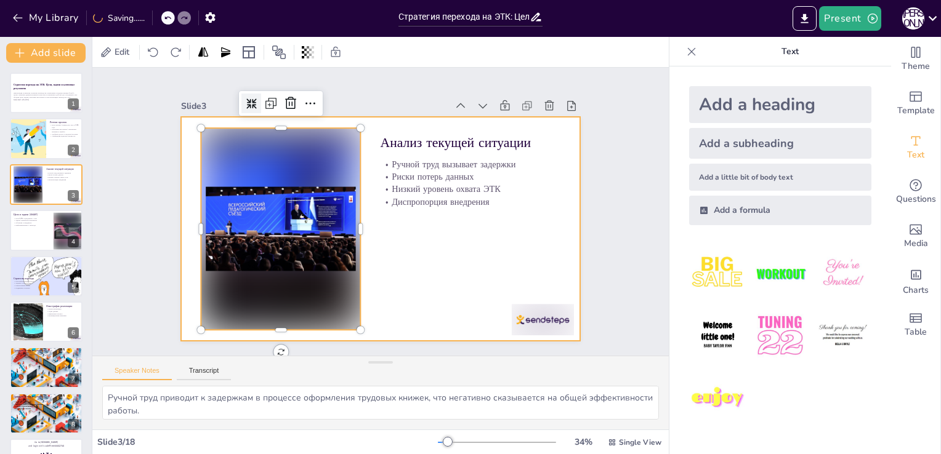
checkbox input "true"
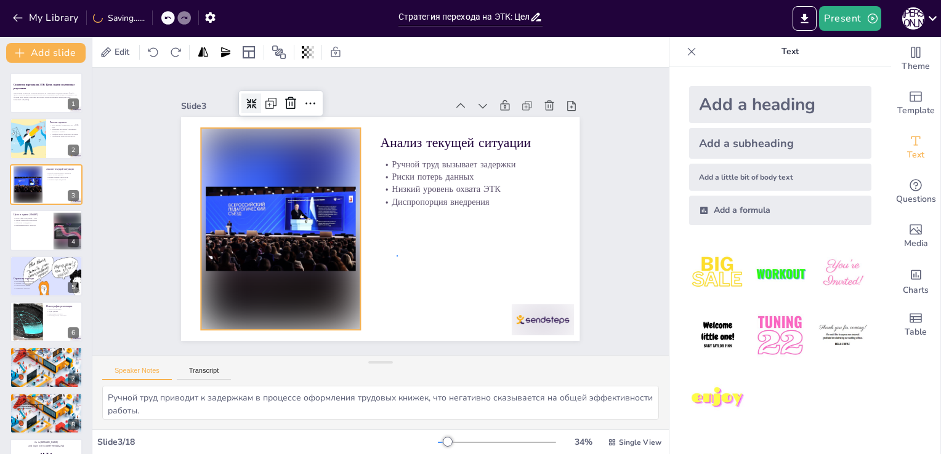
checkbox input "true"
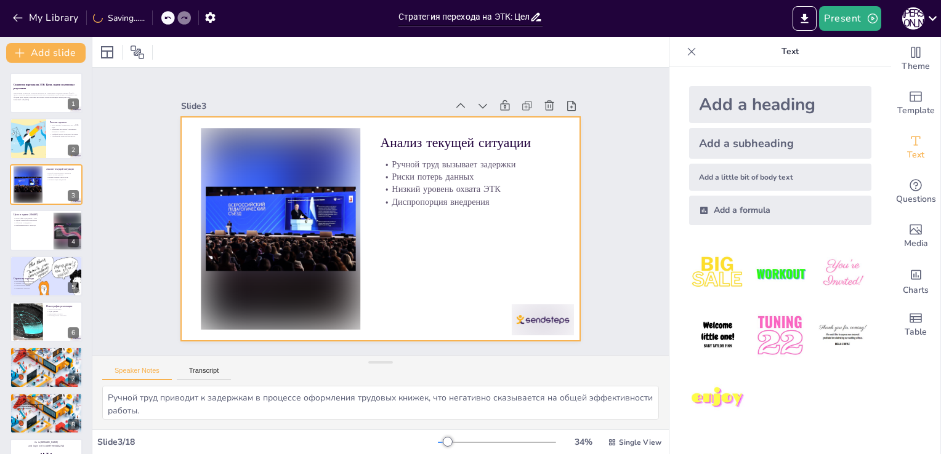
checkbox input "true"
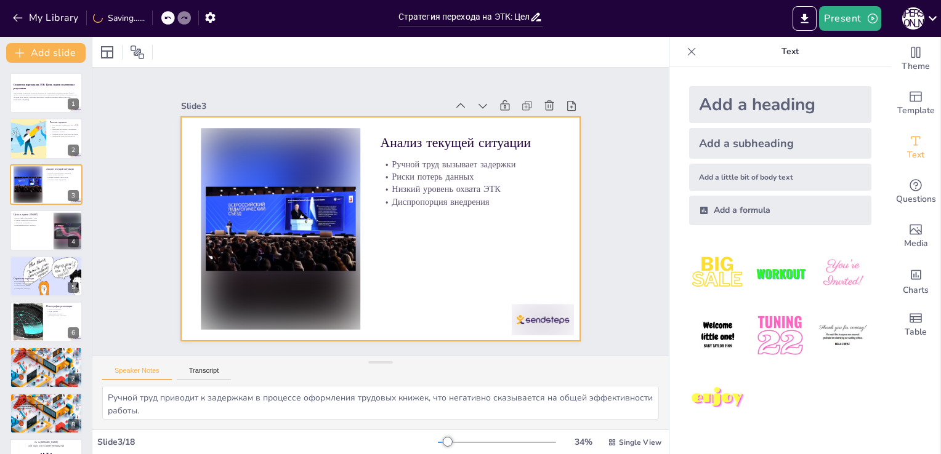
checkbox input "true"
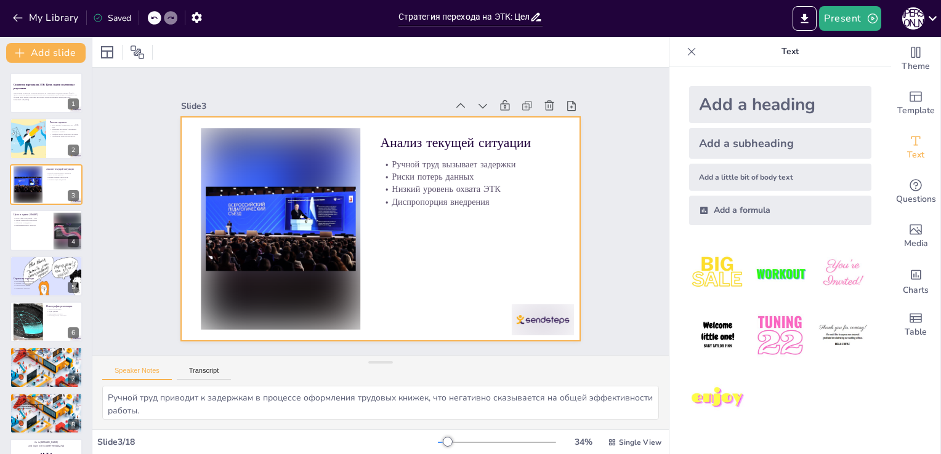
checkbox input "true"
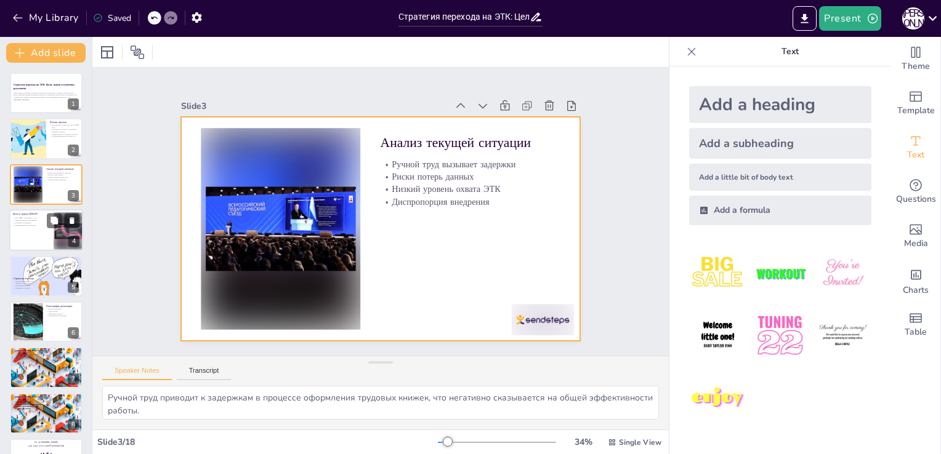
checkbox input "true"
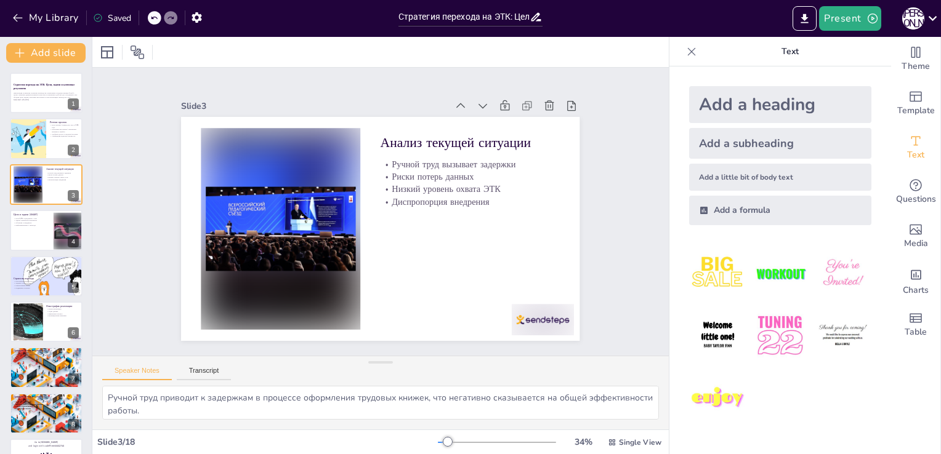
checkbox input "true"
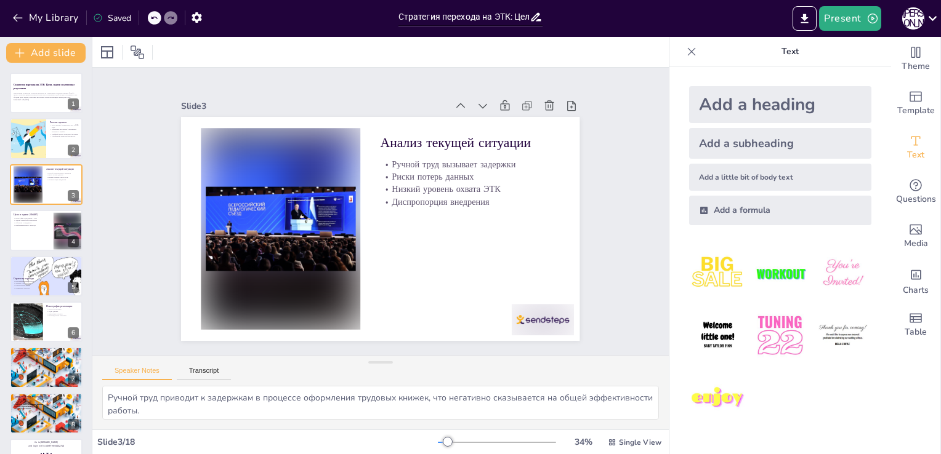
checkbox input "true"
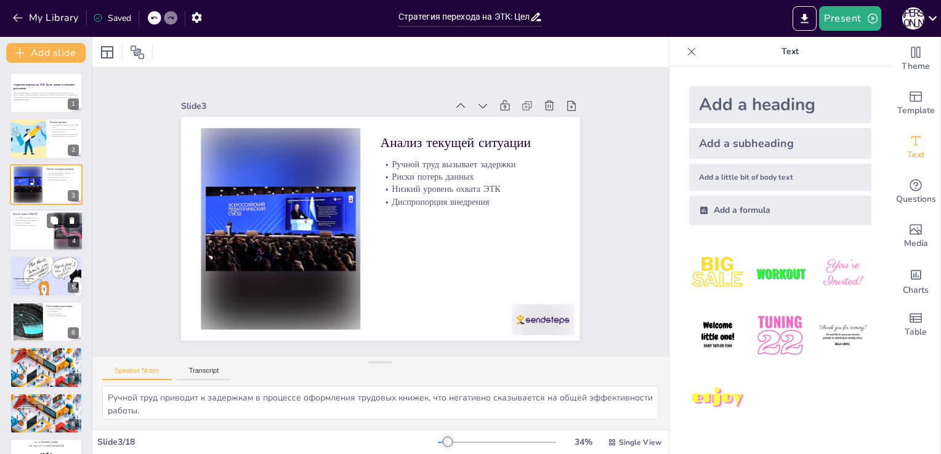
checkbox input "true"
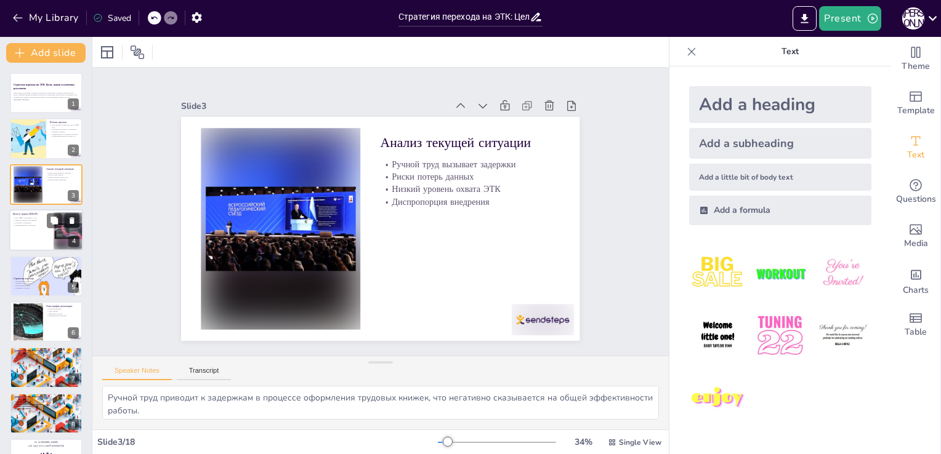
checkbox input "true"
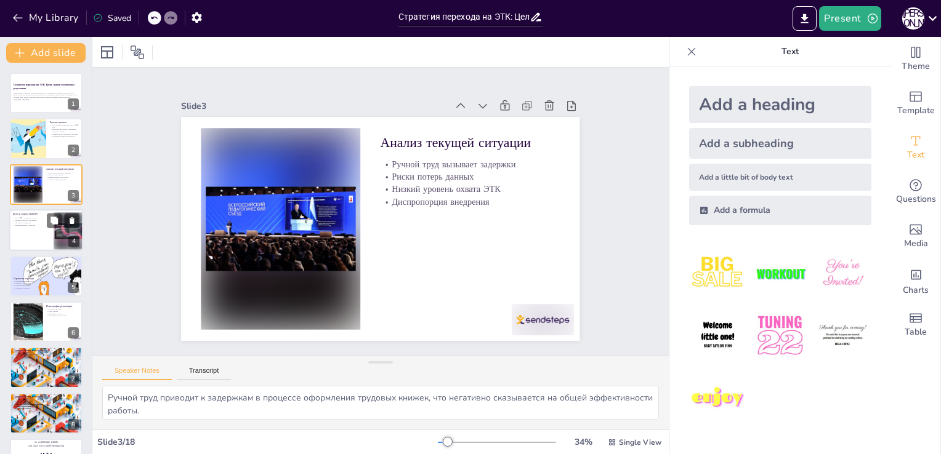
click at [47, 227] on button at bounding box center [54, 221] width 15 height 15
type textarea "Основная цель проекта — это достижение 80% охвата сотрудников с ЭТК к установле…"
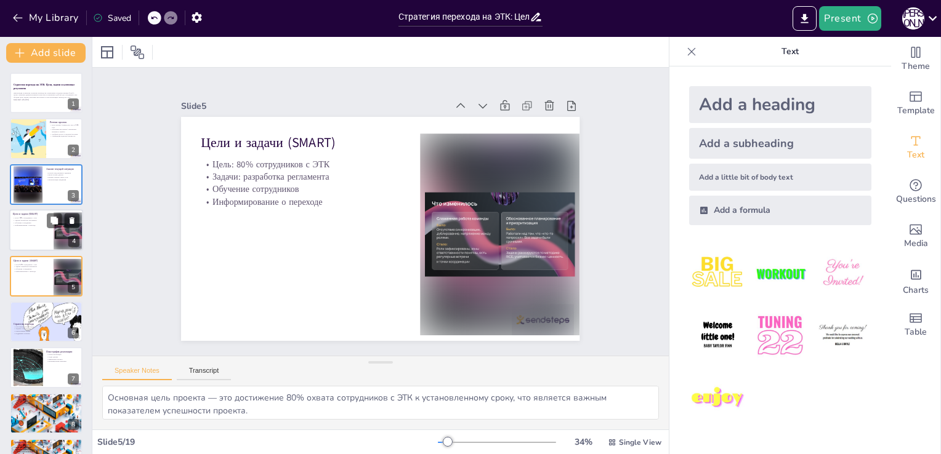
checkbox input "true"
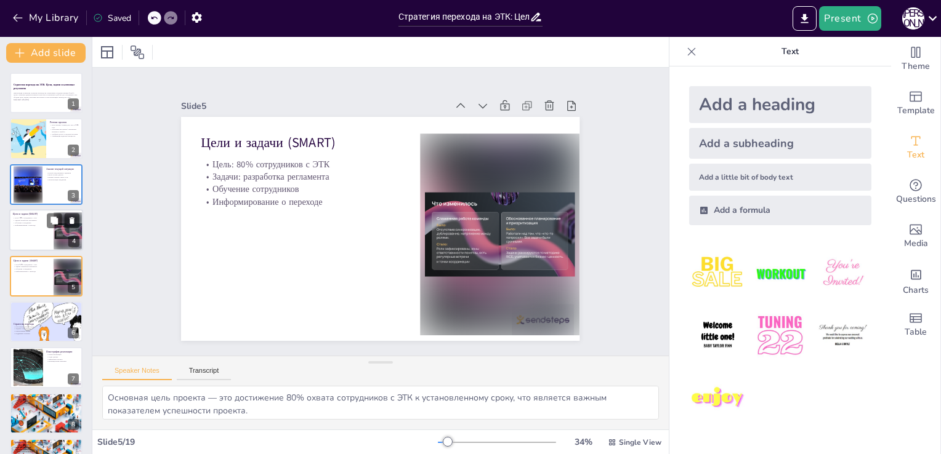
checkbox input "true"
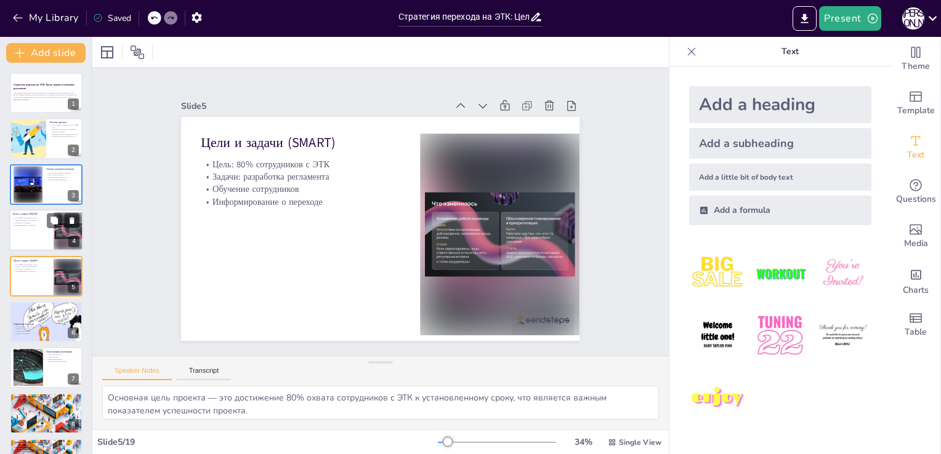
scroll to position [17, 0]
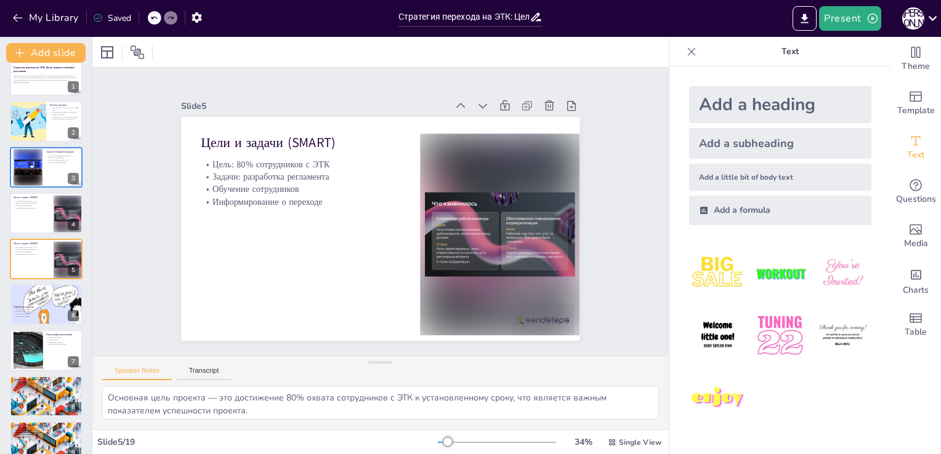
checkbox input "true"
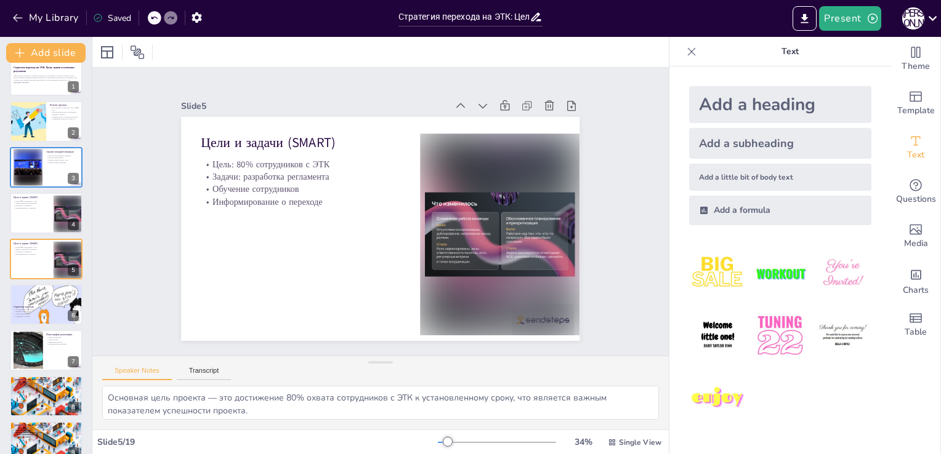
checkbox input "true"
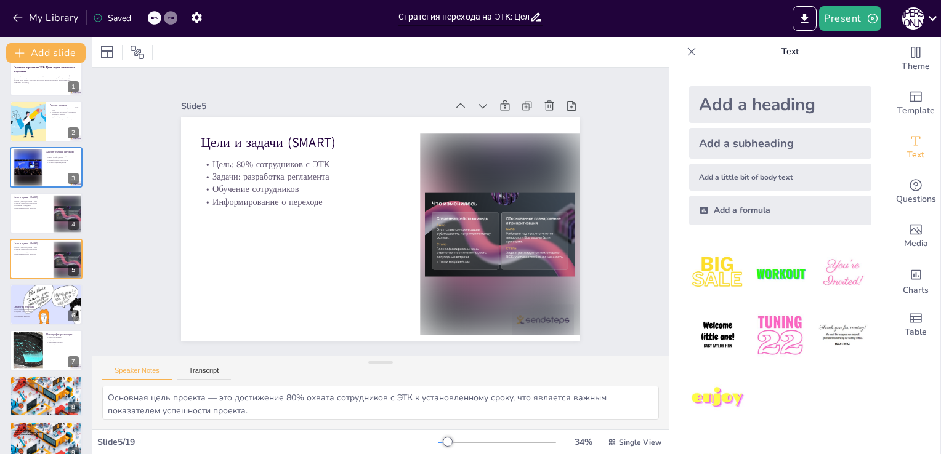
checkbox input "true"
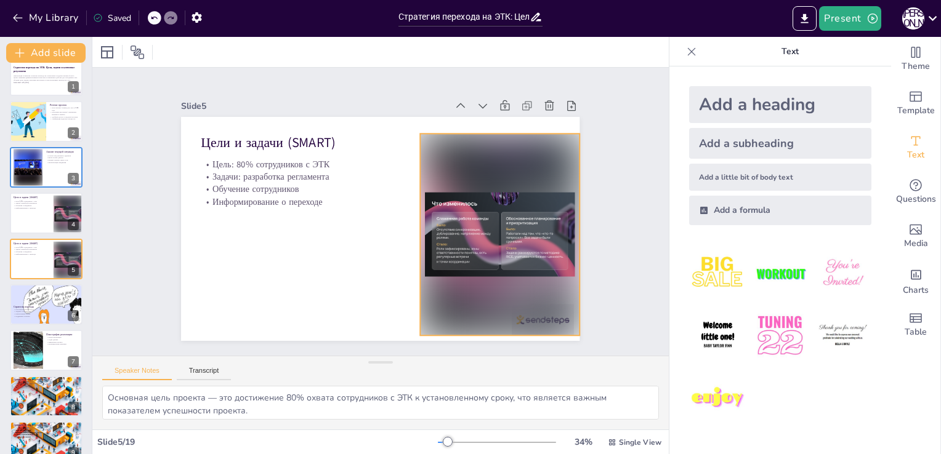
checkbox input "true"
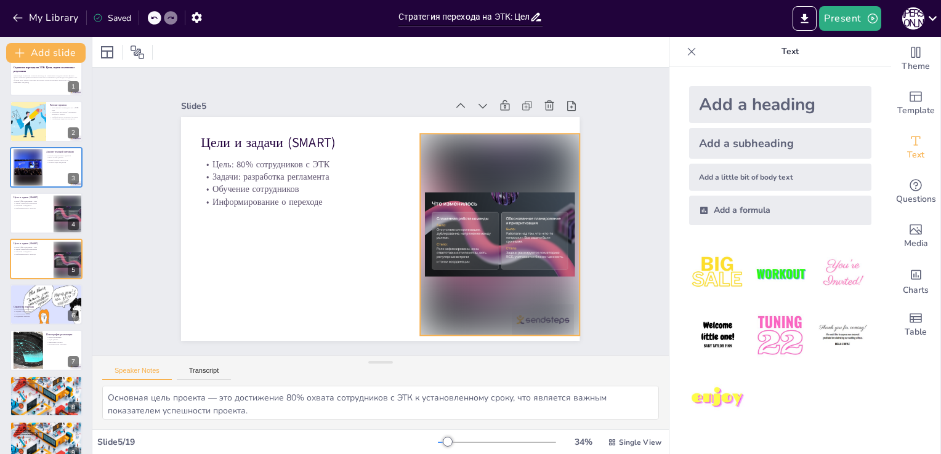
drag, startPoint x: 442, startPoint y: 159, endPoint x: 413, endPoint y: 177, distance: 34.2
click at [385, 159] on div at bounding box center [265, 251] width 239 height 254
checkbox input "true"
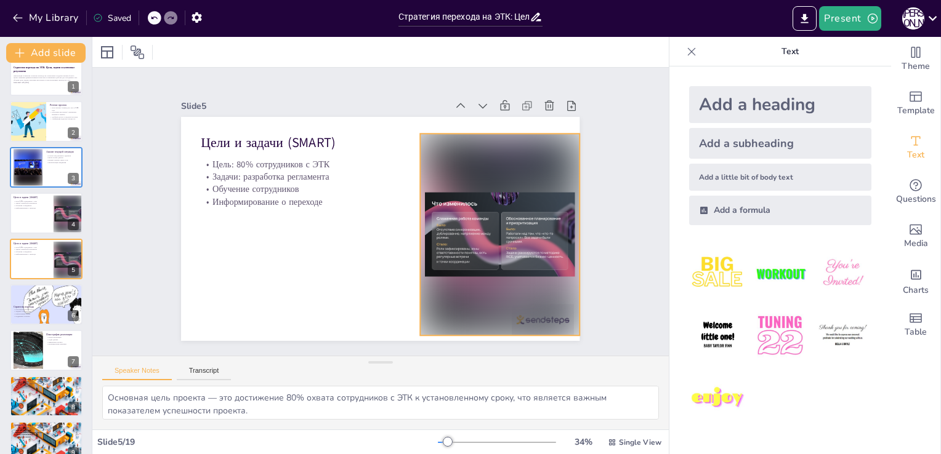
checkbox input "true"
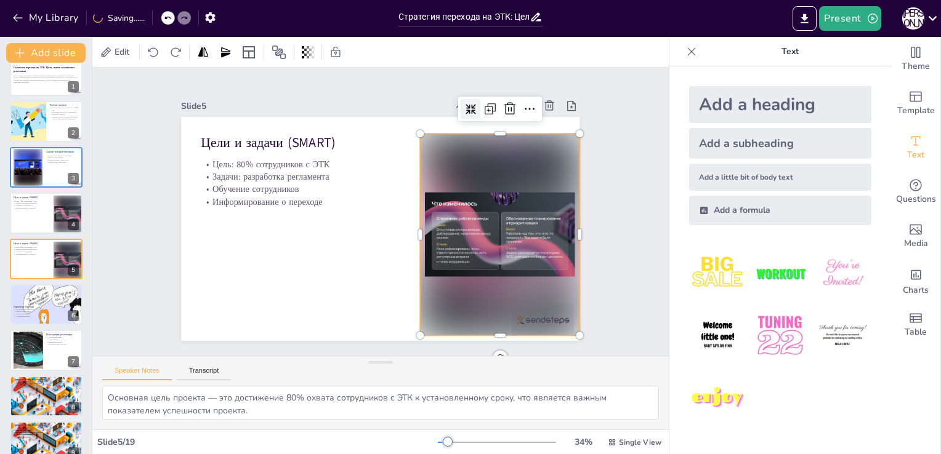
checkbox input "true"
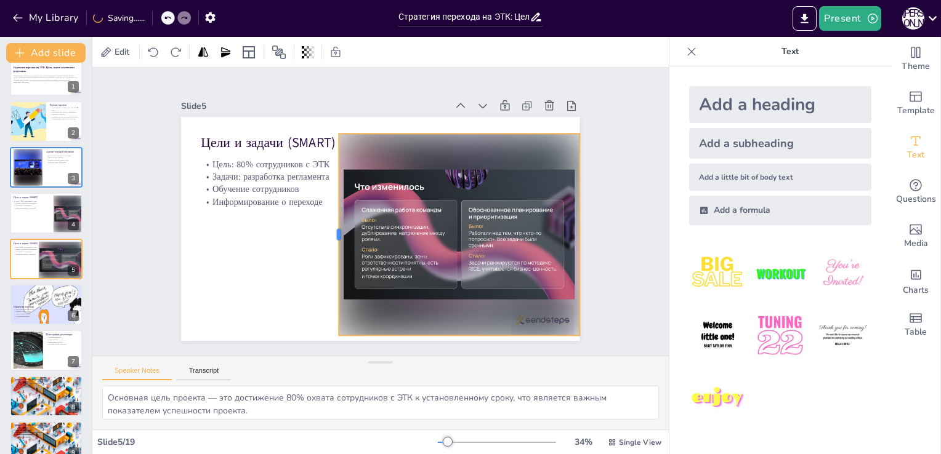
drag, startPoint x: 410, startPoint y: 232, endPoint x: 329, endPoint y: 227, distance: 81.4
click at [329, 227] on div at bounding box center [416, 249] width 195 height 72
click at [474, 174] on div at bounding box center [323, 152] width 309 height 295
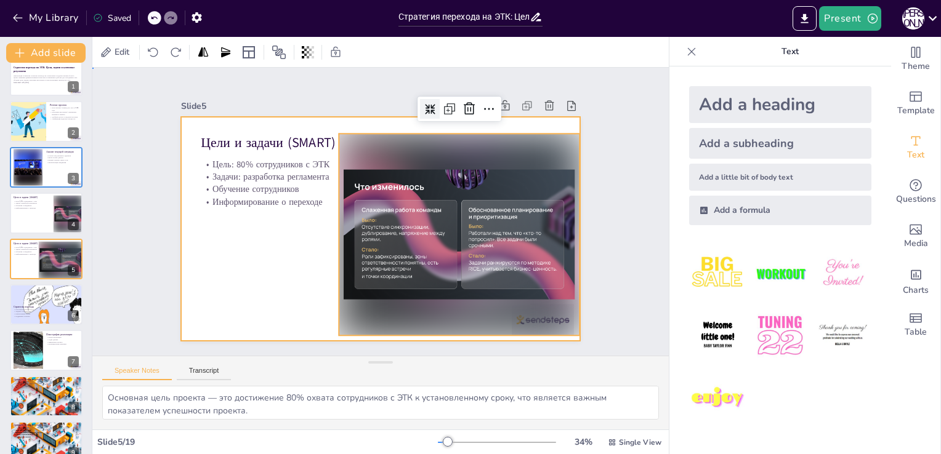
click at [287, 268] on div at bounding box center [364, 206] width 336 height 448
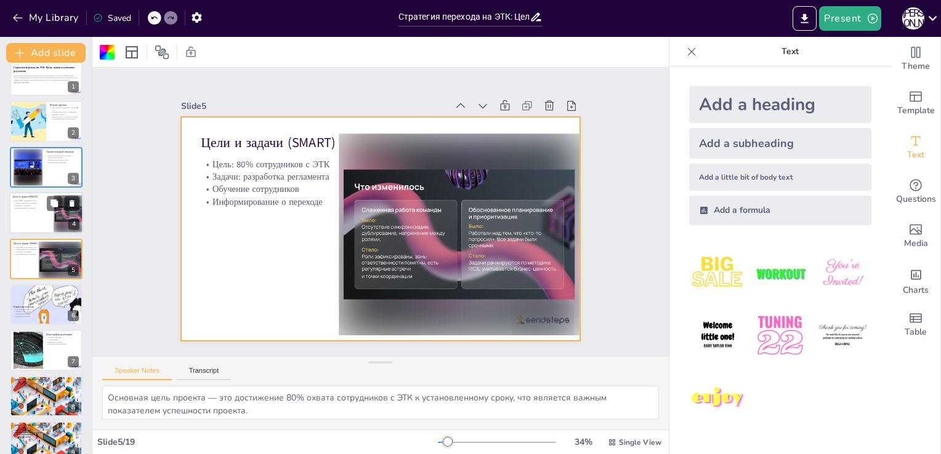
click at [19, 212] on div at bounding box center [46, 213] width 74 height 42
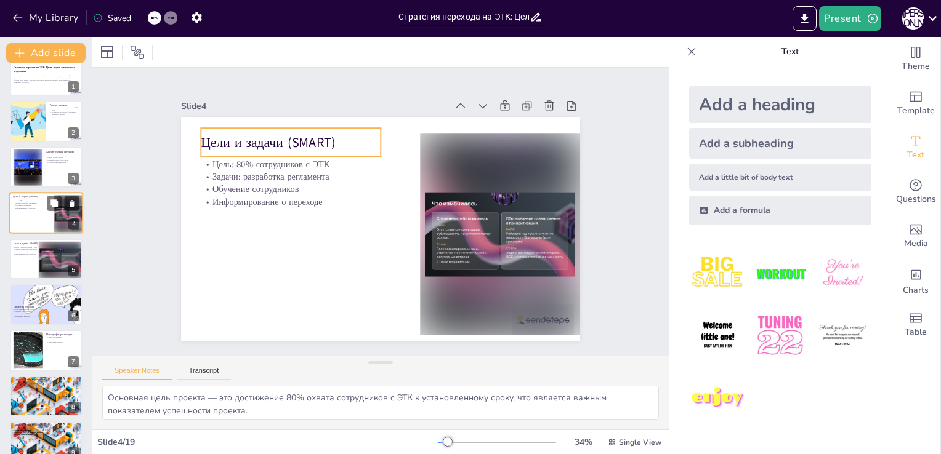
scroll to position [0, 0]
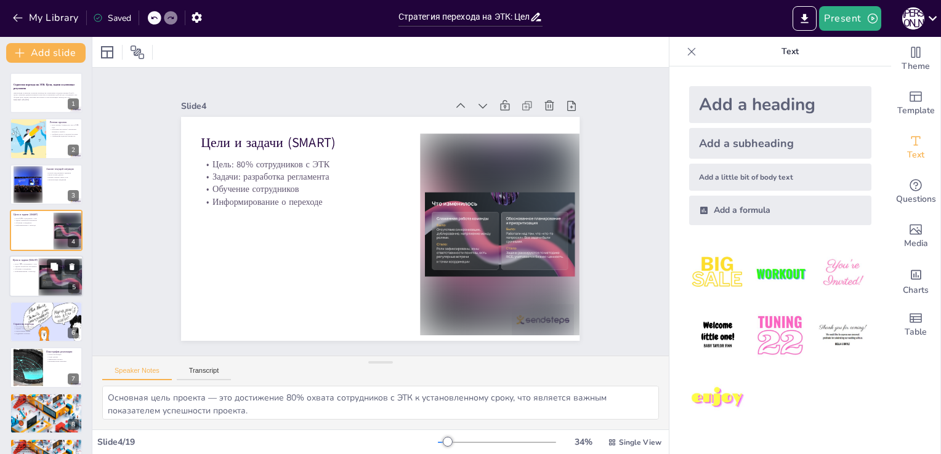
click at [31, 275] on div at bounding box center [46, 277] width 74 height 42
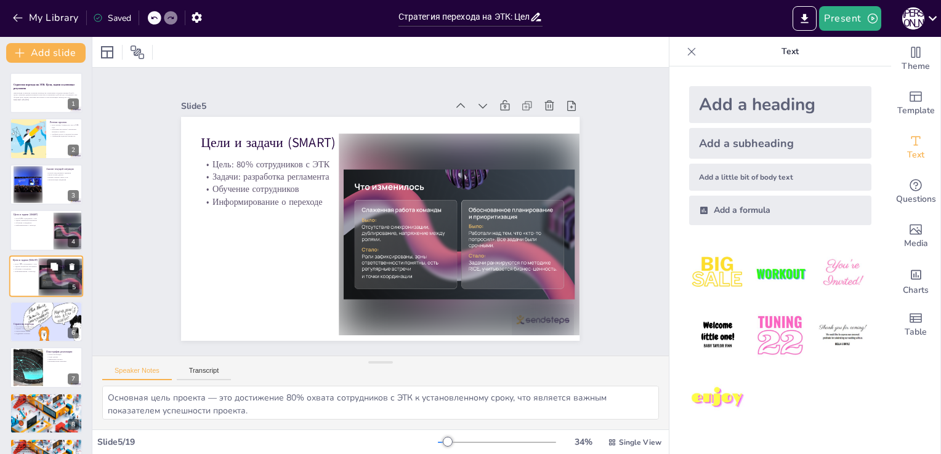
scroll to position [17, 0]
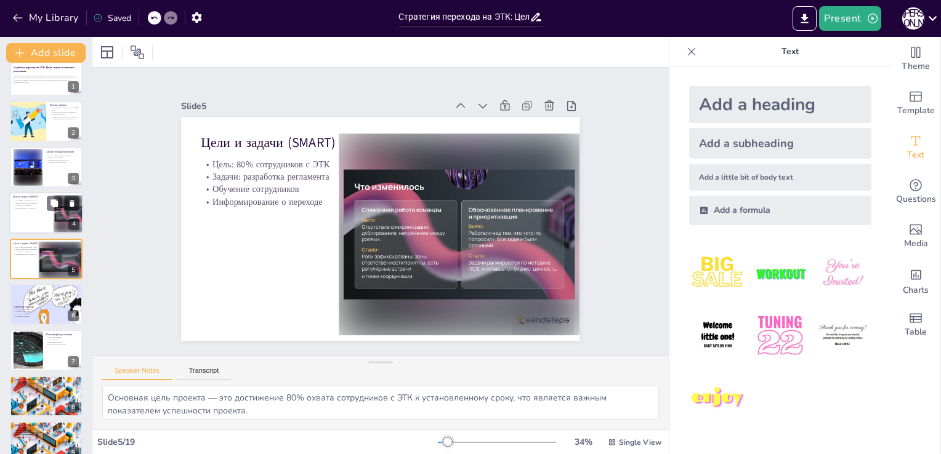
click at [32, 227] on div at bounding box center [46, 213] width 74 height 42
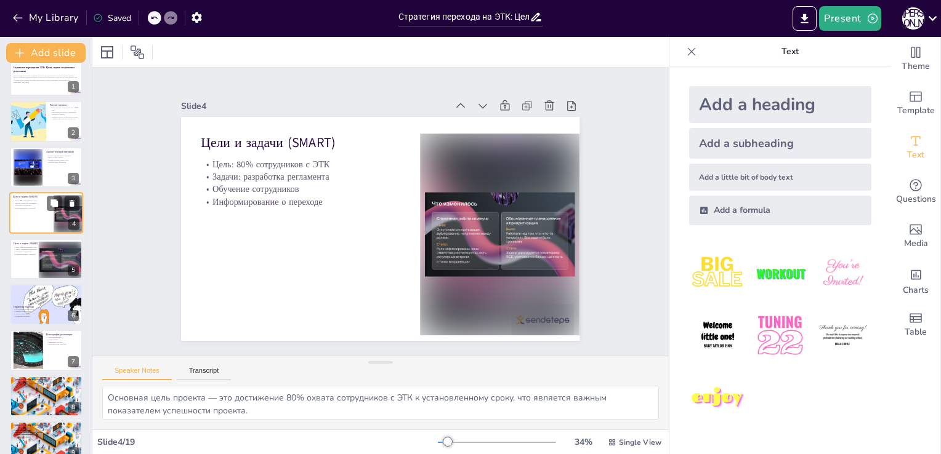
scroll to position [0, 0]
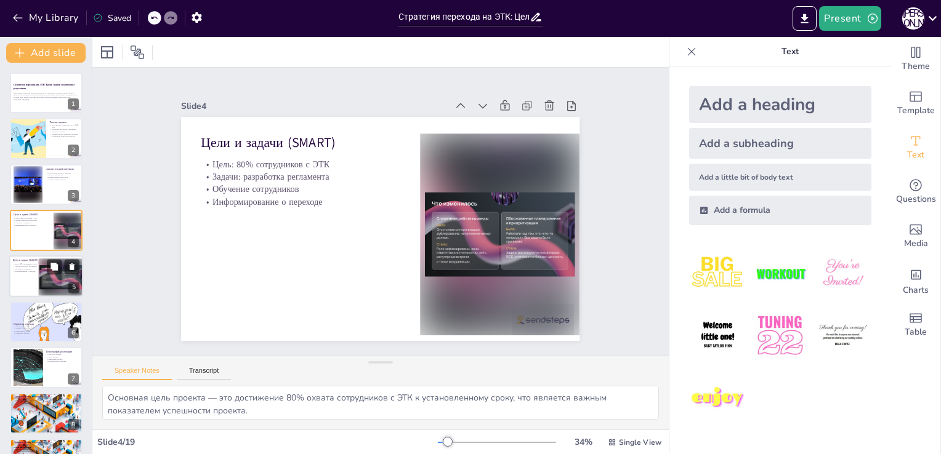
click at [47, 287] on div at bounding box center [60, 278] width 45 height 38
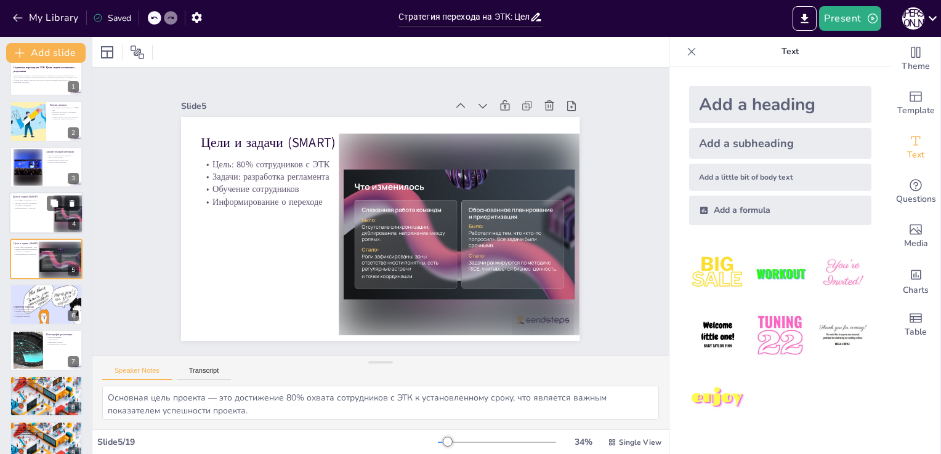
click at [40, 204] on p "Обучение сотрудников" at bounding box center [29, 205] width 33 height 2
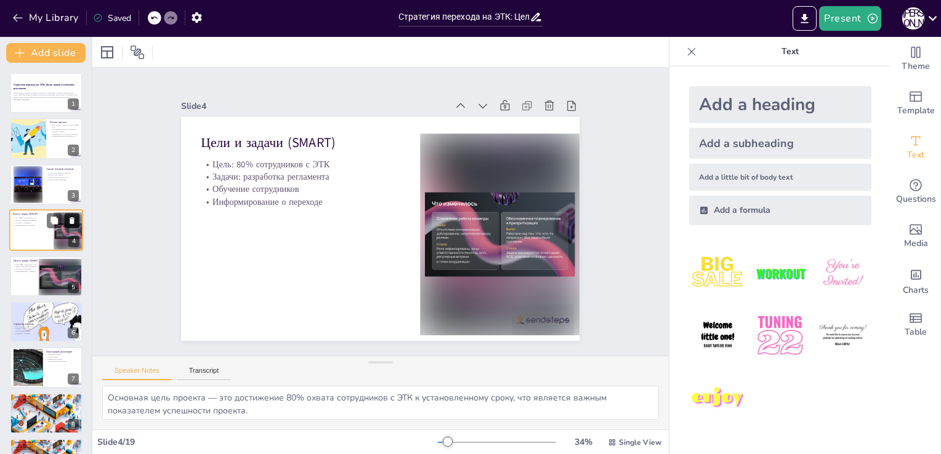
click at [70, 217] on icon at bounding box center [72, 221] width 9 height 9
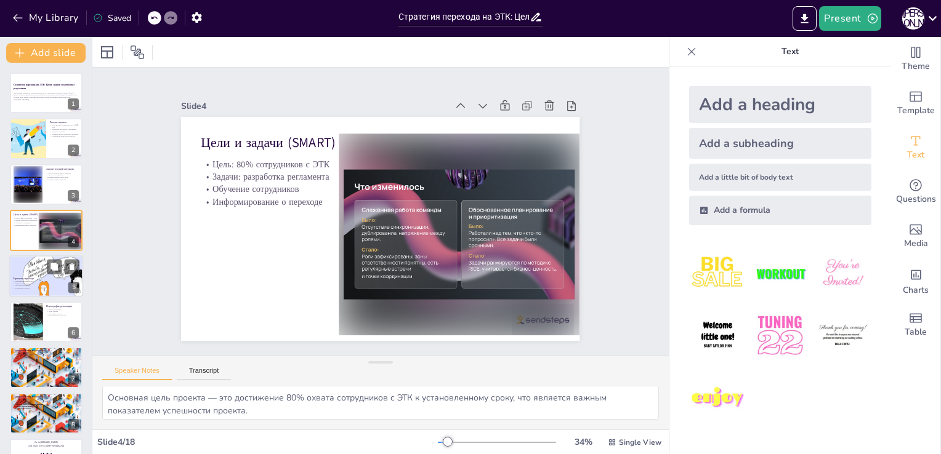
click at [40, 280] on p "Кластеризованный подход" at bounding box center [46, 281] width 67 height 2
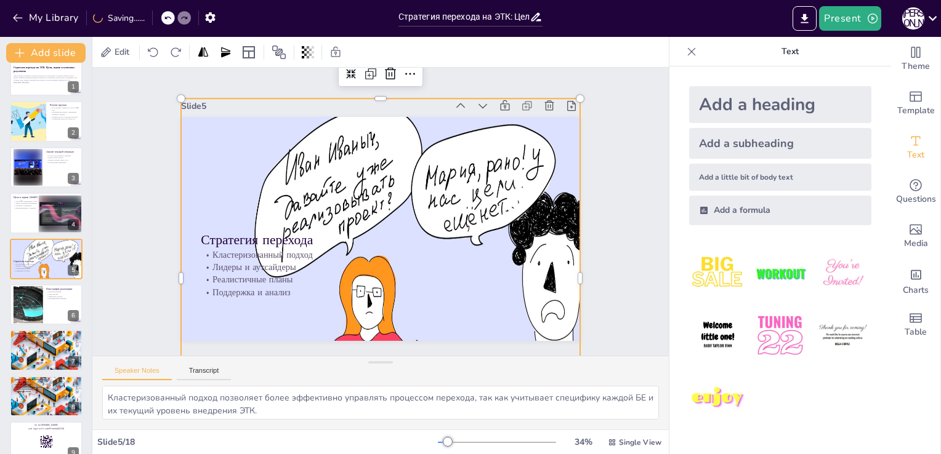
click at [556, 124] on div at bounding box center [385, 98] width 727 height 722
click at [573, 23] on div at bounding box center [425, -1] width 359 height 47
click at [14, 304] on div at bounding box center [28, 305] width 58 height 38
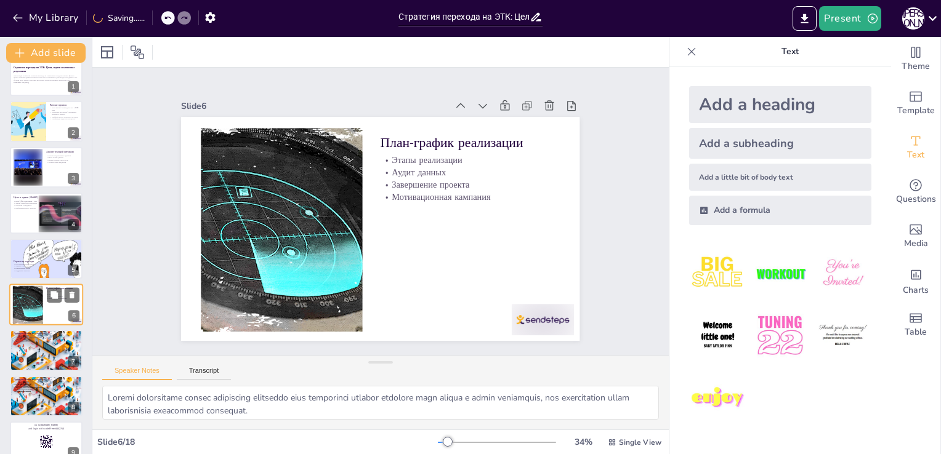
scroll to position [63, 0]
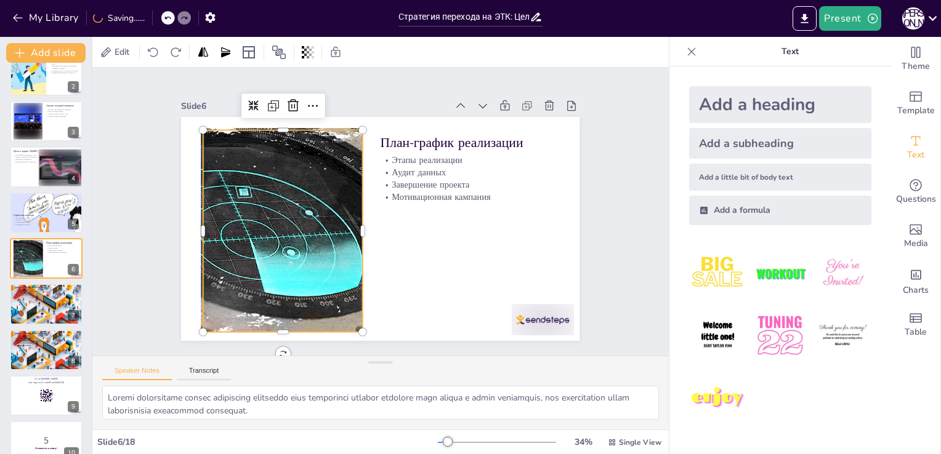
click at [306, 216] on div at bounding box center [480, 213] width 349 height 262
click at [262, 155] on icon at bounding box center [251, 165] width 20 height 20
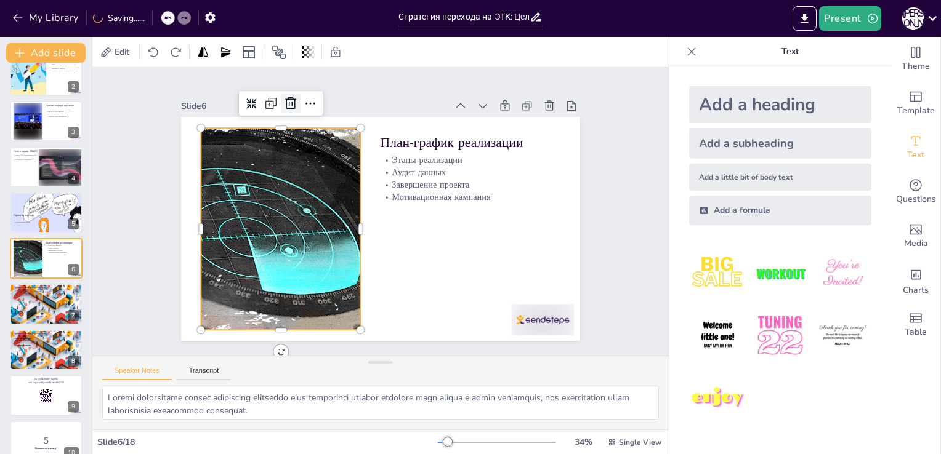
click at [251, 211] on icon at bounding box center [240, 221] width 21 height 21
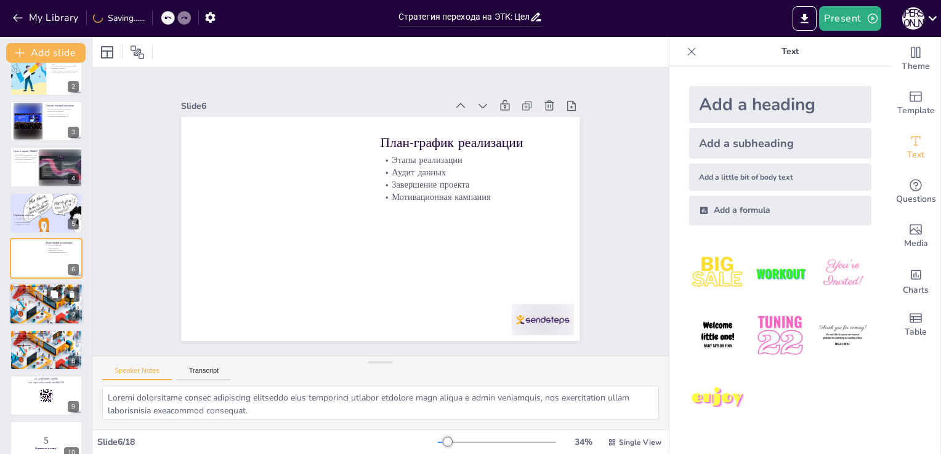
click at [38, 295] on p "Гарантийное письмо" at bounding box center [46, 296] width 67 height 2
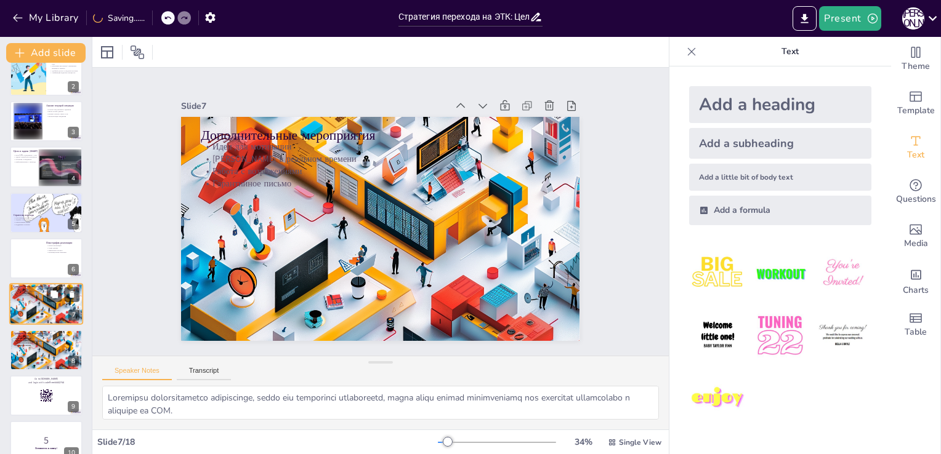
scroll to position [109, 0]
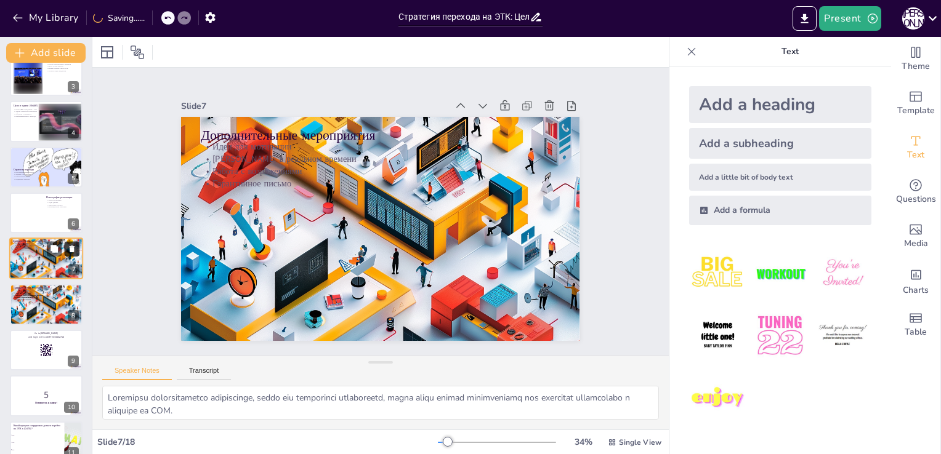
click at [72, 248] on icon at bounding box center [72, 249] width 5 height 7
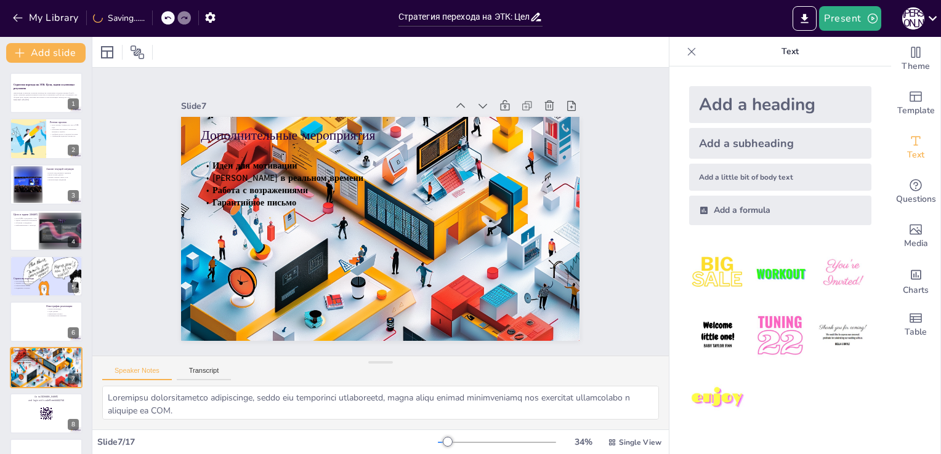
scroll to position [0, 0]
click at [836, 267] on img at bounding box center [842, 273] width 57 height 57
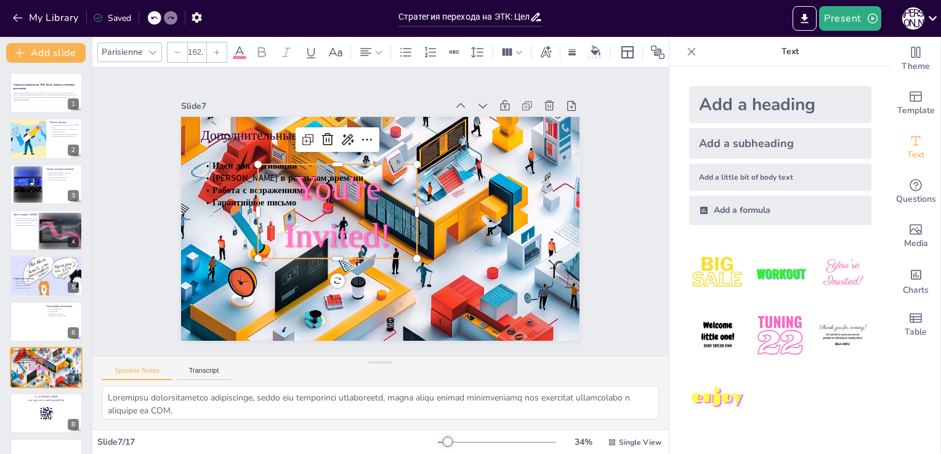
click at [836, 267] on img at bounding box center [842, 273] width 57 height 57
click at [317, 138] on icon at bounding box center [320, 146] width 16 height 16
click at [352, 220] on span "You're Invited!" at bounding box center [413, 188] width 126 height 122
click at [354, 132] on icon at bounding box center [361, 123] width 15 height 15
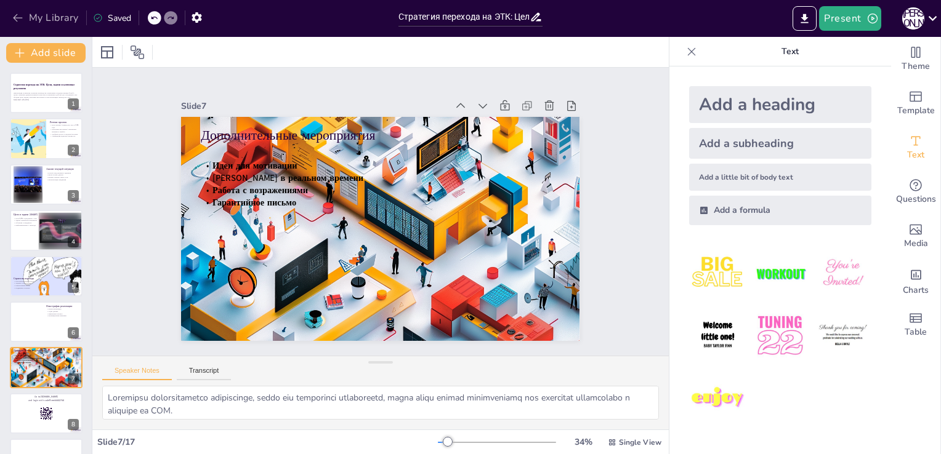
click at [14, 15] on icon "button" at bounding box center [18, 18] width 12 height 12
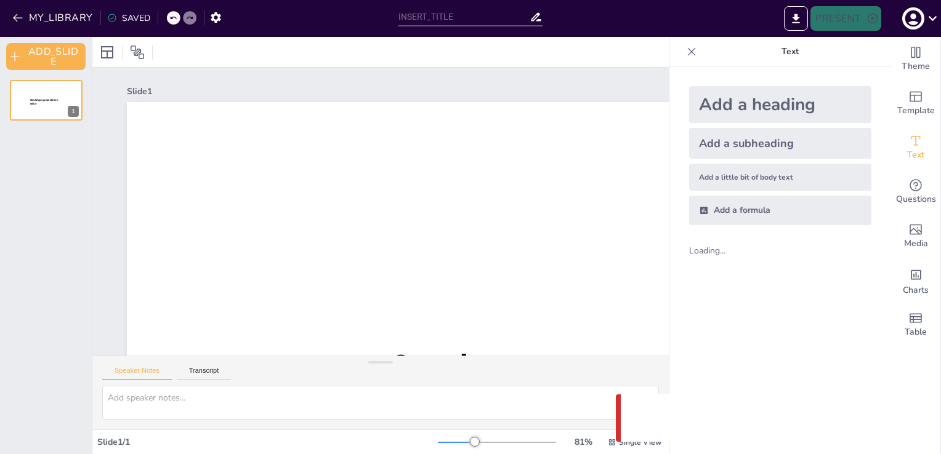
type input "Стратегия перехода на ЭТК: Цели, задачи и ключевые результаты"
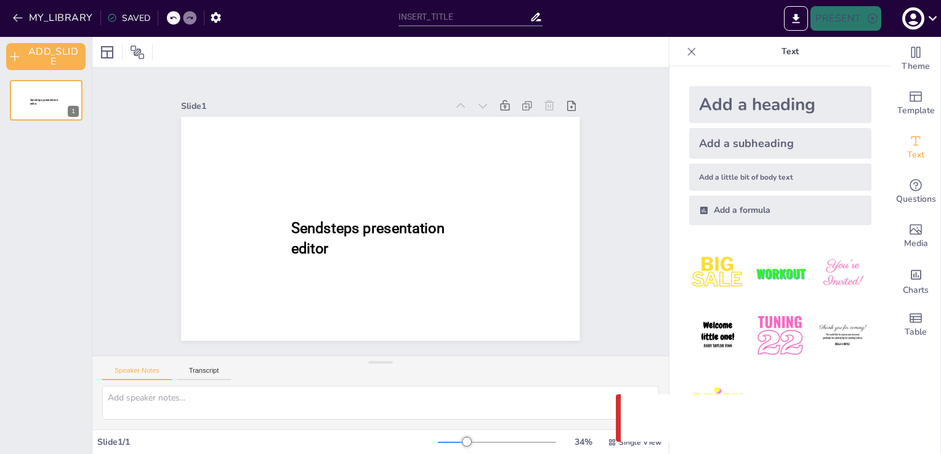
type input "Стратегия перехода на ЭТК: Цели, задачи и ключевые результаты"
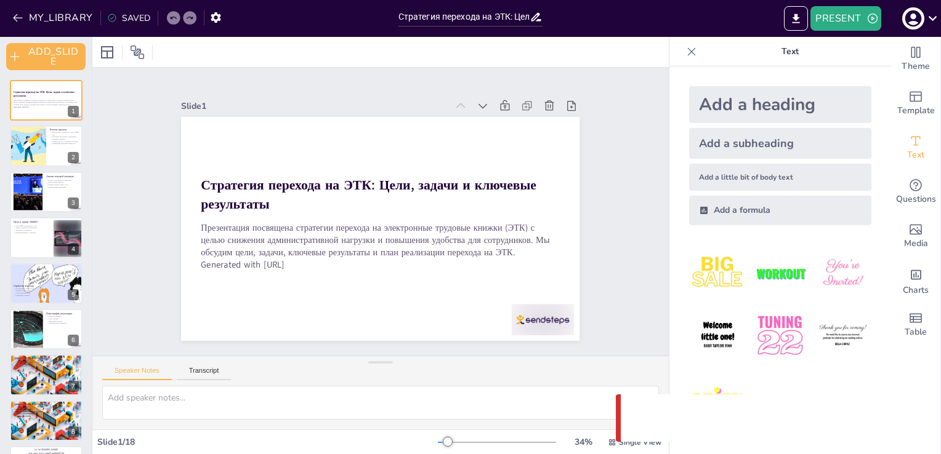
checkbox input "true"
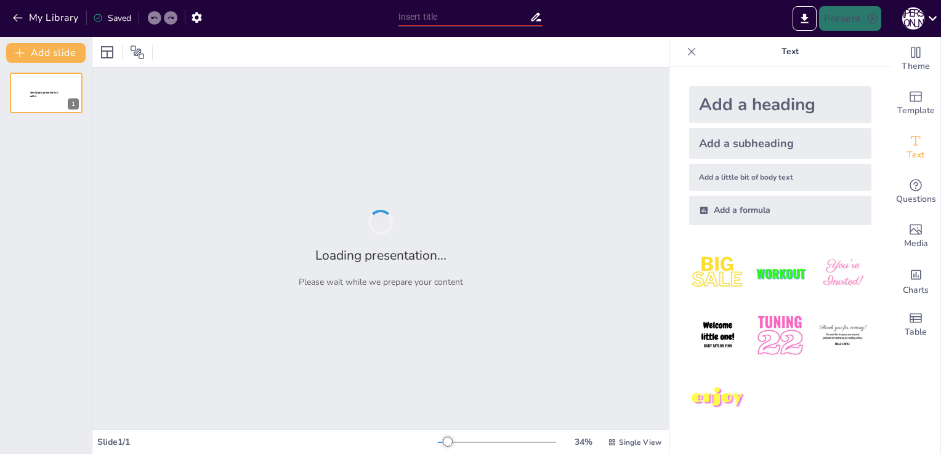
type input "Стратегия перехода на ЭТК: Цели, задачи и ключевые результаты"
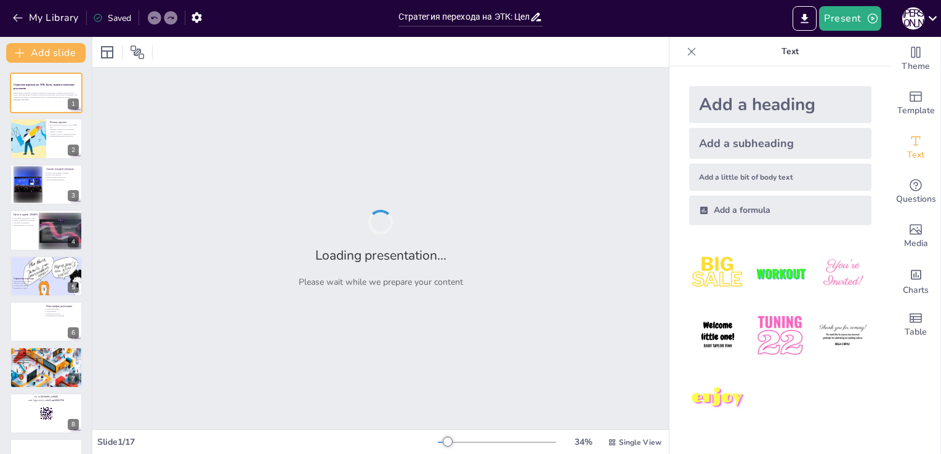
checkbox input "true"
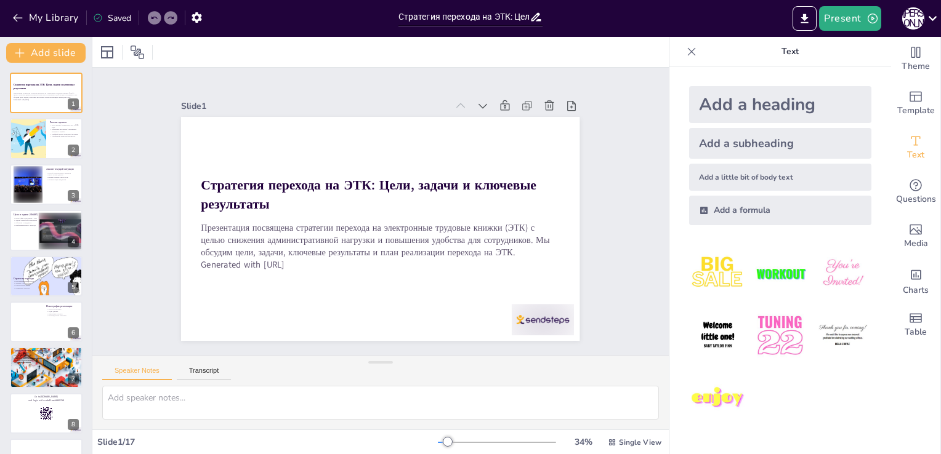
checkbox input "true"
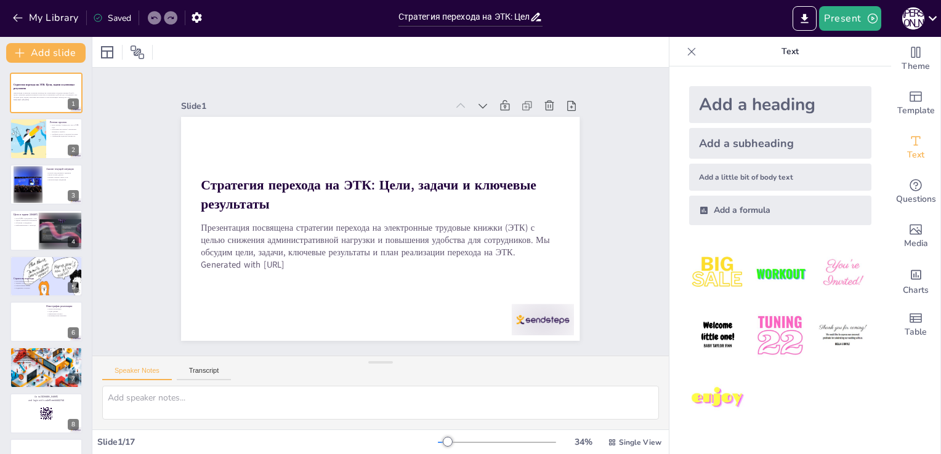
checkbox input "true"
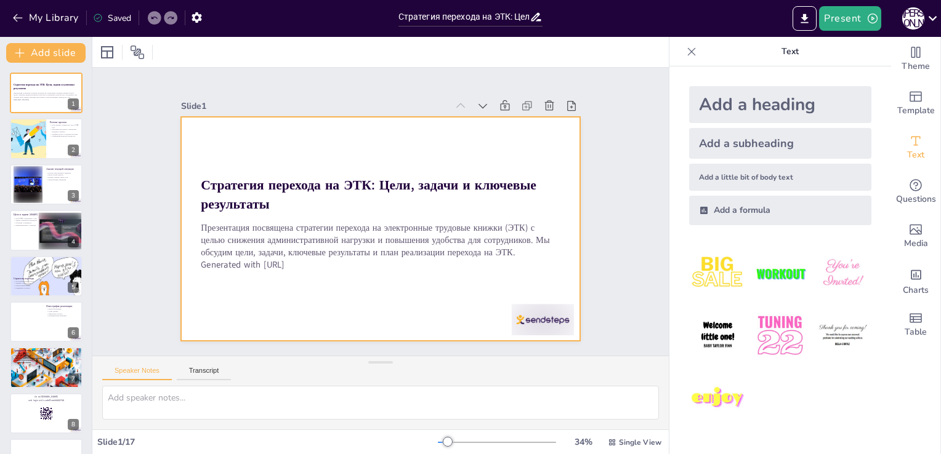
checkbox input "true"
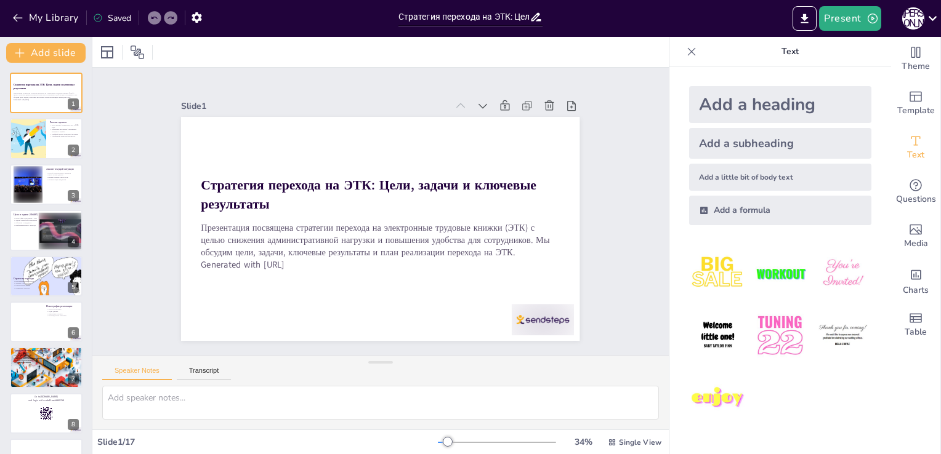
checkbox input "true"
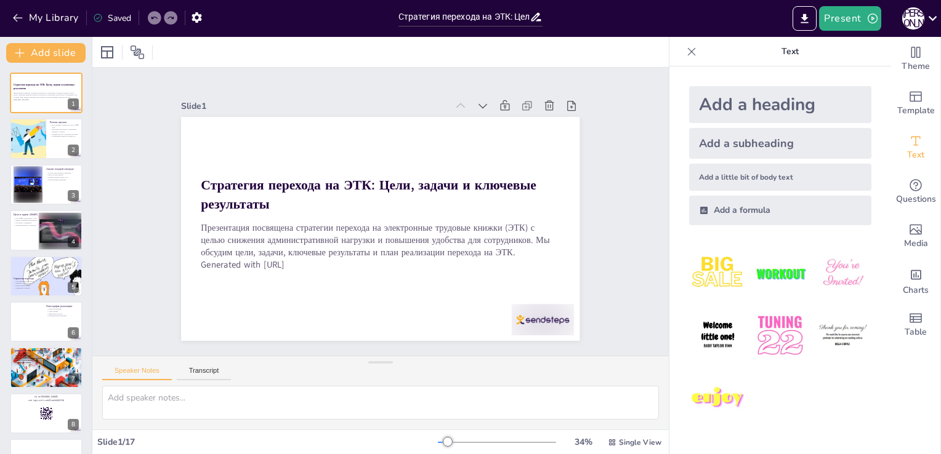
checkbox input "true"
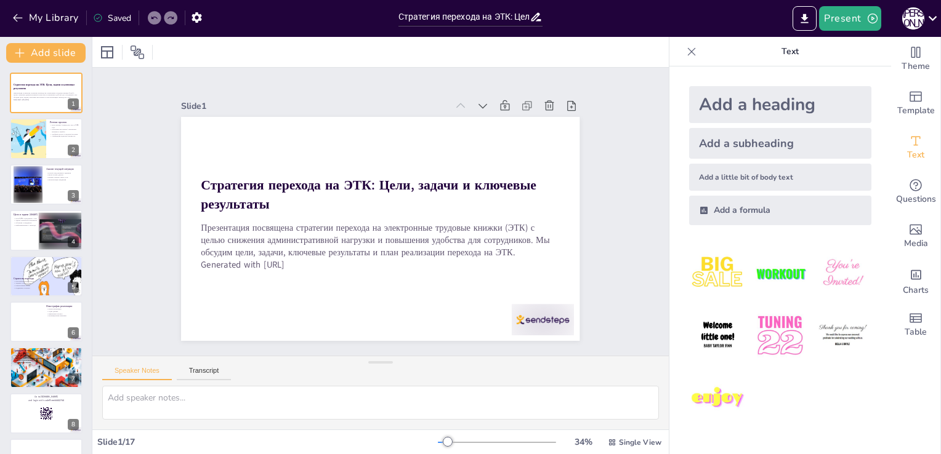
checkbox input "true"
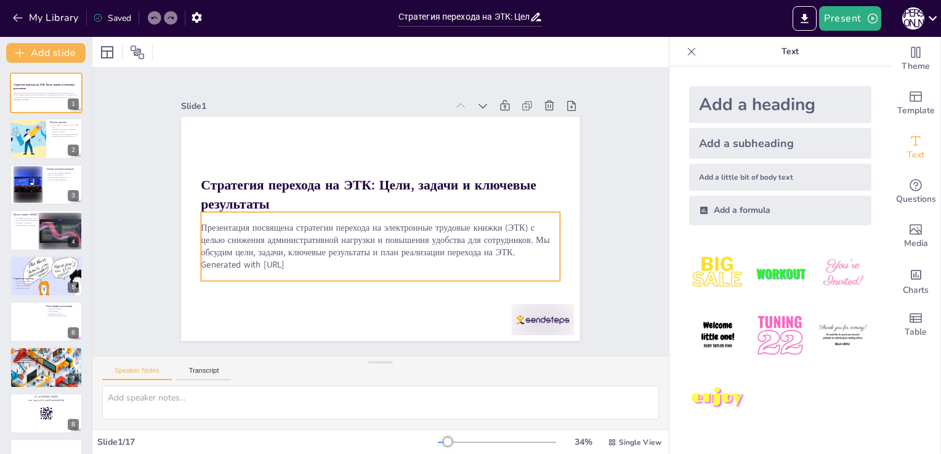
checkbox input "true"
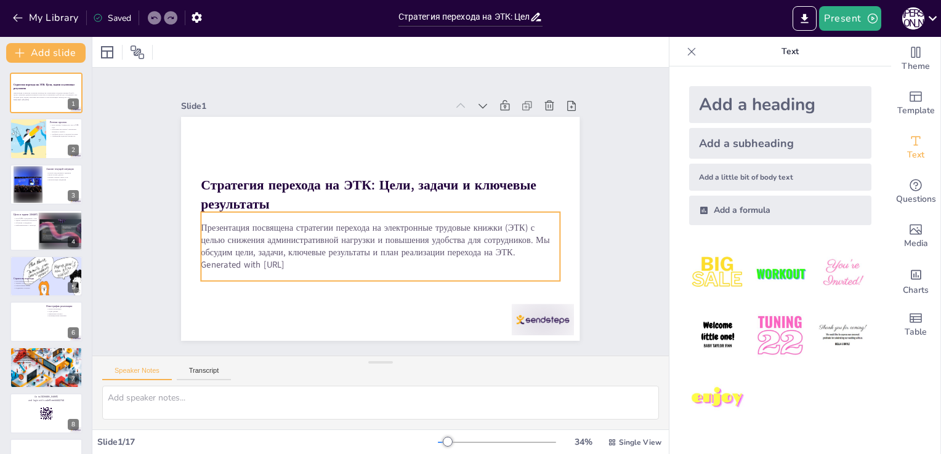
checkbox input "true"
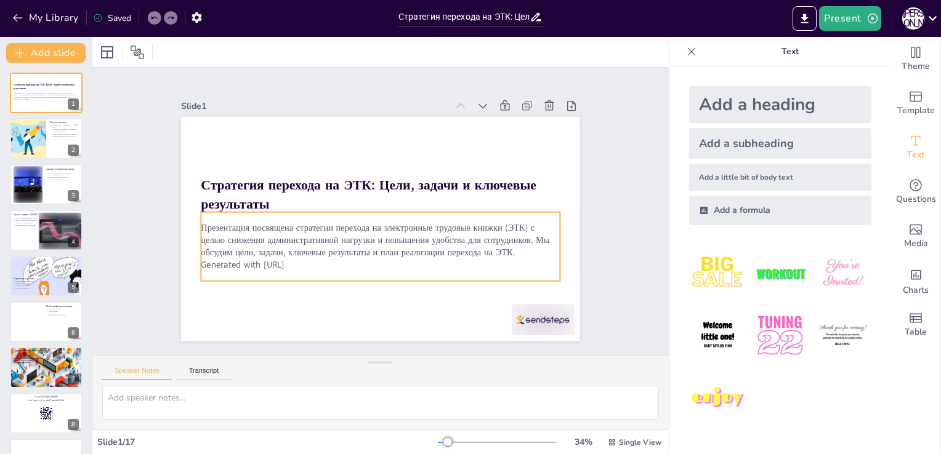
checkbox input "true"
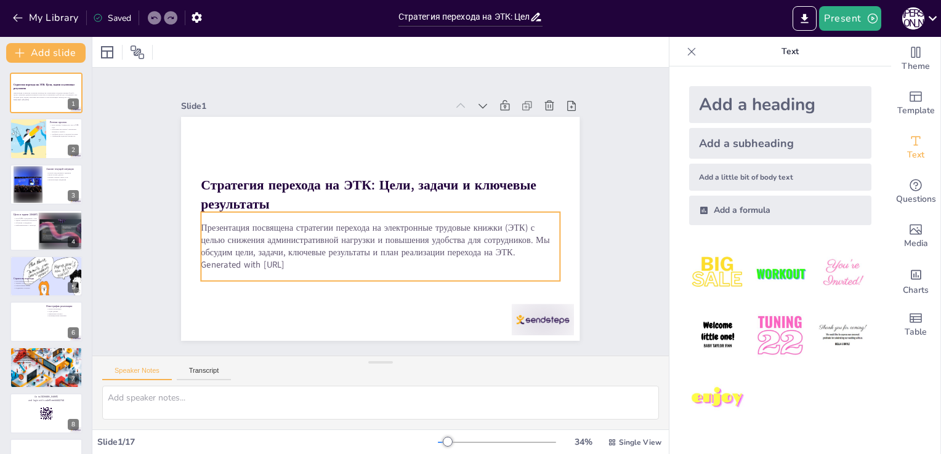
checkbox input "true"
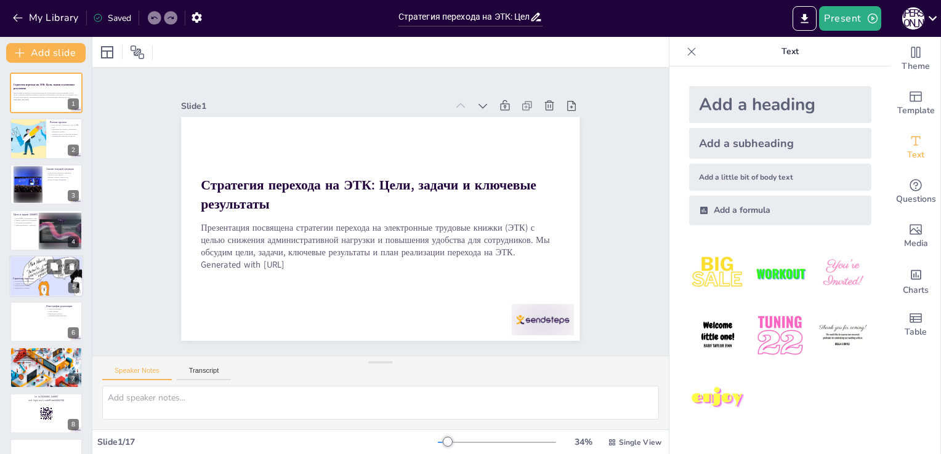
checkbox input "true"
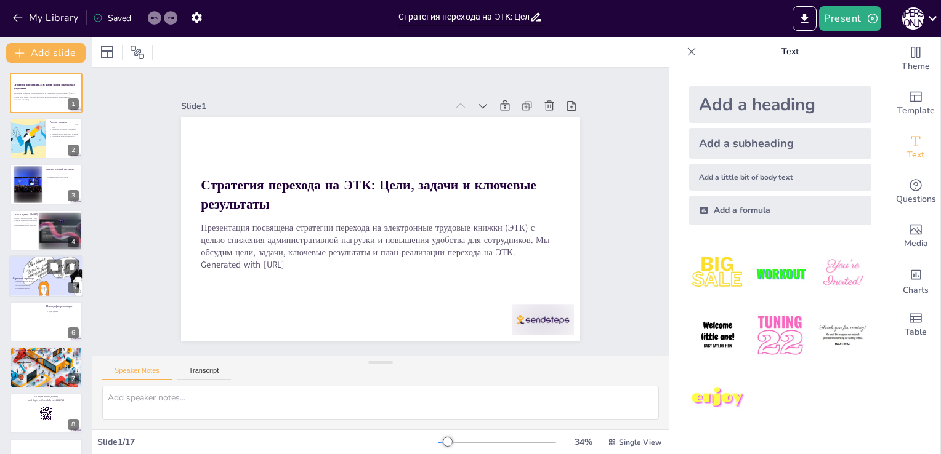
checkbox input "true"
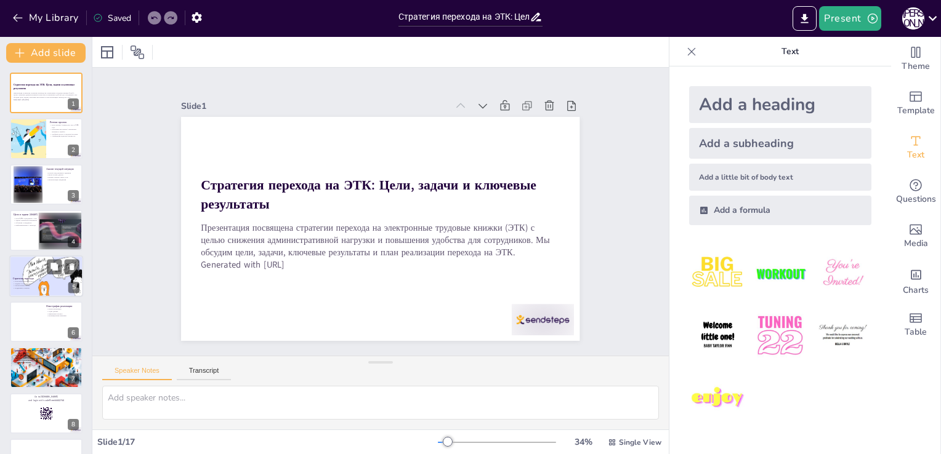
checkbox input "true"
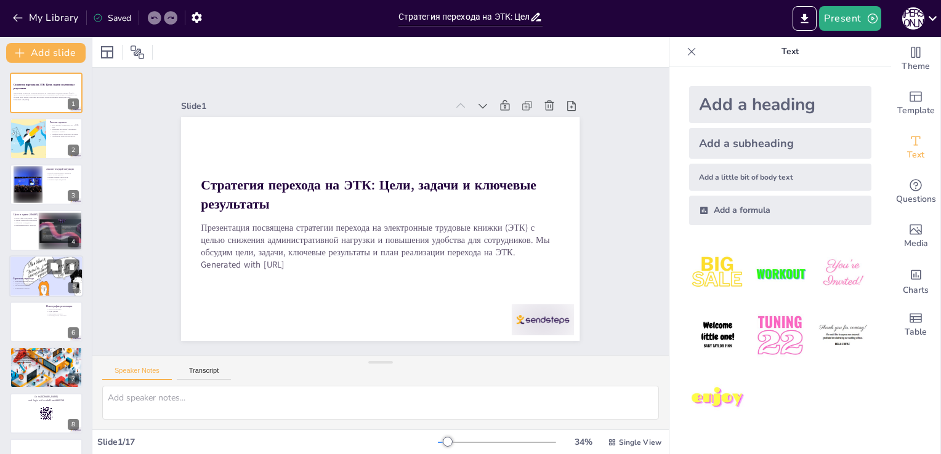
checkbox input "true"
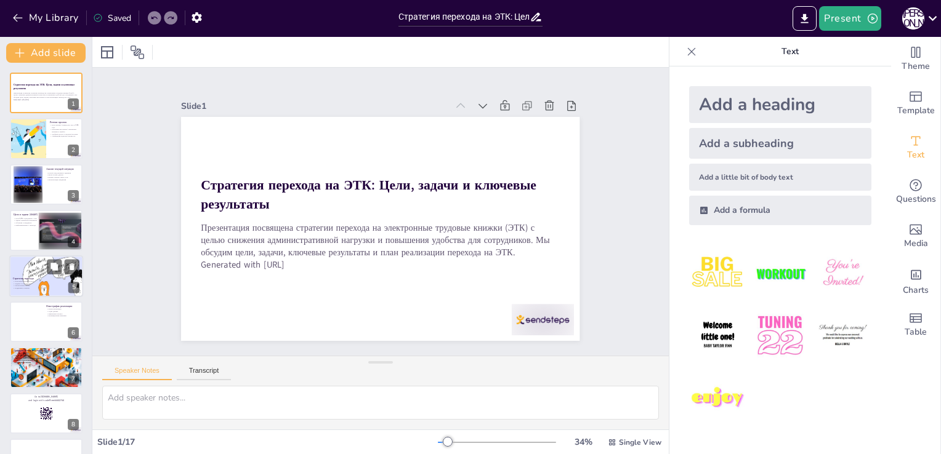
checkbox input "true"
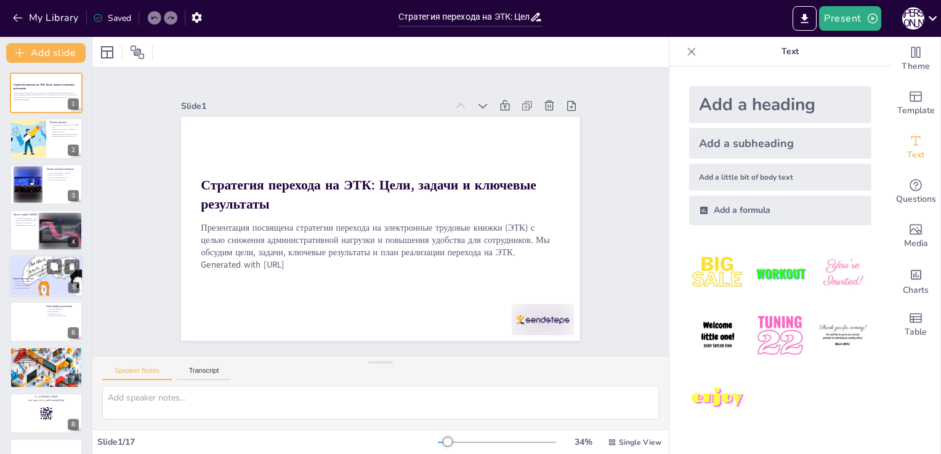
checkbox input "true"
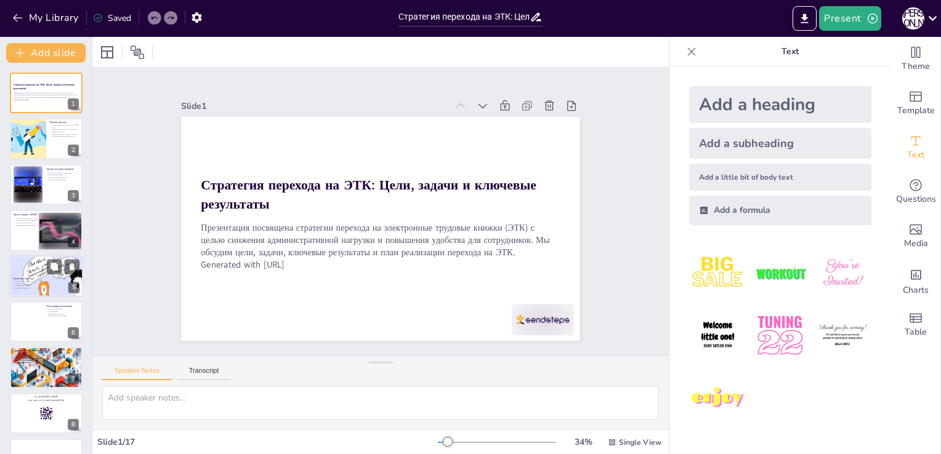
click at [29, 267] on div "Стратегия перехода" at bounding box center [46, 279] width 67 height 24
type textarea "Кластеризованный подход позволяет более эффективно управлять процессом перехода…"
checkbox input "true"
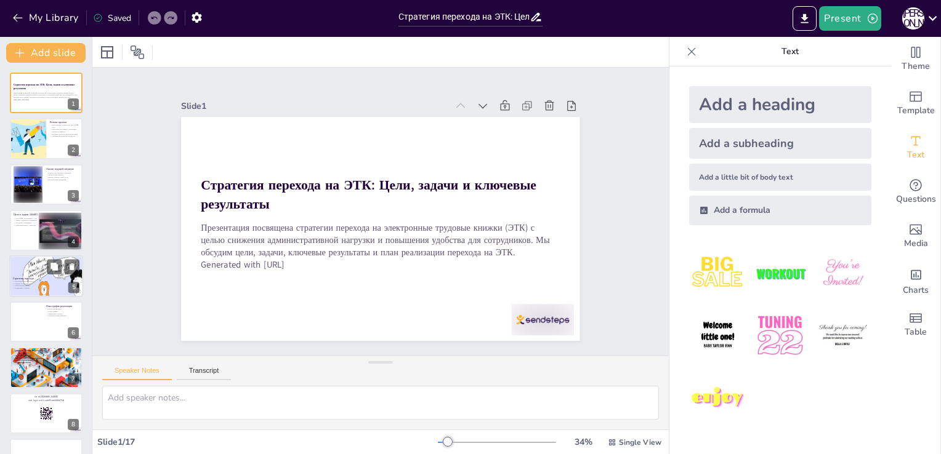
checkbox input "true"
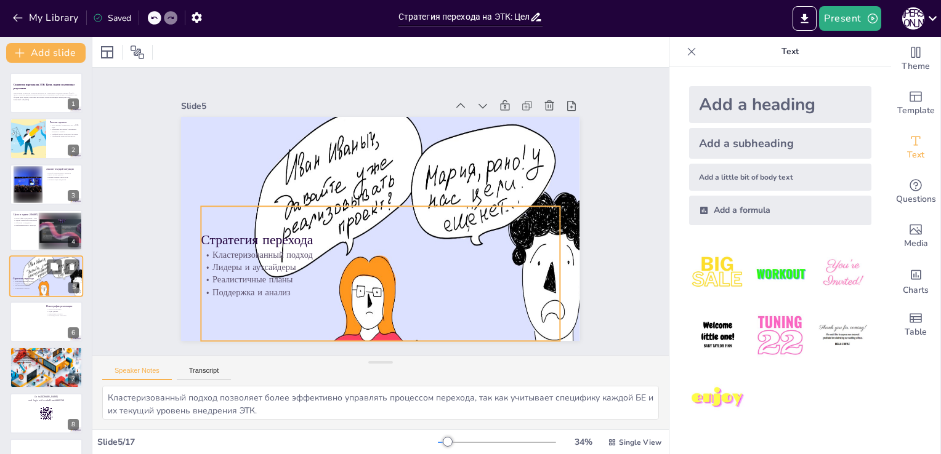
scroll to position [17, 0]
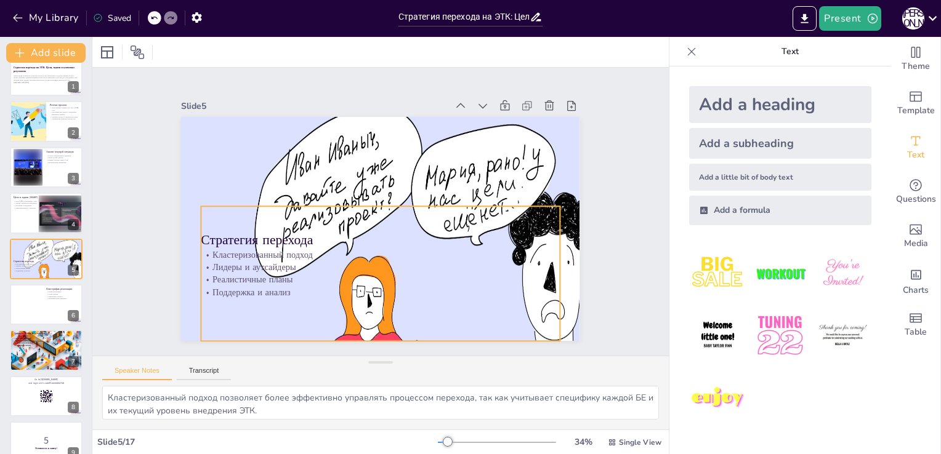
checkbox input "true"
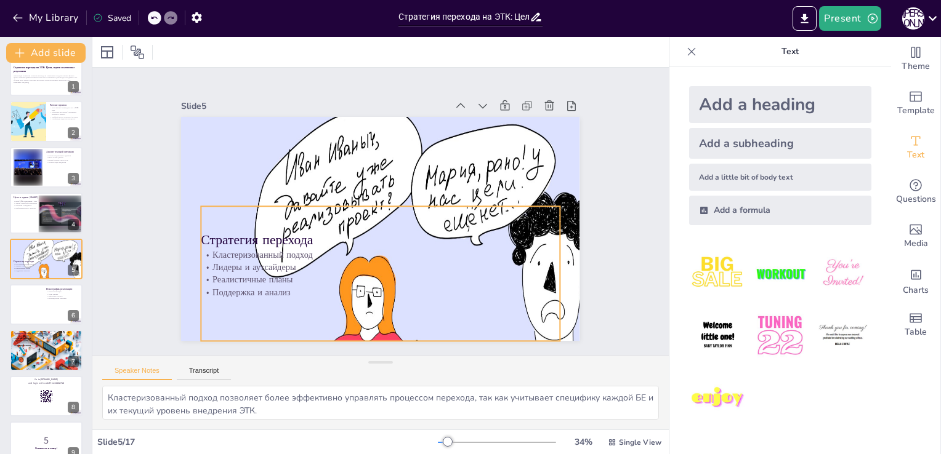
checkbox input "true"
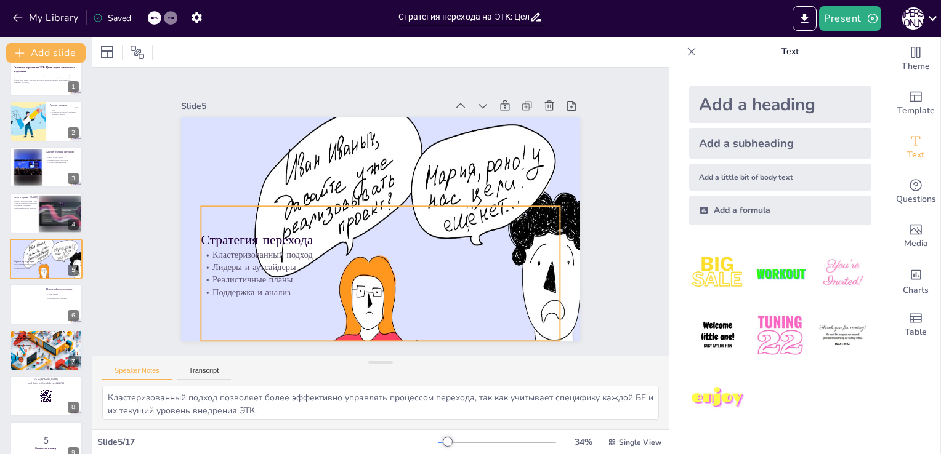
checkbox input "true"
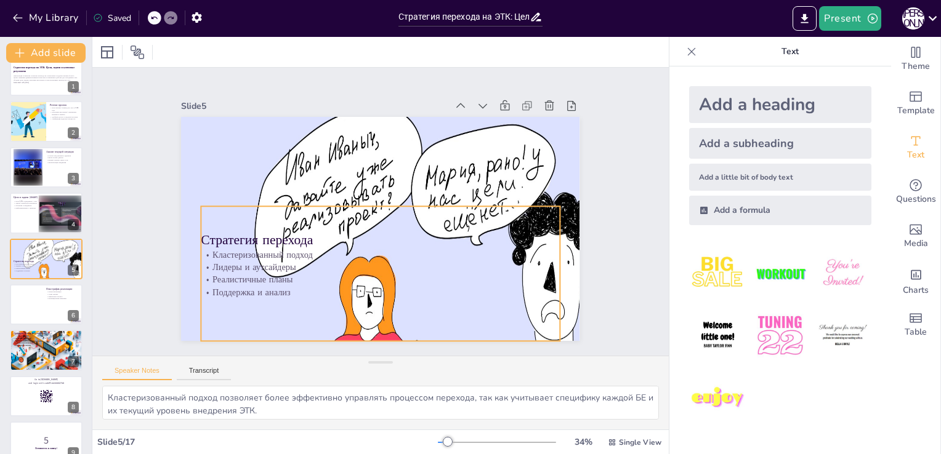
checkbox input "true"
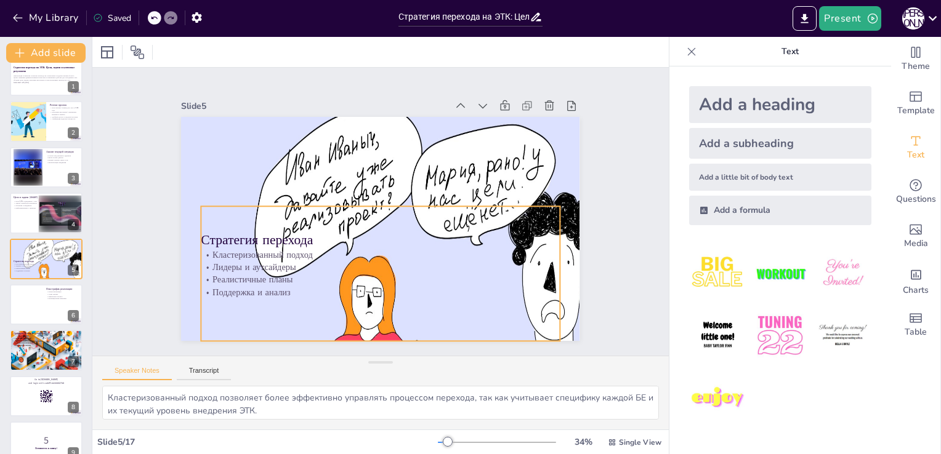
checkbox input "true"
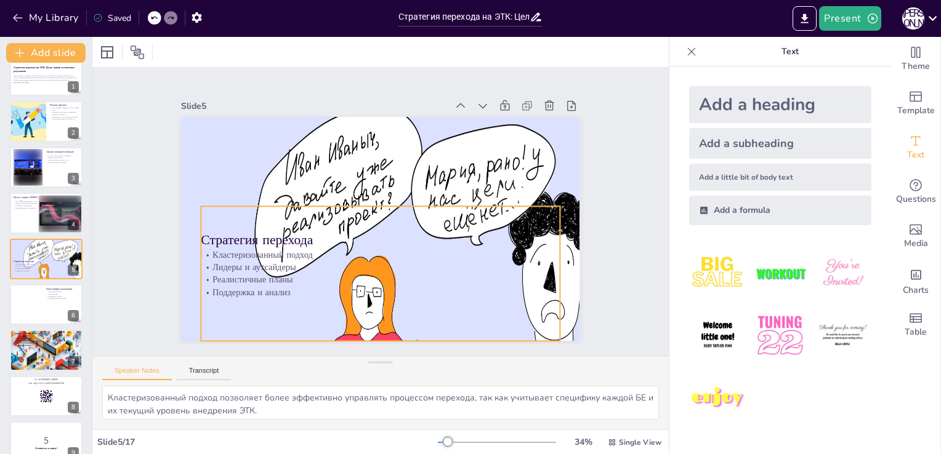
checkbox input "true"
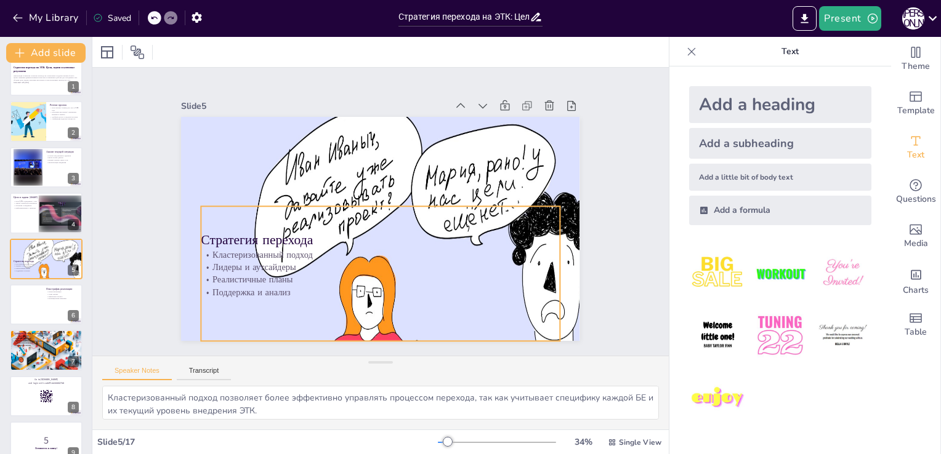
checkbox input "true"
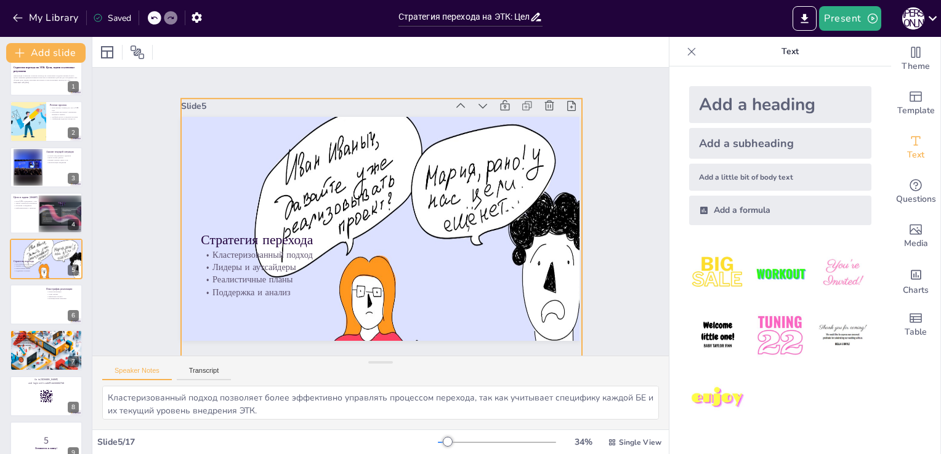
checkbox input "true"
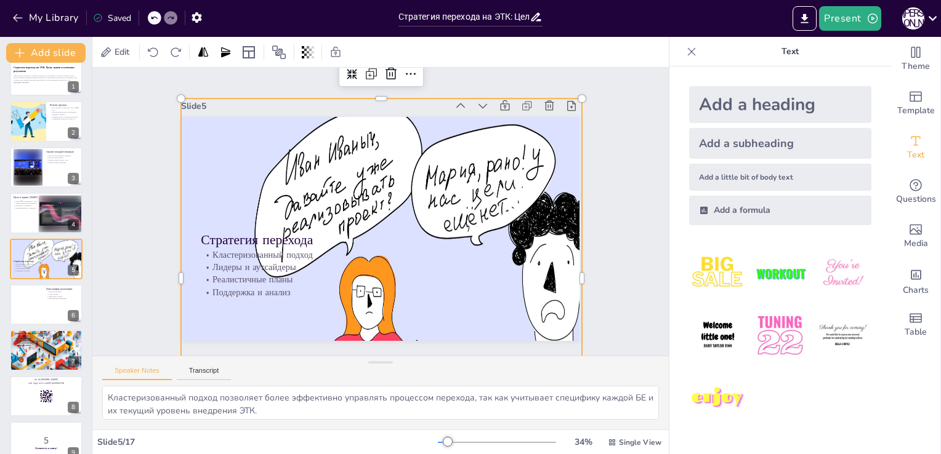
click at [222, 129] on div at bounding box center [310, 301] width 586 height 632
checkbox input "true"
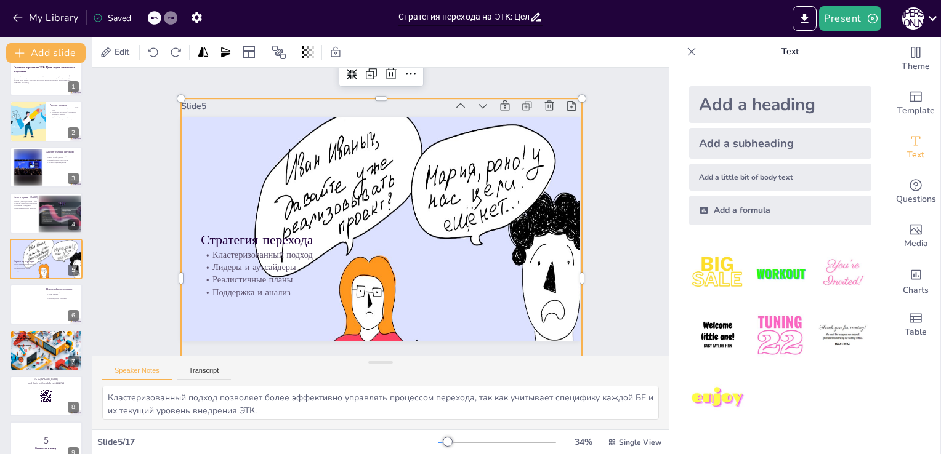
checkbox input "true"
click at [222, 129] on div at bounding box center [268, 230] width 690 height 712
checkbox input "true"
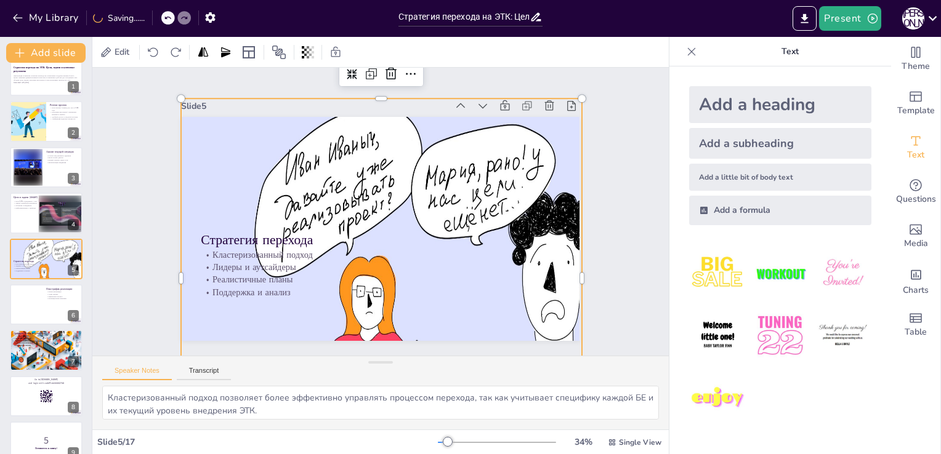
checkbox input "true"
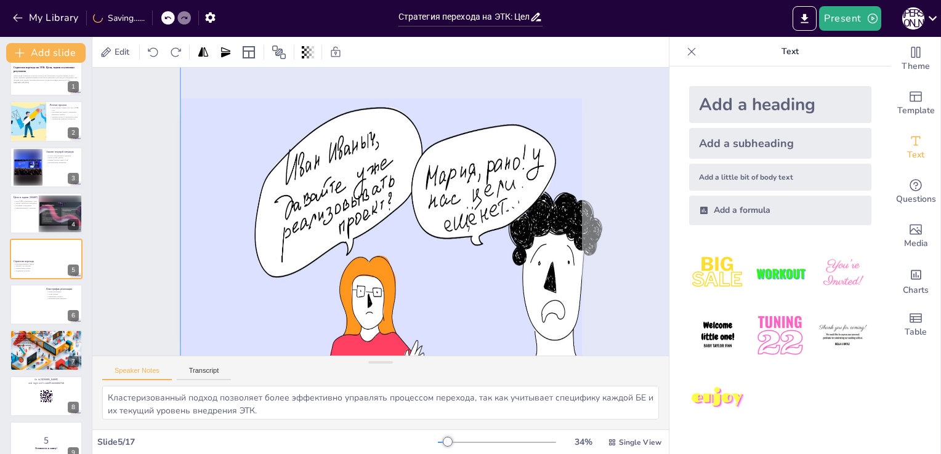
checkbox input "true"
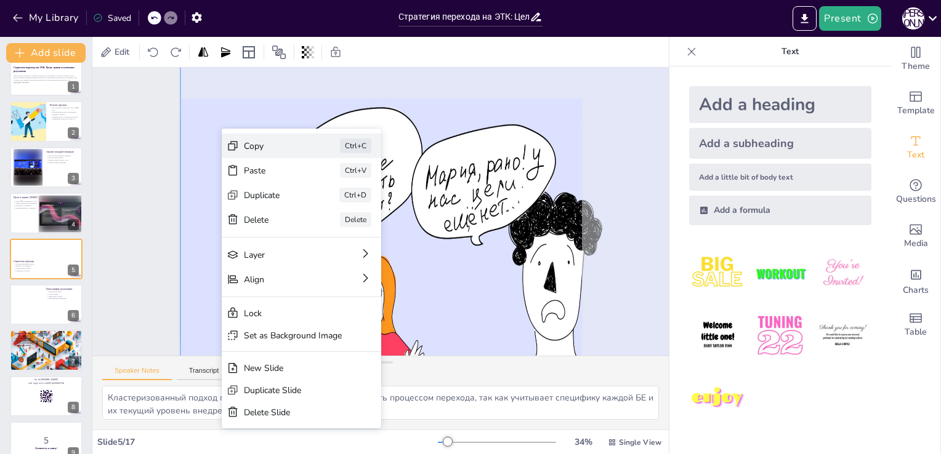
checkbox input "true"
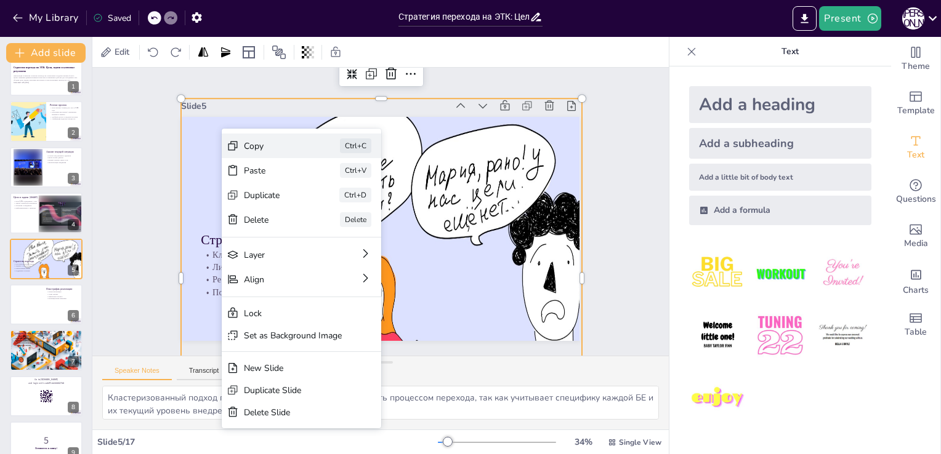
click at [408, 246] on div "Ctrl+C" at bounding box center [424, 262] width 32 height 33
checkbox input "true"
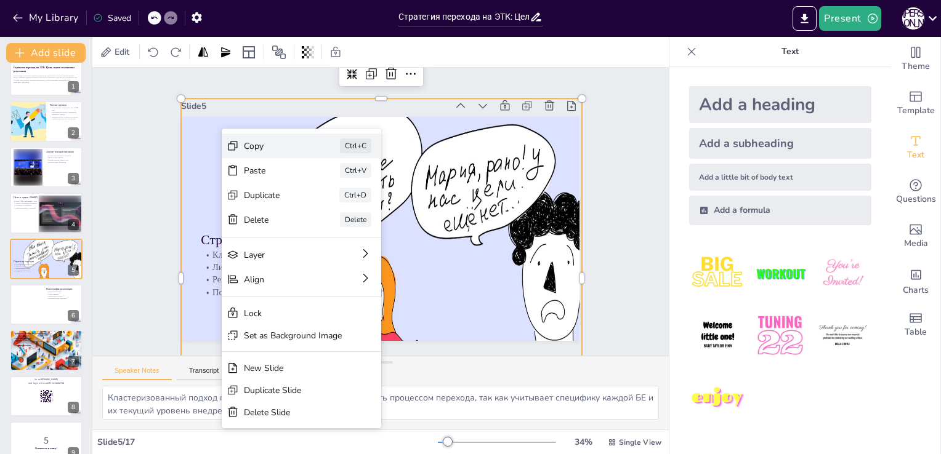
checkbox input "true"
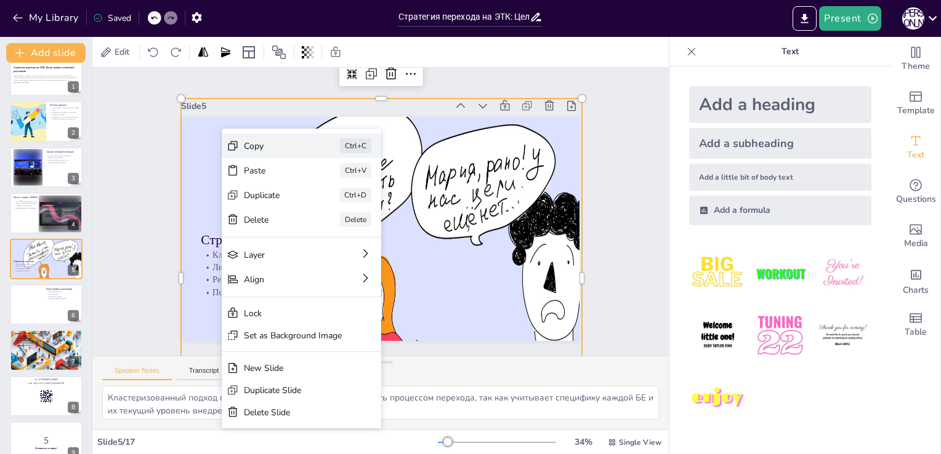
checkbox input "true"
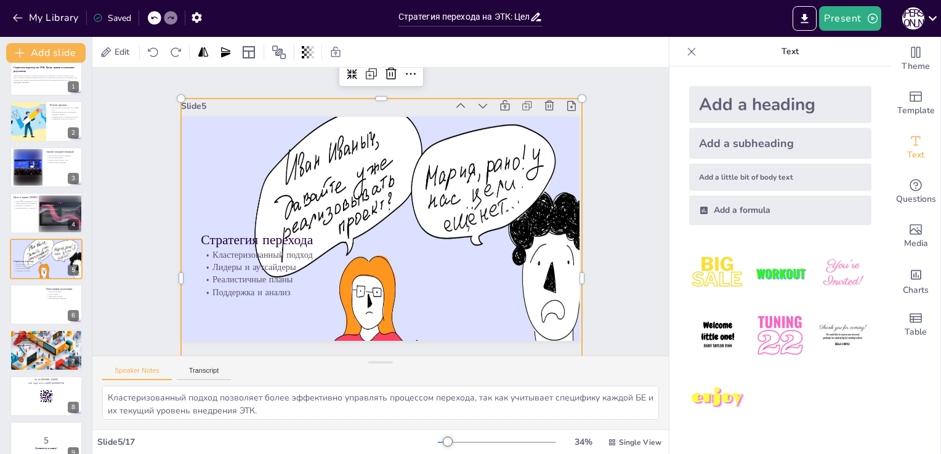
checkbox input "true"
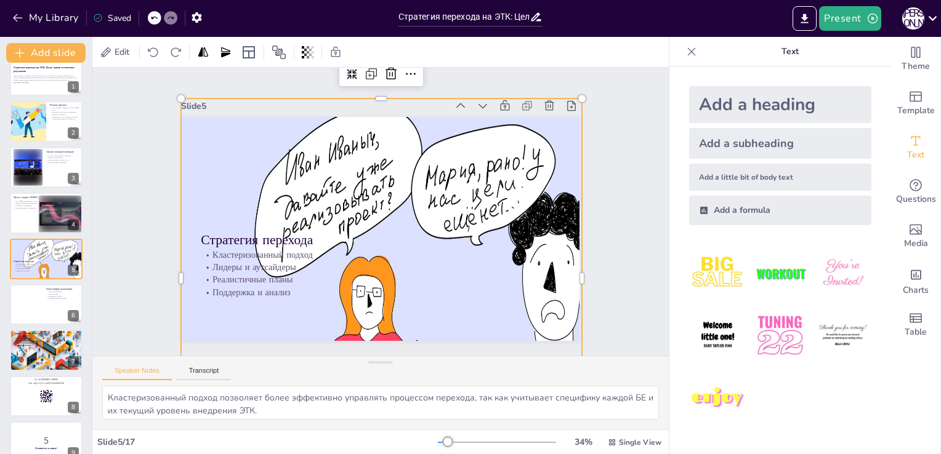
checkbox input "true"
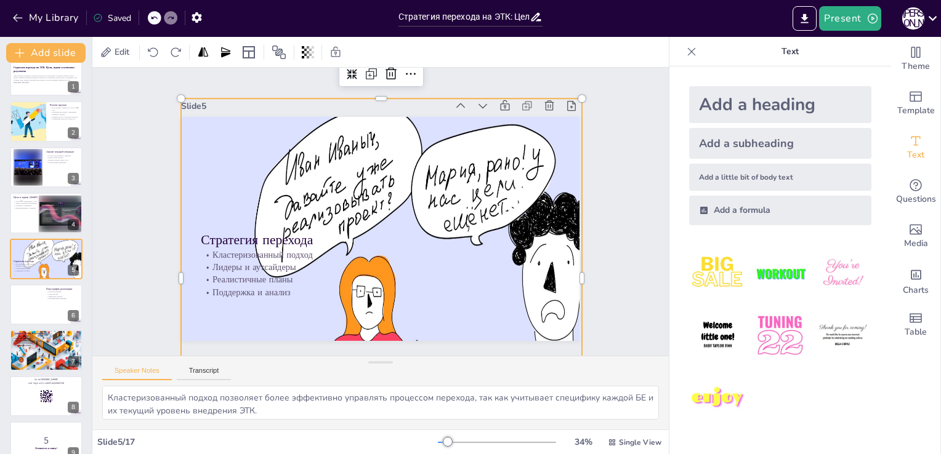
checkbox input "true"
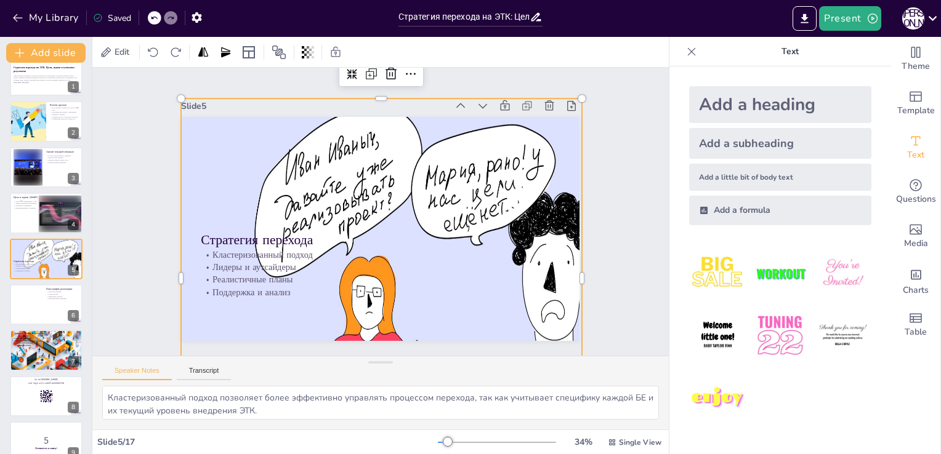
checkbox input "true"
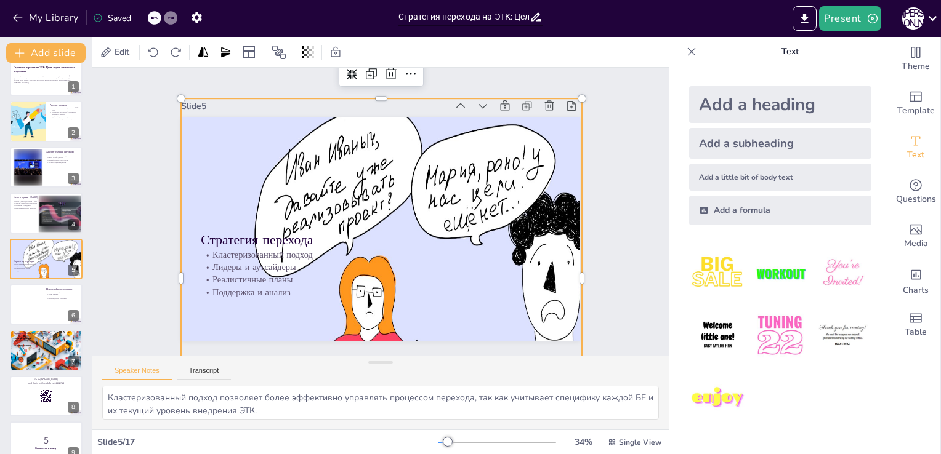
checkbox input "true"
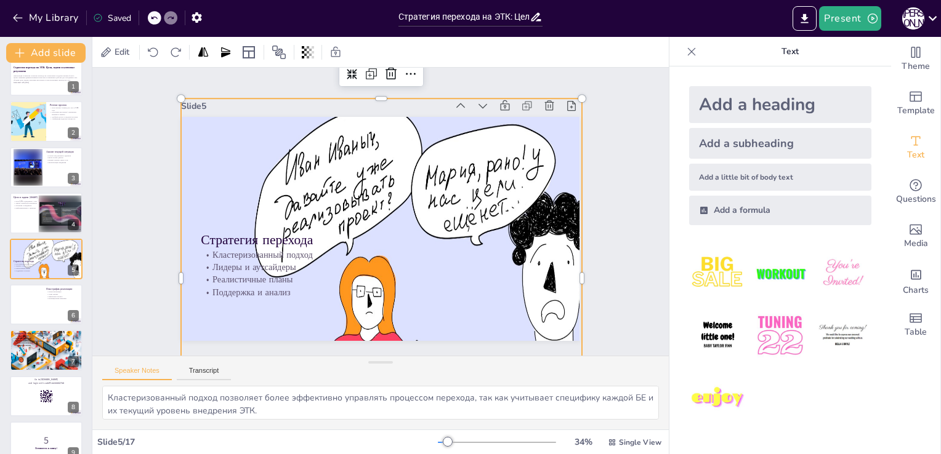
checkbox input "true"
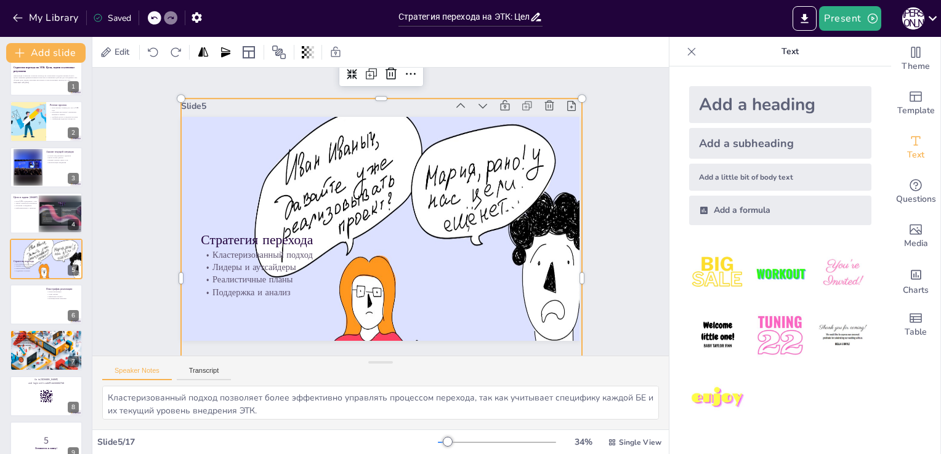
checkbox input "true"
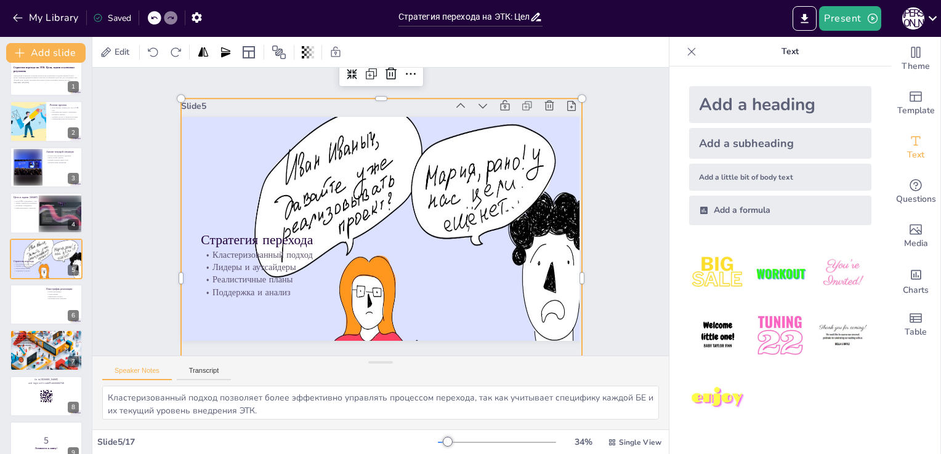
checkbox input "true"
click at [547, 115] on div at bounding box center [470, 282] width 632 height 585
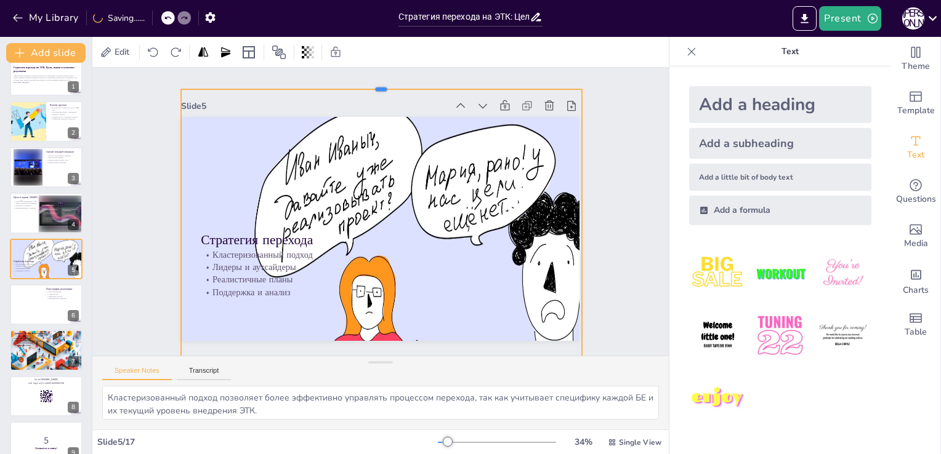
drag, startPoint x: 407, startPoint y: 92, endPoint x: 397, endPoint y: 83, distance: 14.0
click at [397, 83] on div at bounding box center [318, 101] width 352 height 209
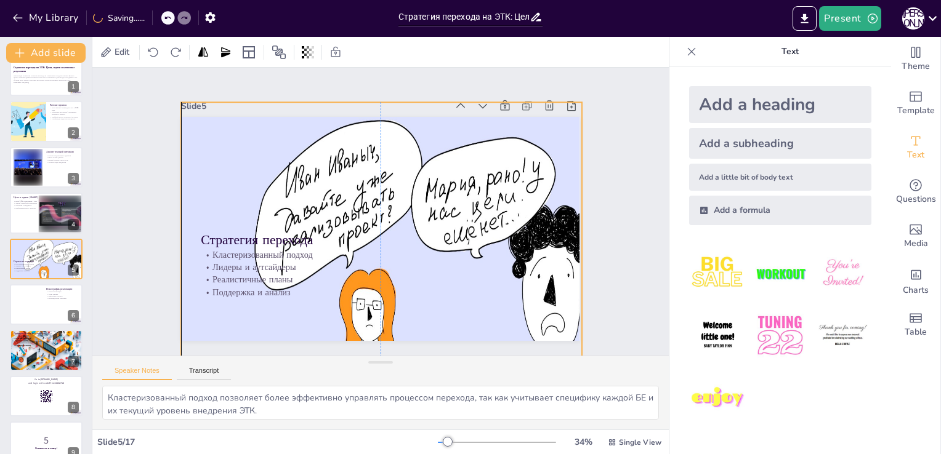
drag, startPoint x: 344, startPoint y: 153, endPoint x: 342, endPoint y: 166, distance: 13.1
click at [342, 166] on div at bounding box center [259, 236] width 662 height 693
click at [206, 124] on div at bounding box center [263, 173] width 724 height 710
click at [486, 121] on div at bounding box center [281, 138] width 666 height 627
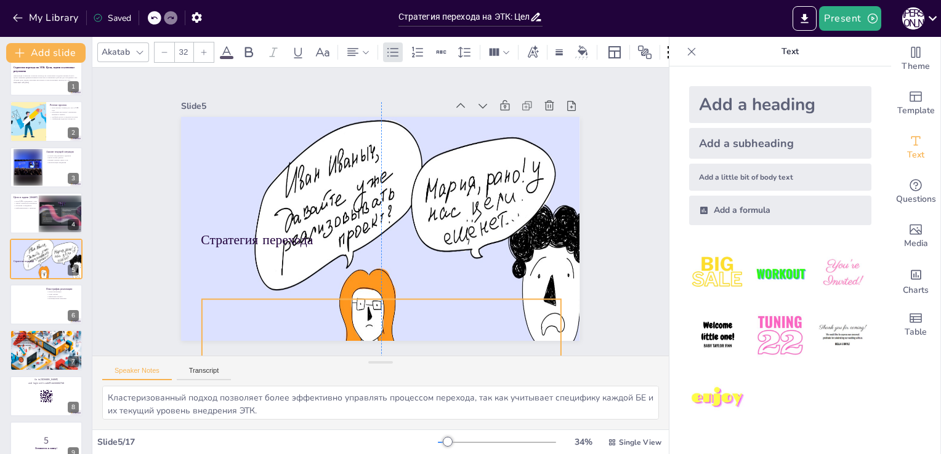
drag, startPoint x: 212, startPoint y: 201, endPoint x: 214, endPoint y: 294, distance: 93.0
click at [214, 268] on div "Кластеризованный подход Лидеры и аутсайдеры Реалистичные планы Поддержка и анал…" at bounding box center [276, 97] width 357 height 341
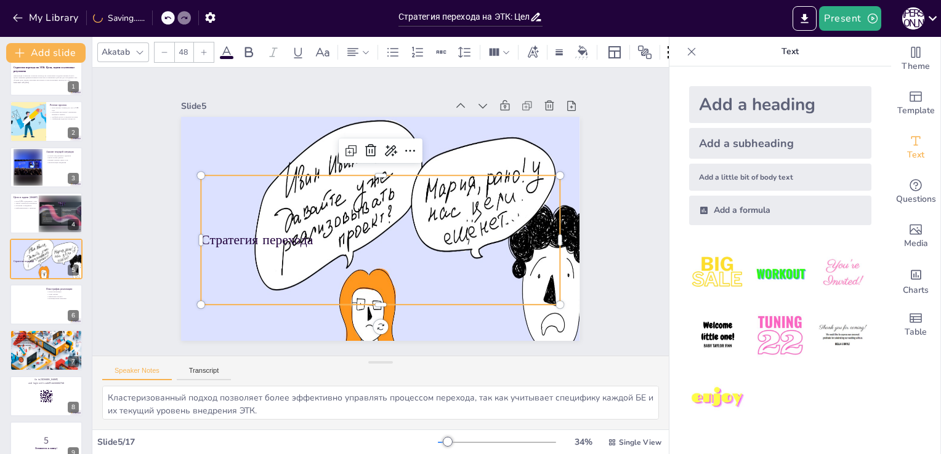
click at [244, 238] on p "Стратегия перехода" at bounding box center [357, 228] width 226 height 301
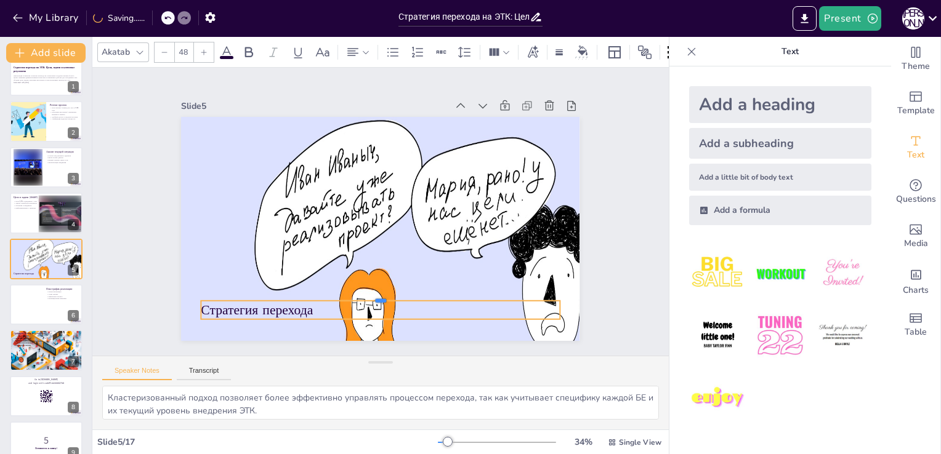
drag, startPoint x: 232, startPoint y: 169, endPoint x: 228, endPoint y: 318, distance: 149.1
click at [228, 318] on div "Стратегия перехода Кластеризованный подход Лидеры и аутсайдеры Реалистичные пла…" at bounding box center [394, 200] width 434 height 446
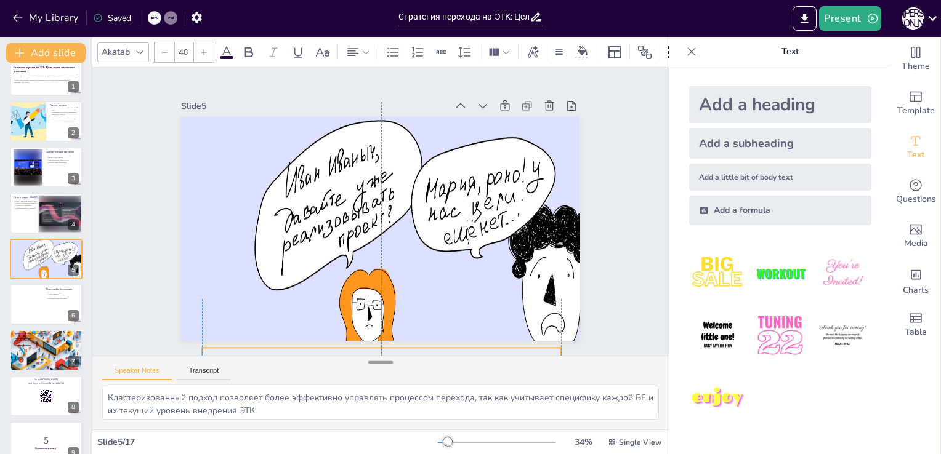
drag, startPoint x: 369, startPoint y: 314, endPoint x: 374, endPoint y: 363, distance: 48.9
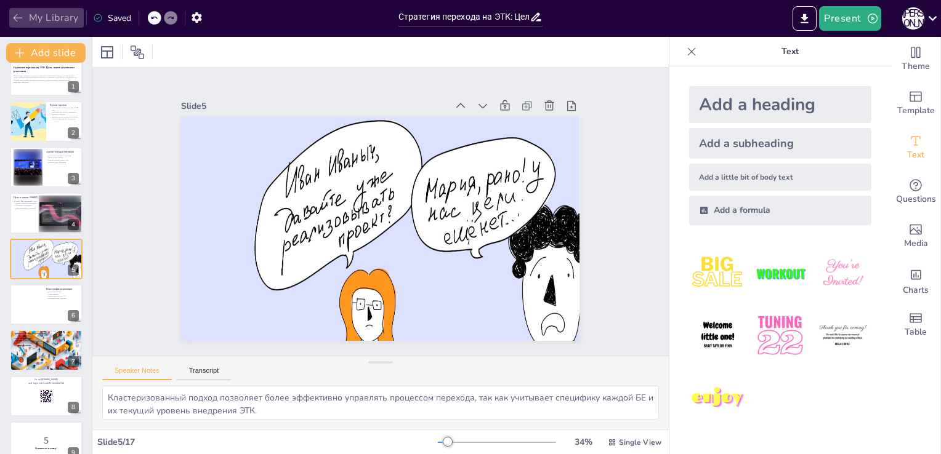
click at [13, 14] on icon "button" at bounding box center [18, 18] width 12 height 12
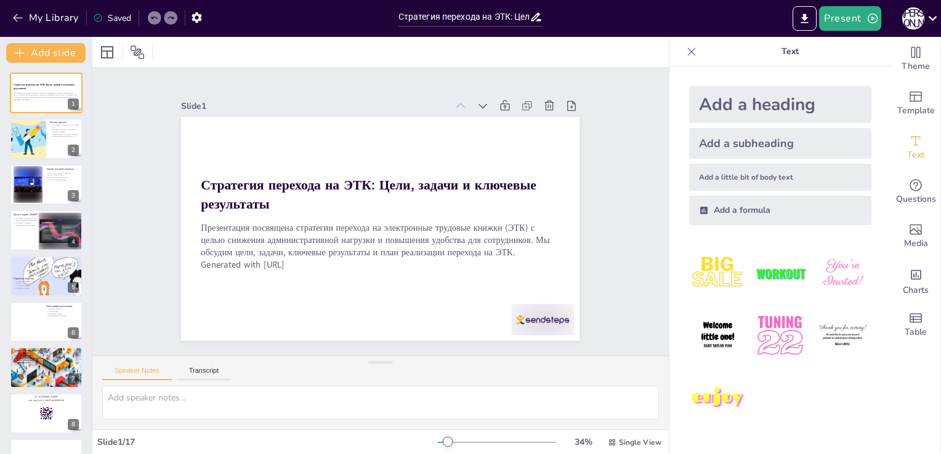
checkbox input "true"
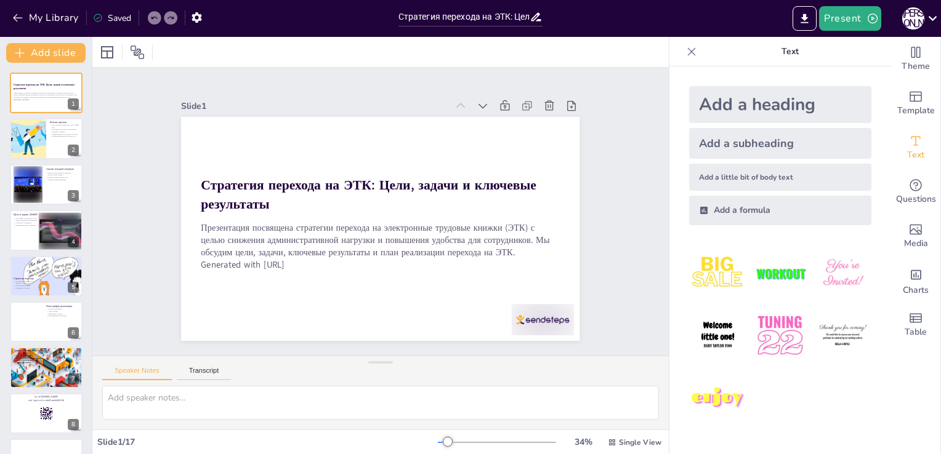
checkbox input "true"
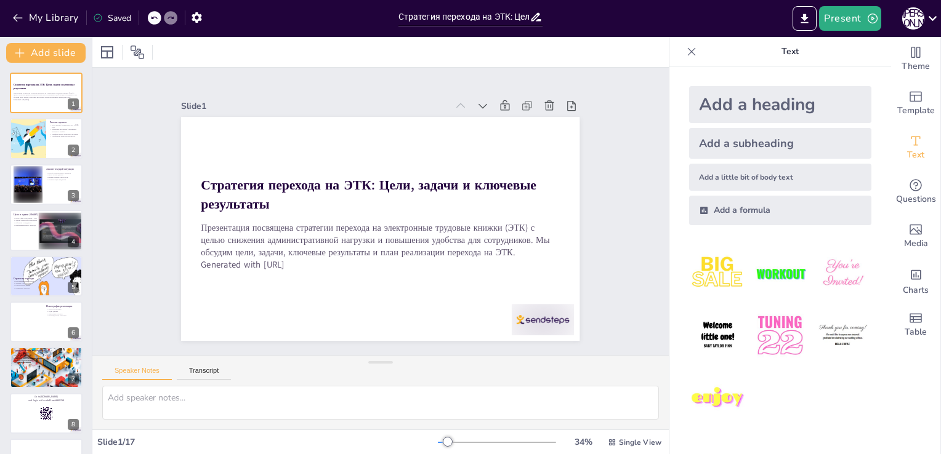
checkbox input "true"
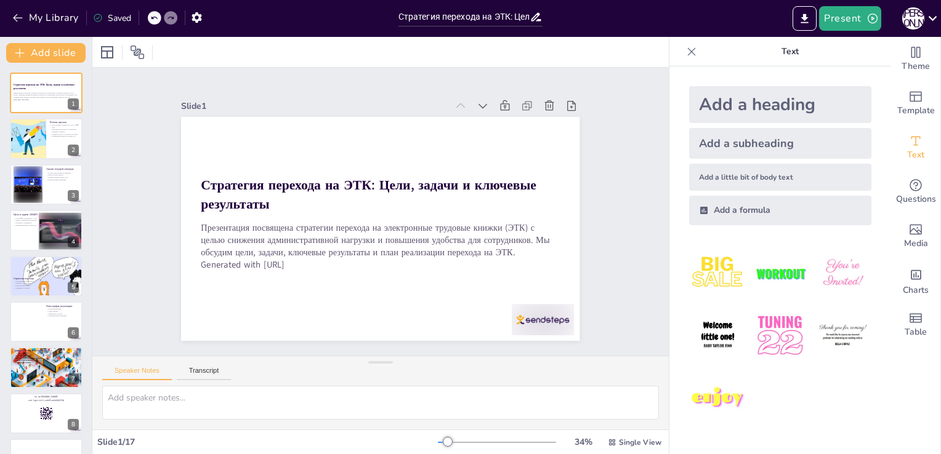
checkbox input "true"
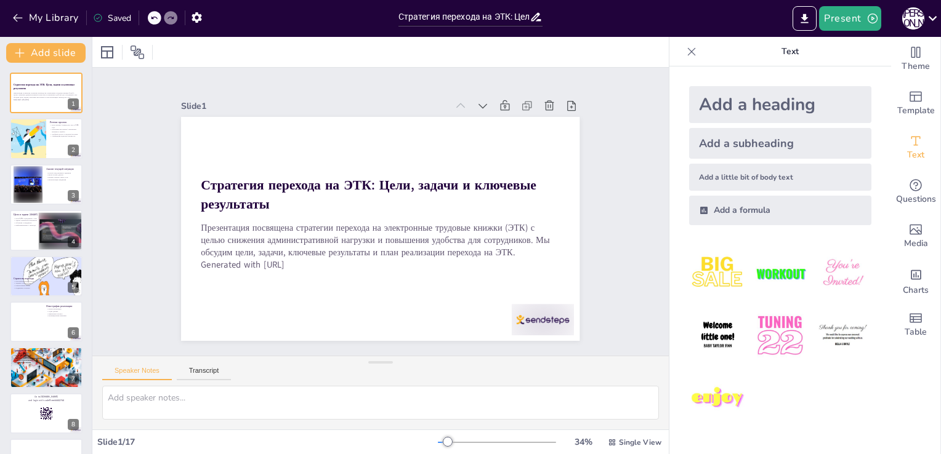
checkbox input "true"
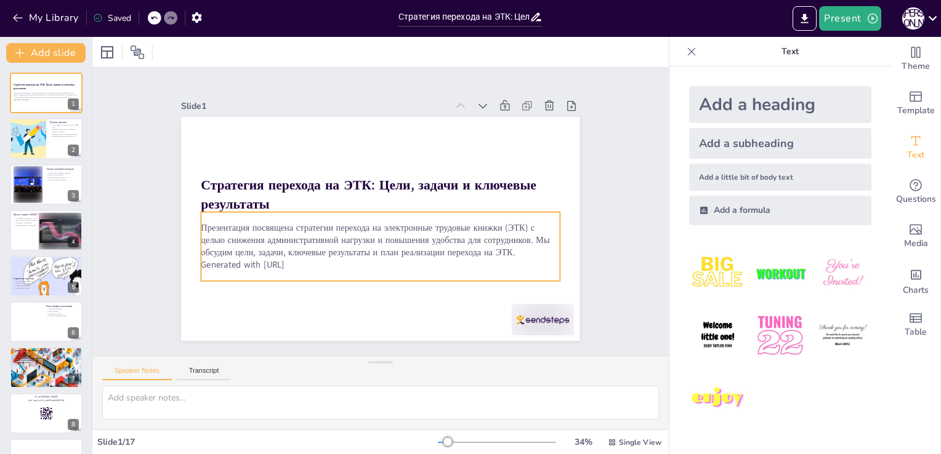
checkbox input "true"
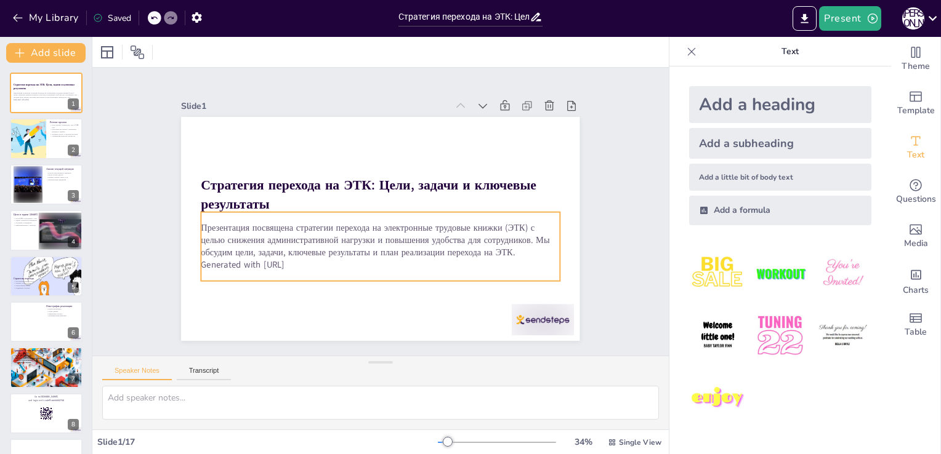
checkbox input "true"
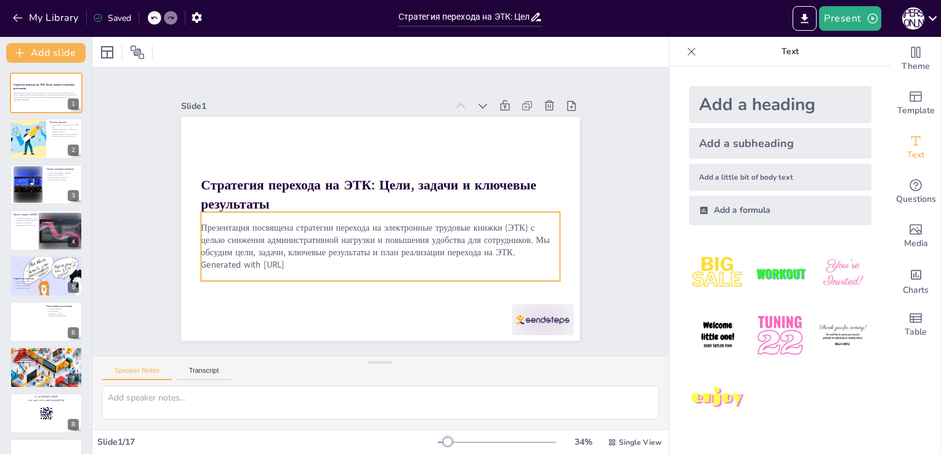
checkbox input "true"
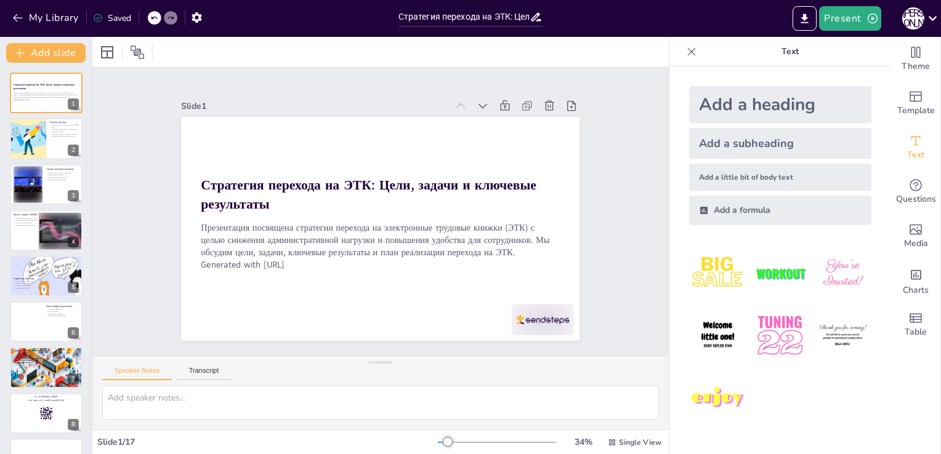
checkbox input "true"
